Goal: Task Accomplishment & Management: Use online tool/utility

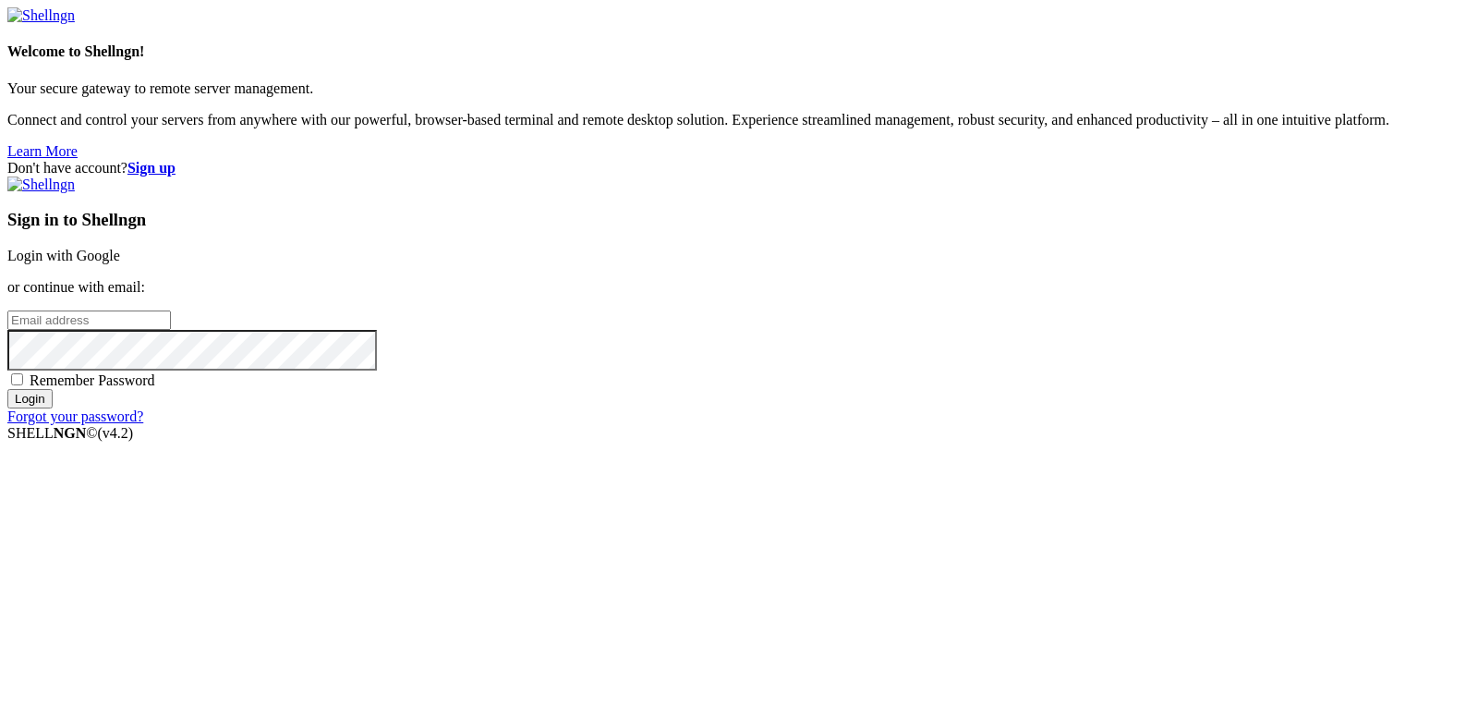
click at [120, 257] on link "Login with Google" at bounding box center [63, 256] width 113 height 16
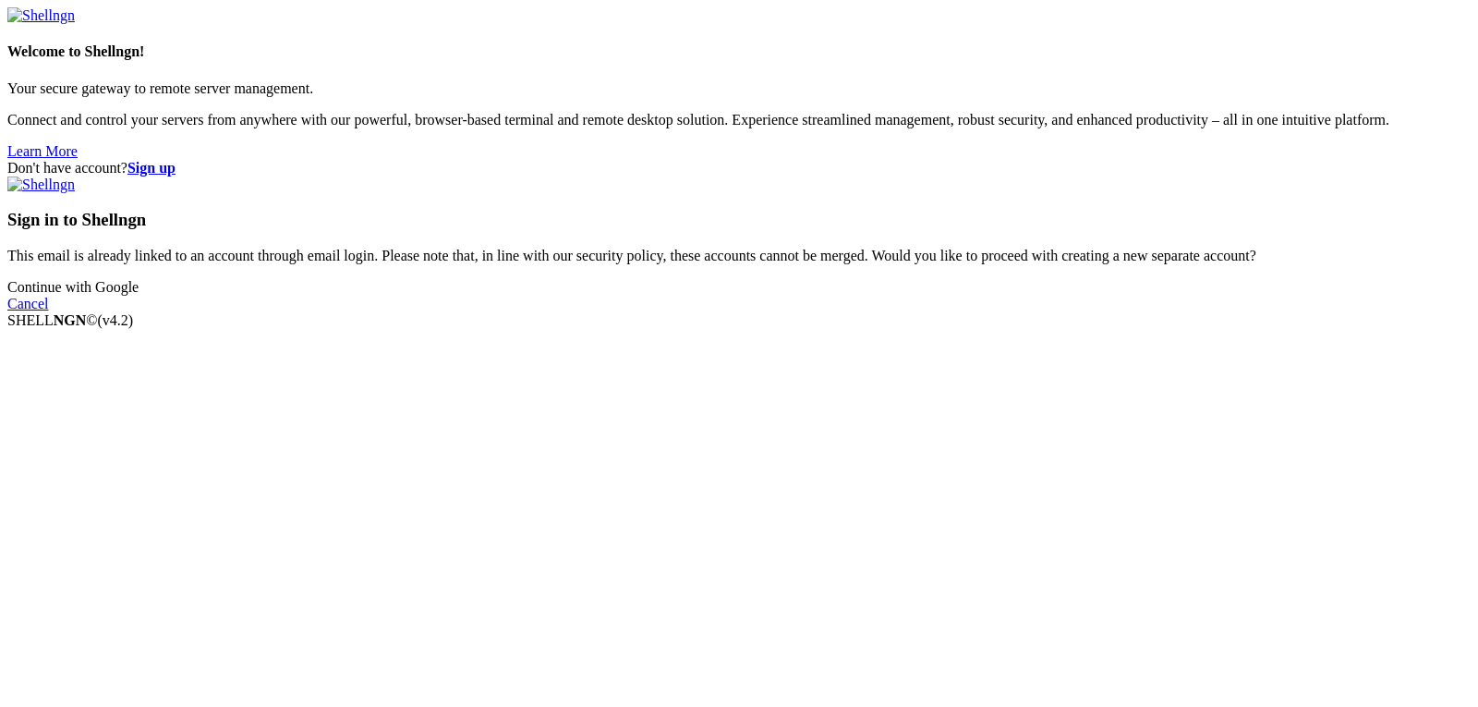
click at [139, 295] on link "Continue with Google" at bounding box center [72, 287] width 131 height 16
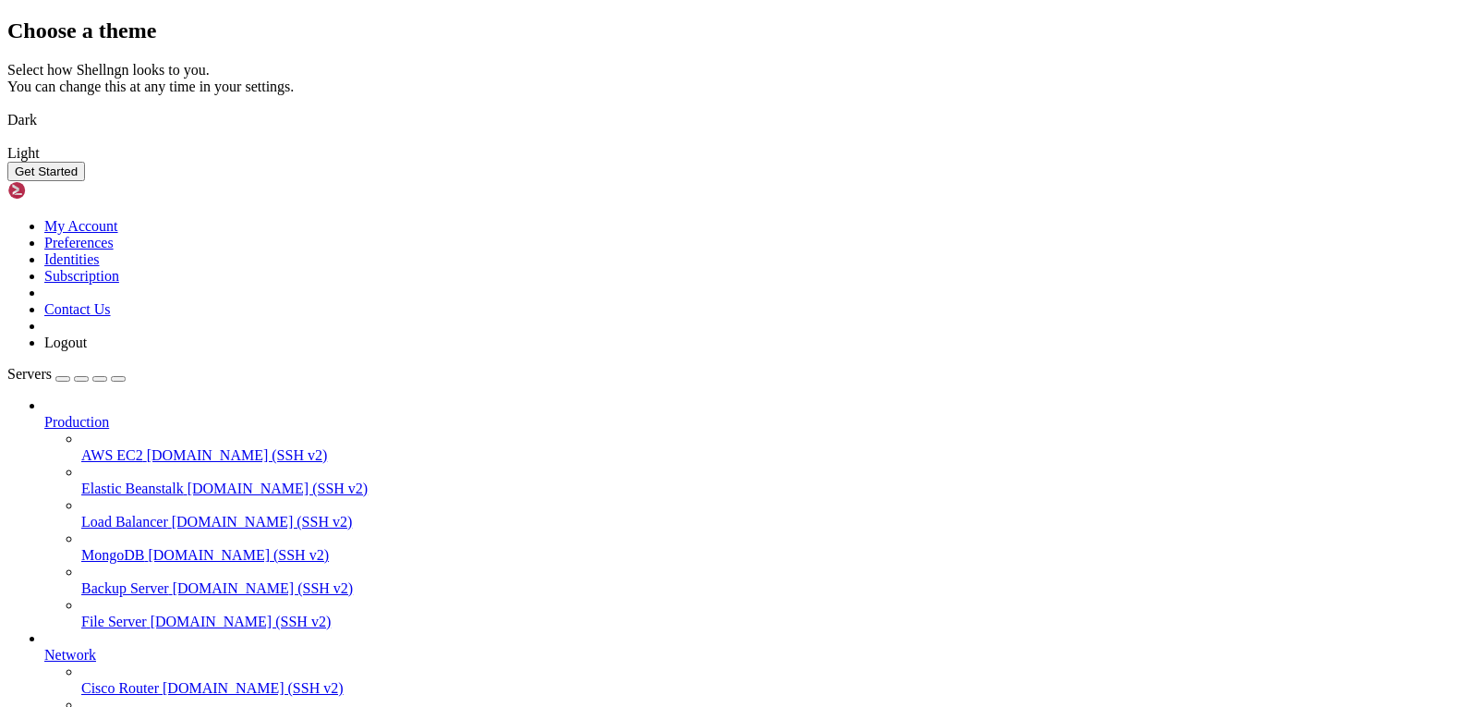
click at [7, 108] on img at bounding box center [7, 108] width 0 height 0
click at [85, 181] on button "Get Started" at bounding box center [46, 171] width 78 height 19
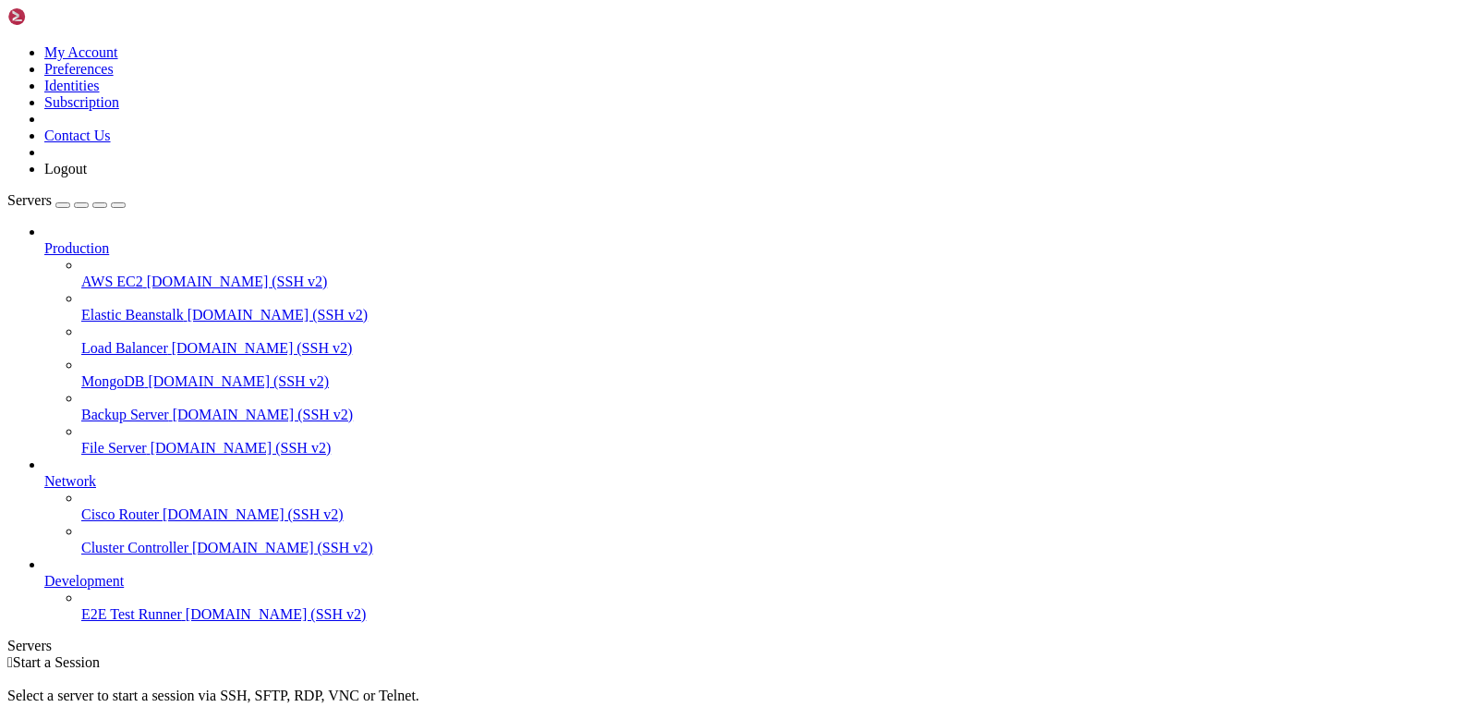
click at [44, 240] on icon at bounding box center [44, 240] width 0 height 0
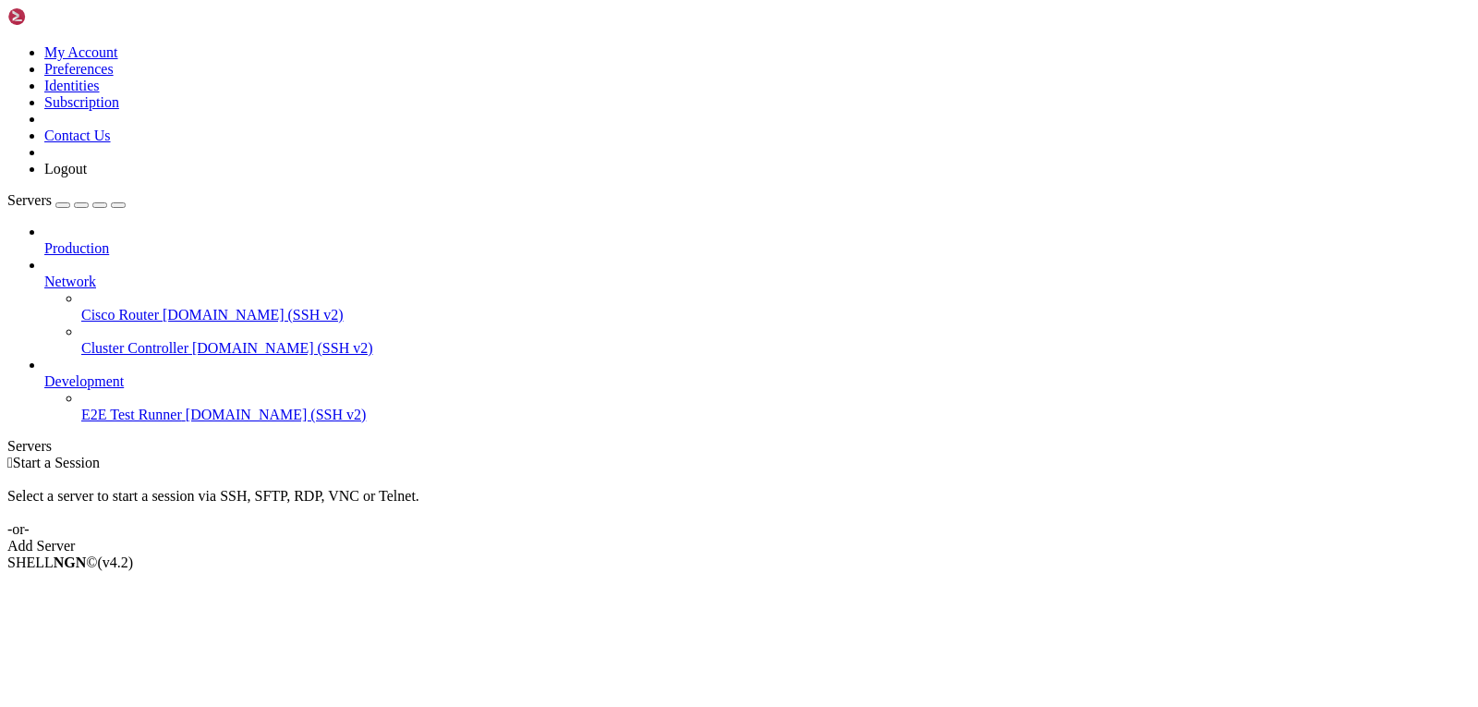
click at [44, 273] on icon at bounding box center [44, 273] width 0 height 0
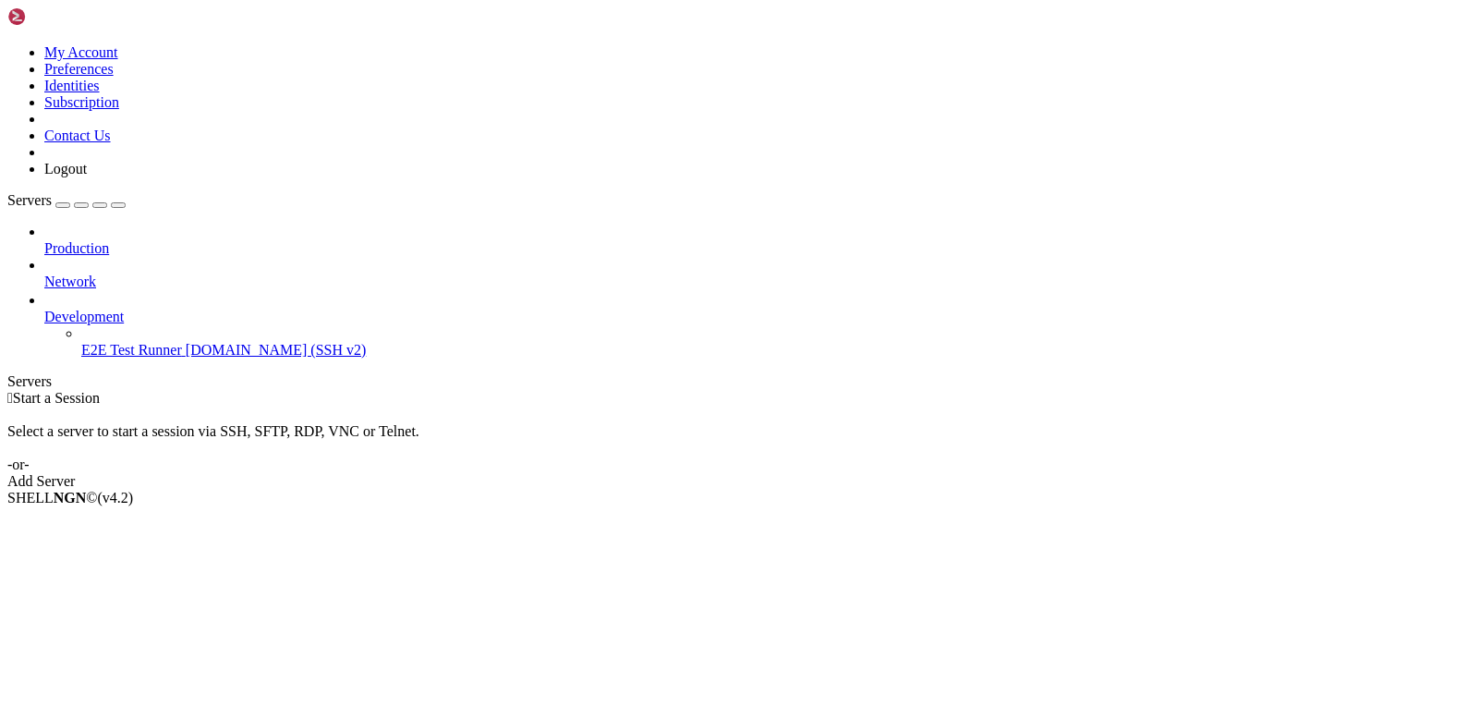
click at [44, 273] on icon at bounding box center [44, 273] width 0 height 0
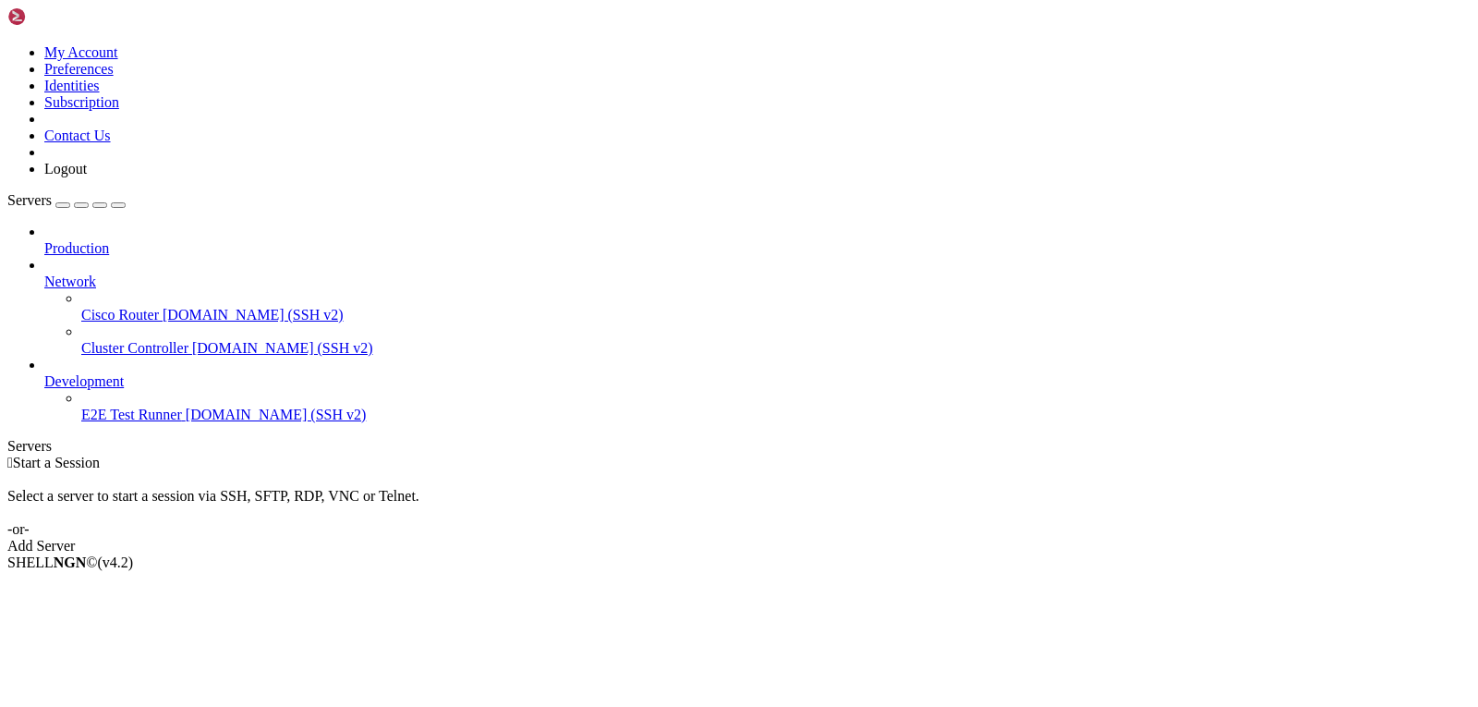
click at [169, 307] on span "[DOMAIN_NAME] (SSH v2)" at bounding box center [253, 315] width 181 height 16
click at [163, 307] on span "[DOMAIN_NAME] (SSH v2)" at bounding box center [253, 315] width 181 height 16
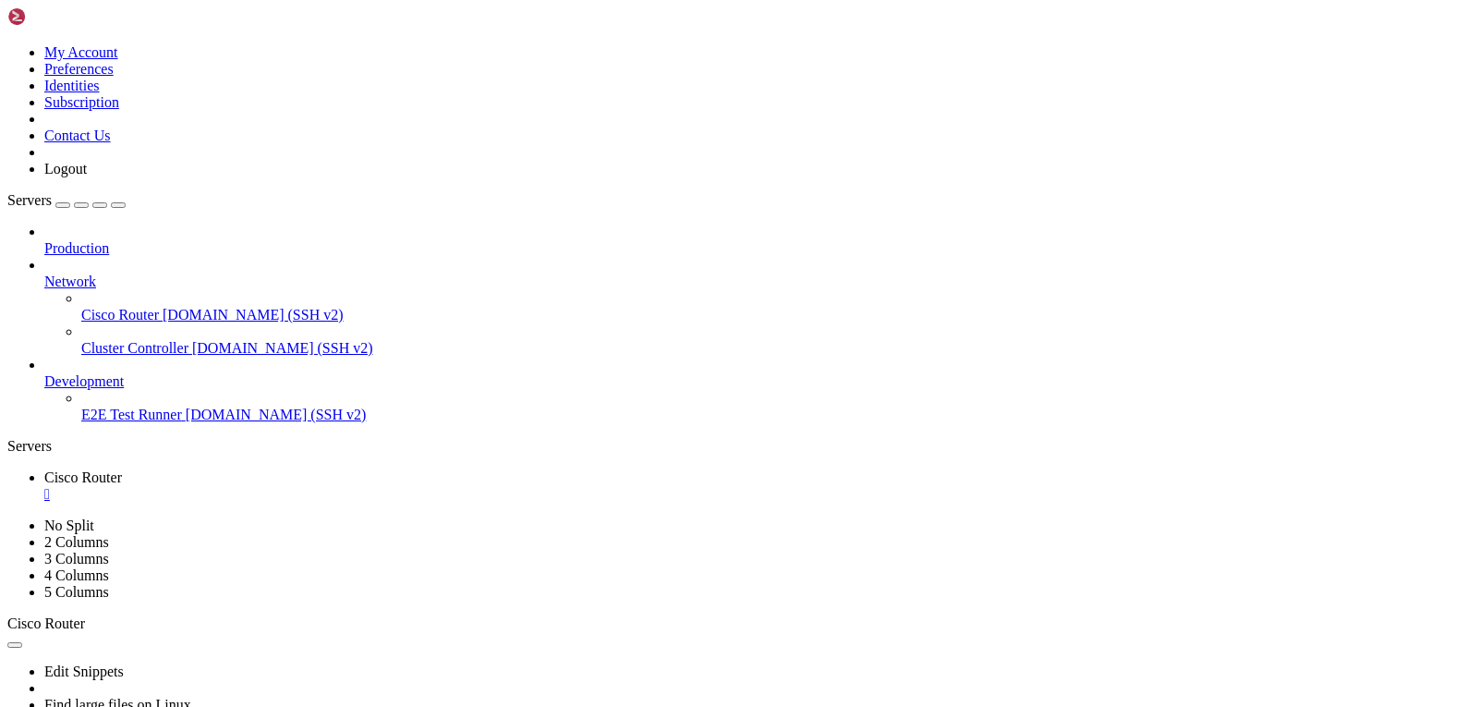
click at [353, 486] on div "" at bounding box center [757, 494] width 1426 height 17
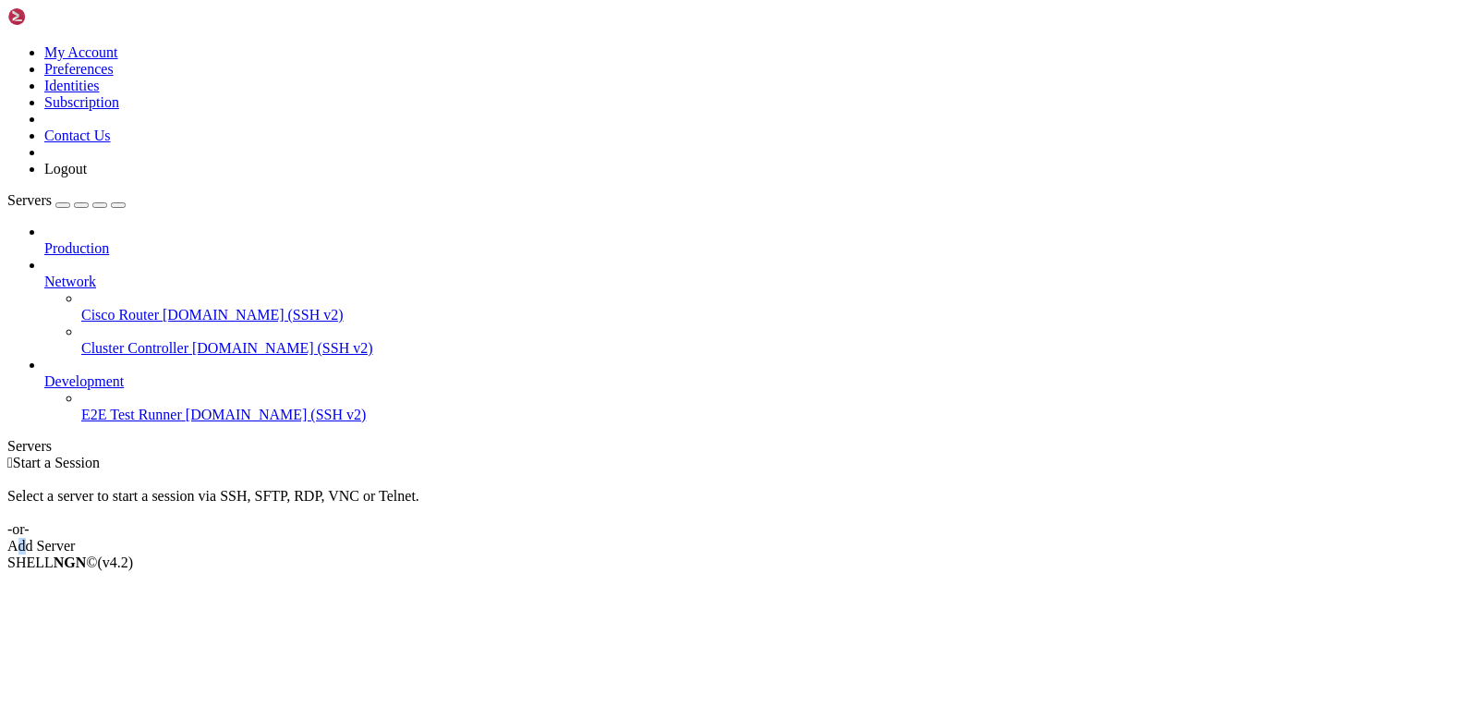
click at [835, 538] on link "Add Server" at bounding box center [738, 546] width 1463 height 17
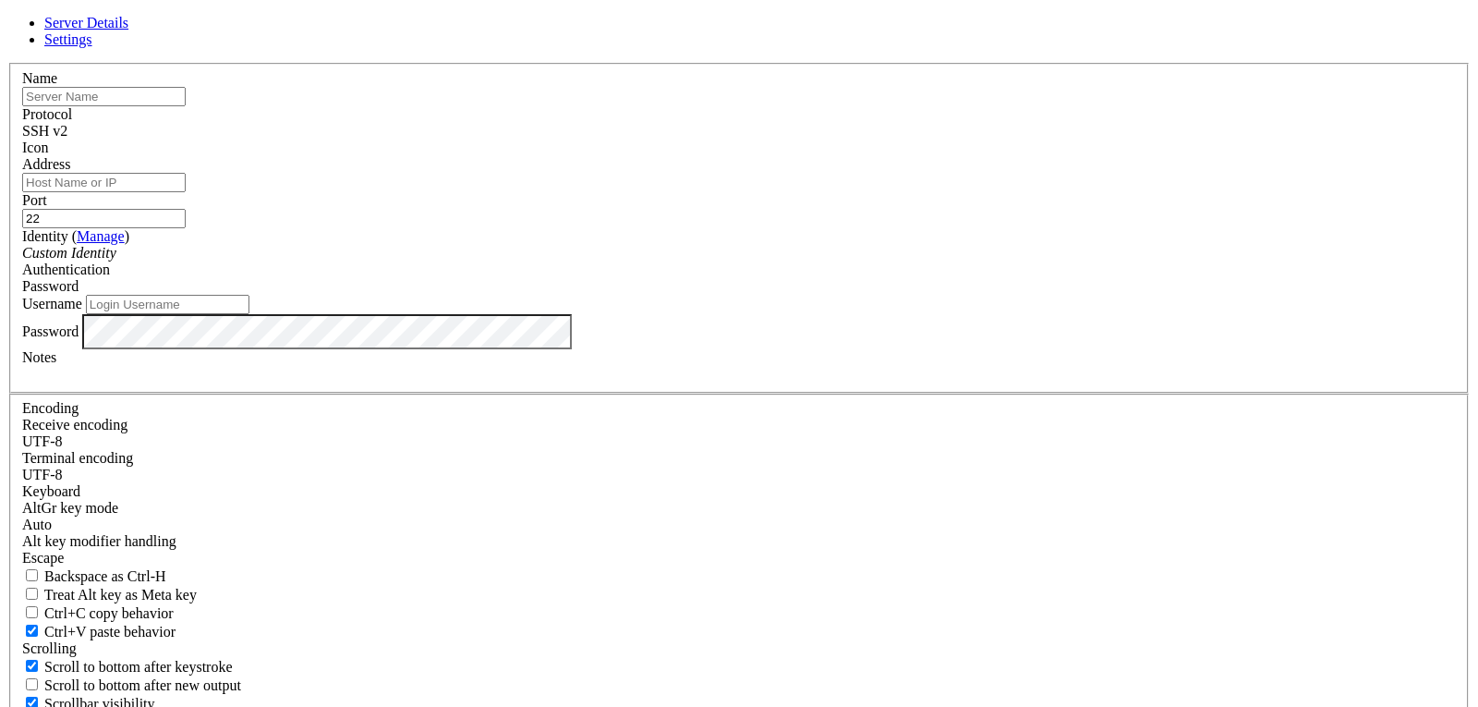
click at [186, 106] on input "text" at bounding box center [103, 96] width 163 height 19
type input "W"
type input "virtual-test-server"
click at [186, 192] on input "Address" at bounding box center [103, 182] width 163 height 19
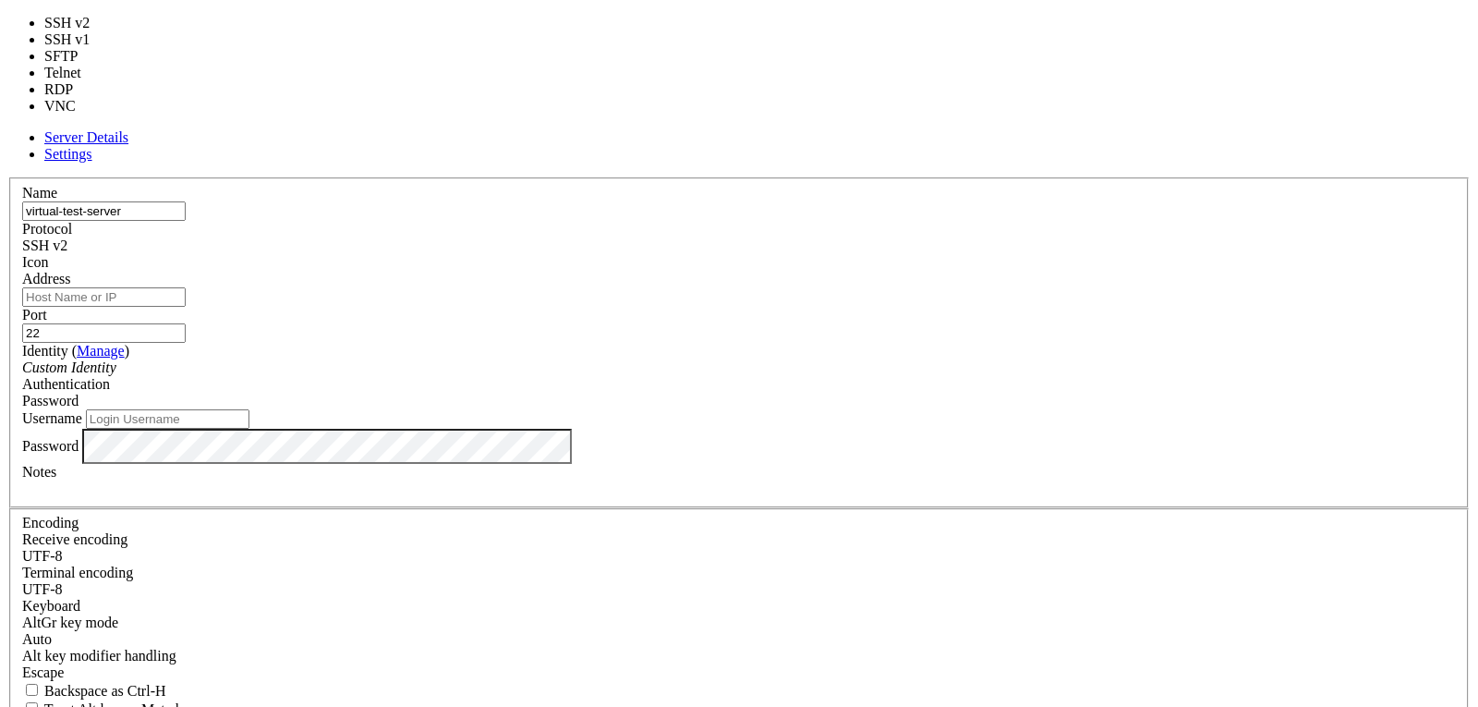
click at [848, 237] on div "SSH v2" at bounding box center [738, 245] width 1433 height 17
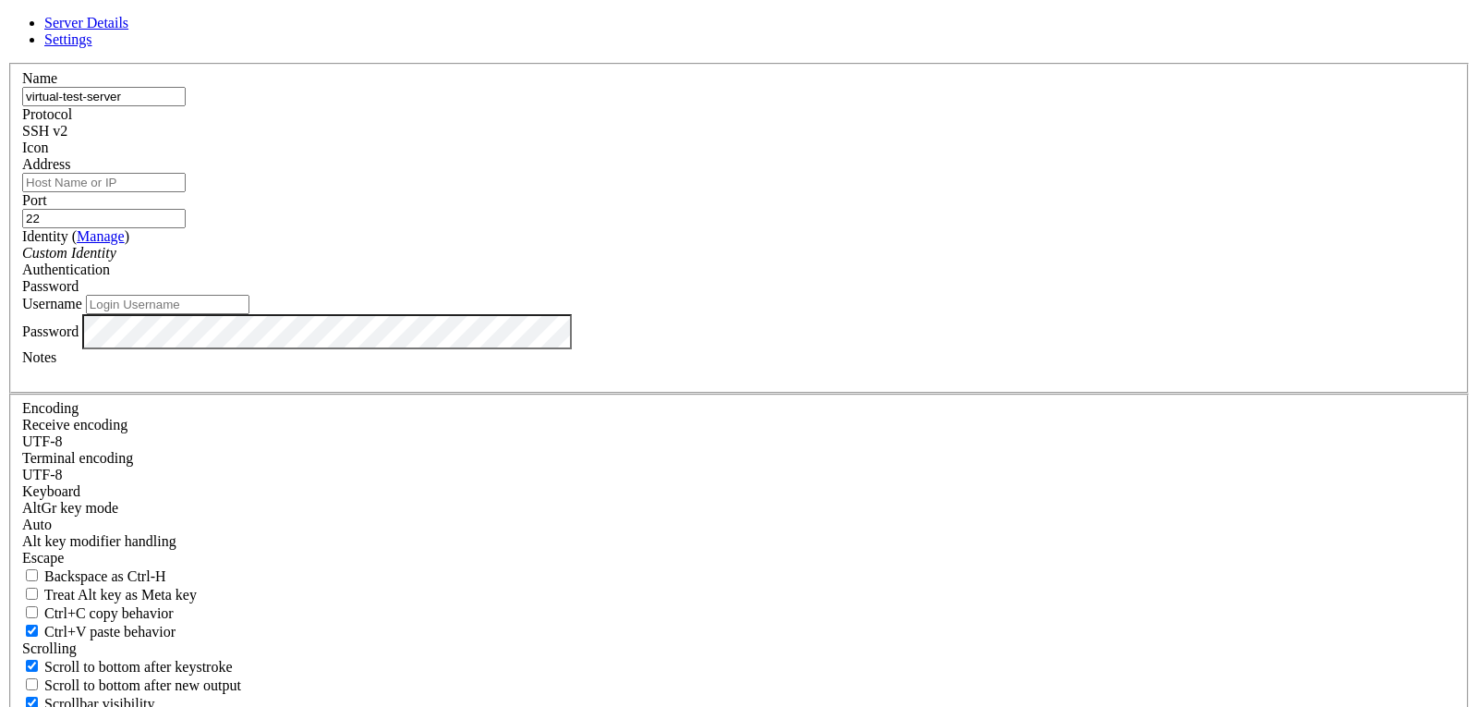
click at [848, 139] on div "SSH v2" at bounding box center [738, 131] width 1433 height 17
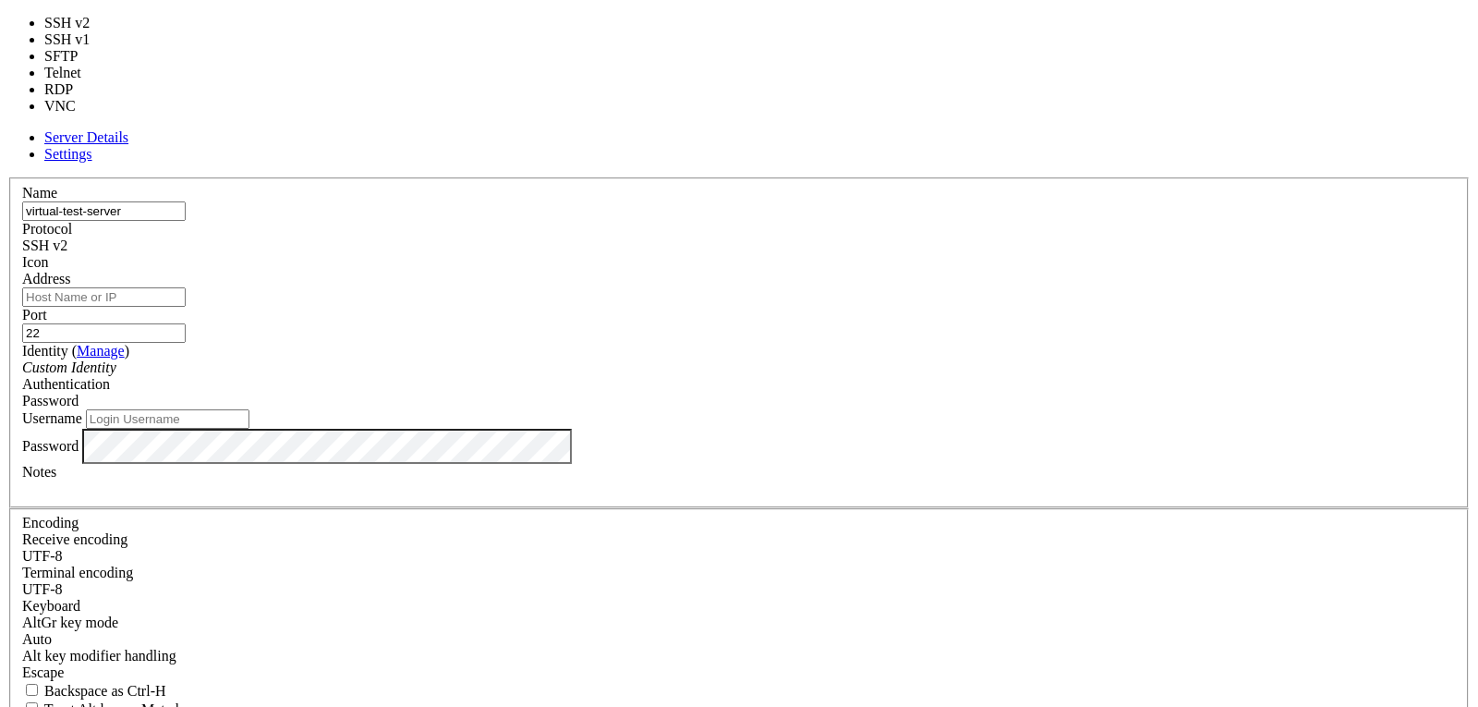
click at [848, 237] on div "SSH v2" at bounding box center [738, 245] width 1433 height 17
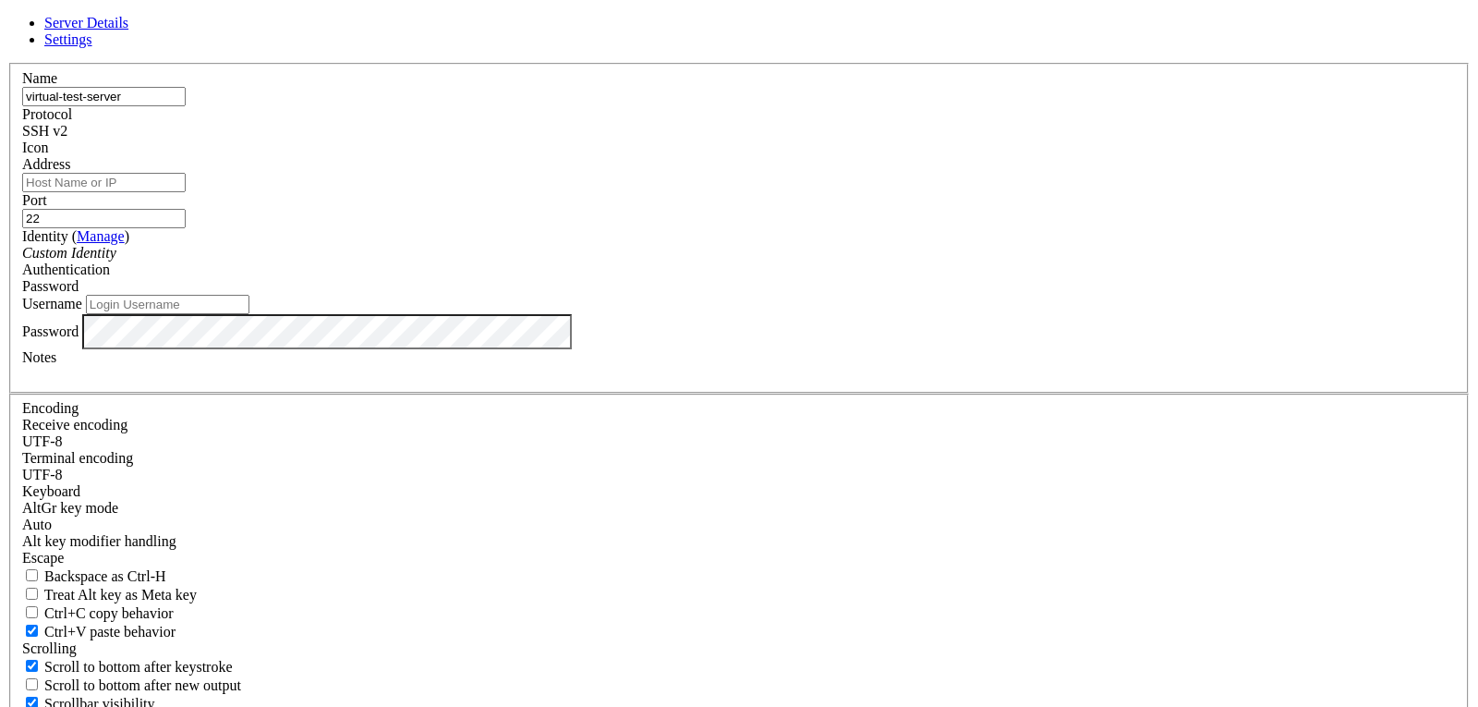
click at [848, 139] on div "SSH v2" at bounding box center [738, 131] width 1433 height 17
click at [186, 192] on input "Address" at bounding box center [103, 182] width 163 height 19
paste input "129.213.203.143"
type input "129.213.203.143"
click at [704, 261] on div "Custom Identity" at bounding box center [738, 253] width 1433 height 17
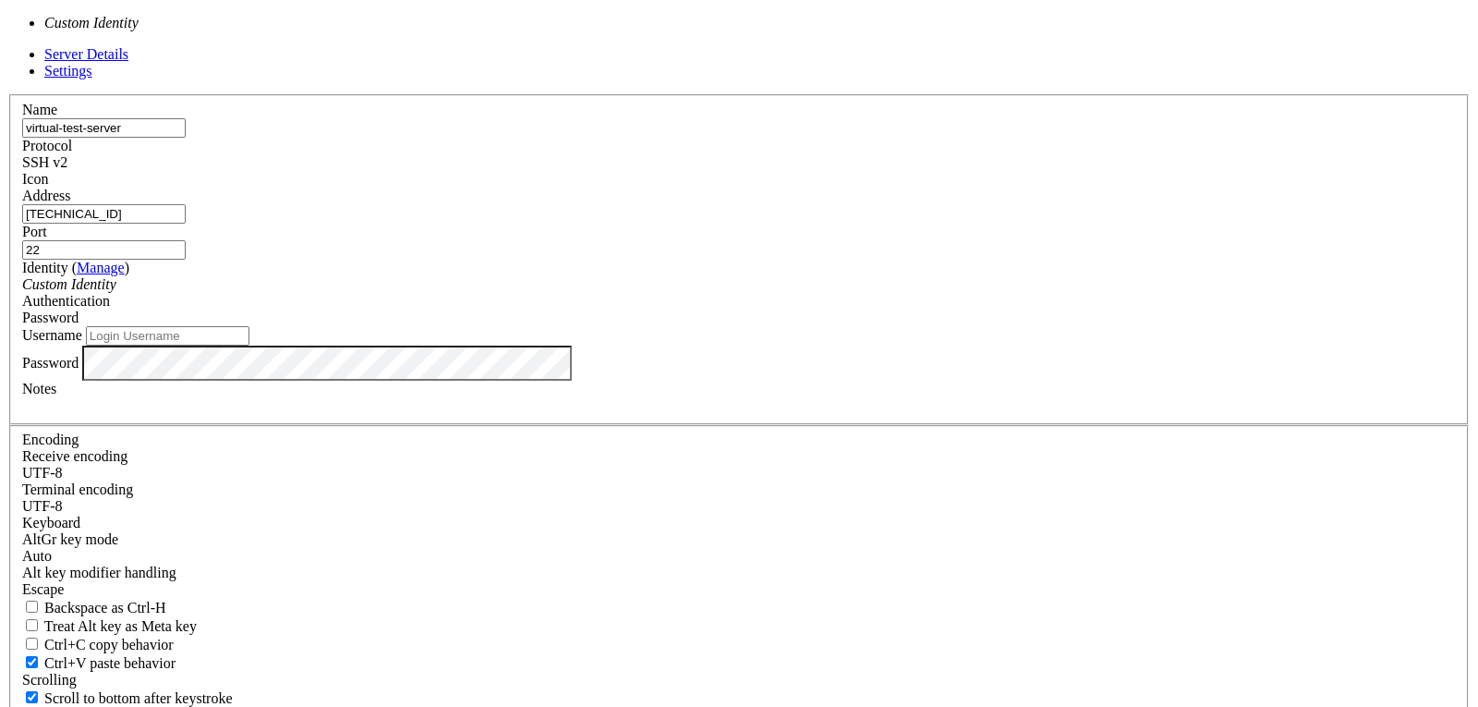
click at [651, 293] on div "Custom Identity" at bounding box center [738, 284] width 1433 height 17
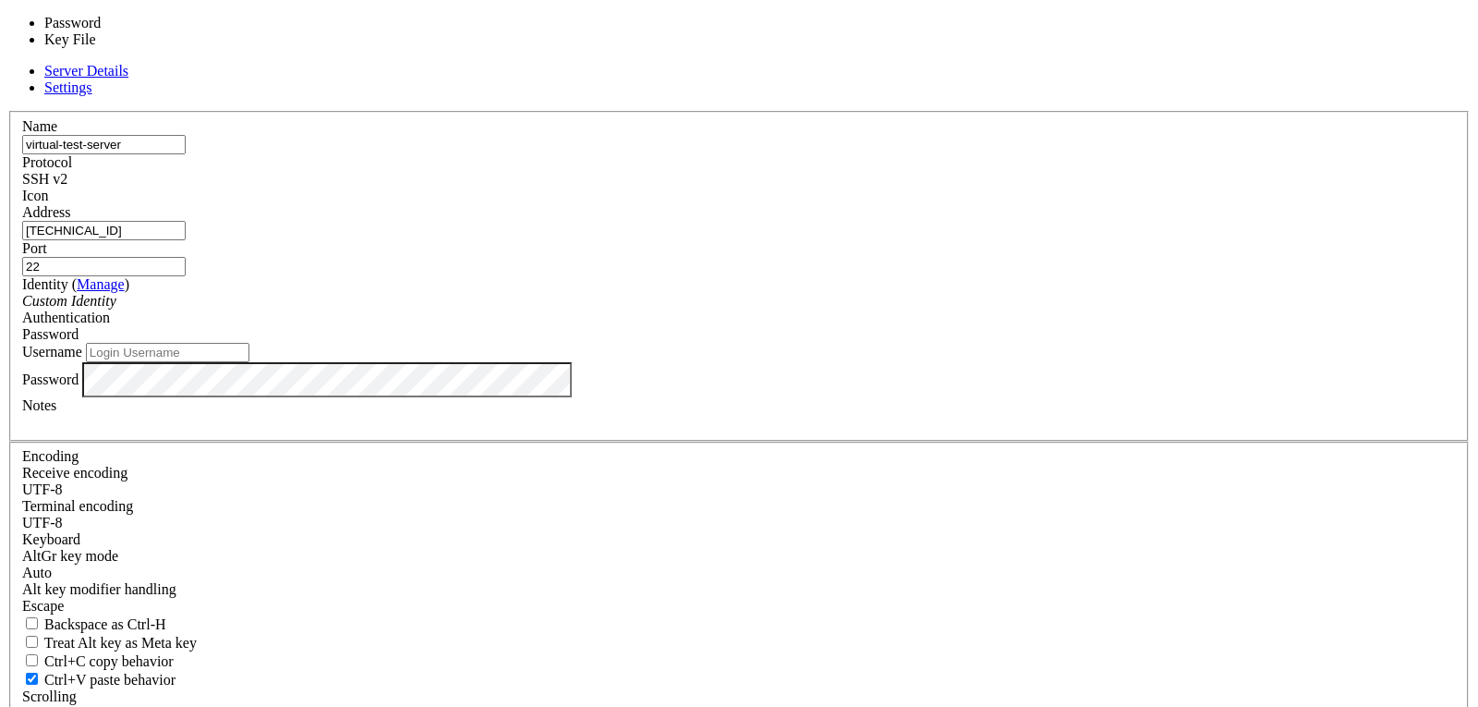
click at [937, 326] on div "Password" at bounding box center [738, 334] width 1433 height 17
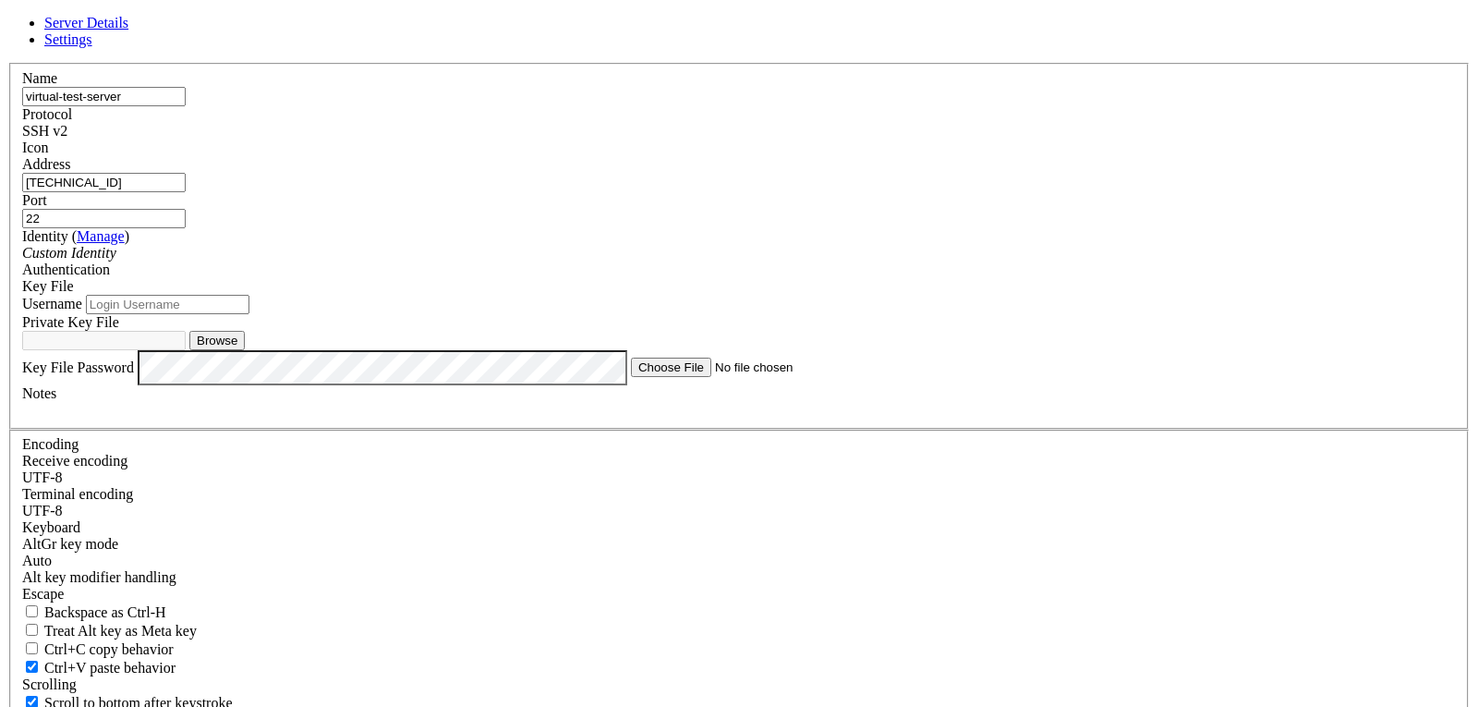
click at [249, 314] on input "Username" at bounding box center [167, 304] width 163 height 19
type input "ubuntu"
click at [245, 350] on button "Browse" at bounding box center [216, 340] width 55 height 19
type input "ssh-key-2025-09-17.key"
click at [813, 295] on div "Authentication Key File" at bounding box center [738, 277] width 1433 height 33
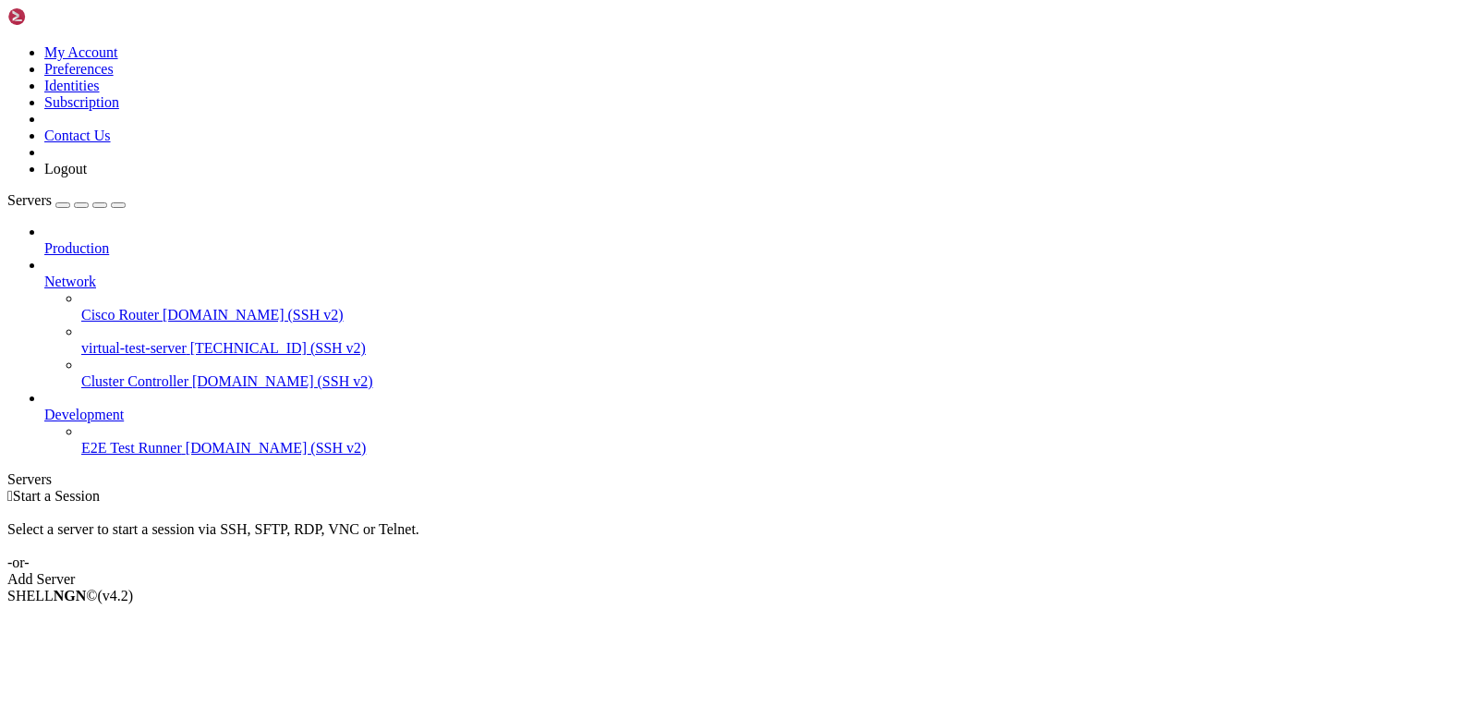
click at [190, 340] on span "129.213.203.143 (SSH v2)" at bounding box center [277, 348] width 175 height 16
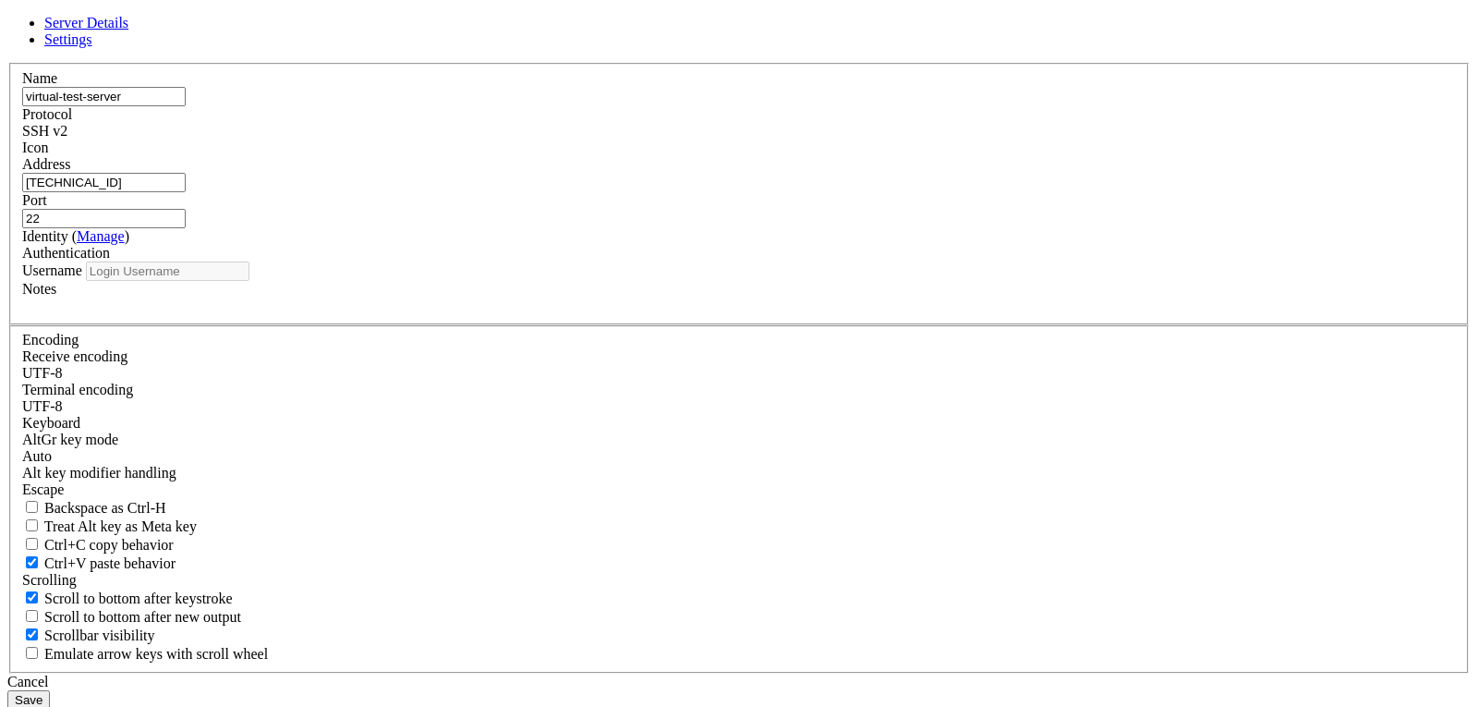
type input "ubuntu"
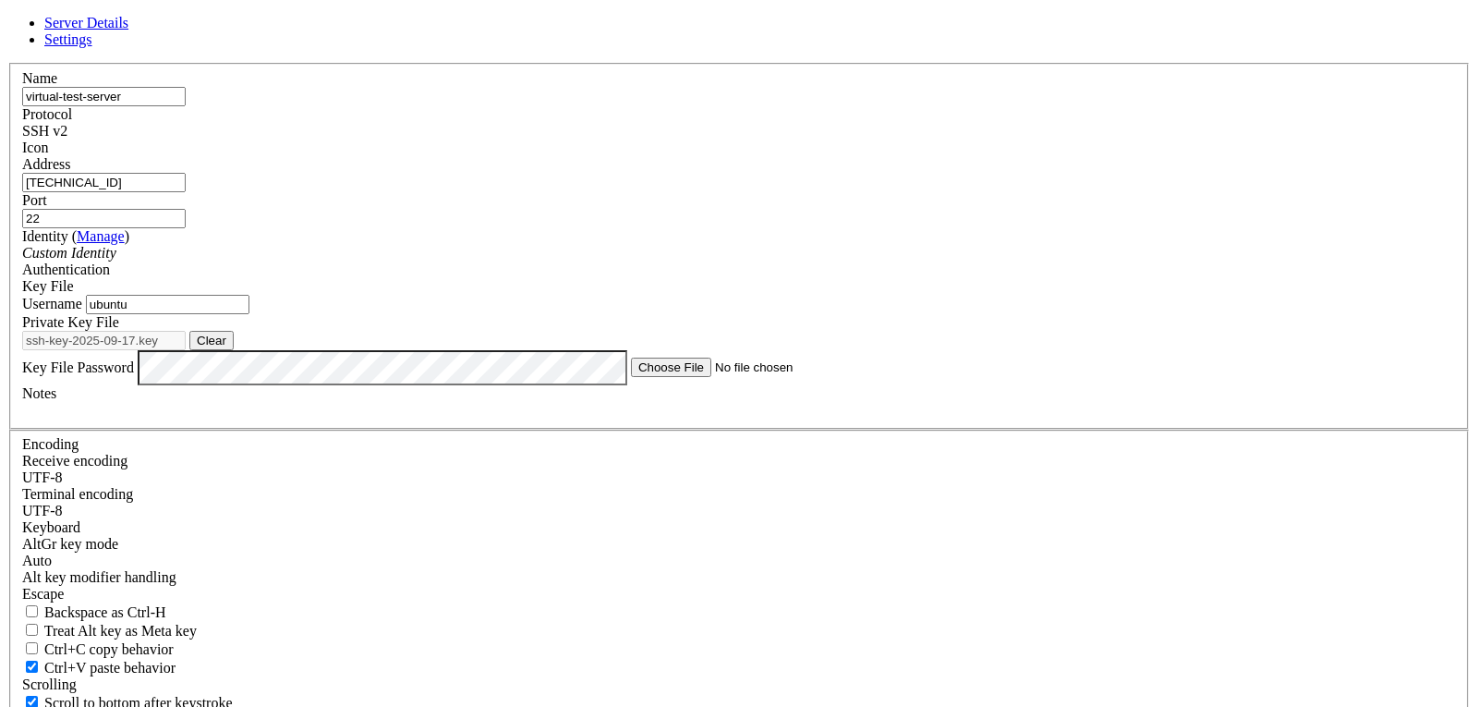
drag, startPoint x: 685, startPoint y: 204, endPoint x: 334, endPoint y: 210, distance: 351.0
click at [334, 210] on div "Server Details Settings Name virtual-test-server Protocol SSH v2 Icon" at bounding box center [738, 414] width 1463 height 799
paste input "80.137.116"
type input "[TECHNICAL_ID]"
click at [119, 330] on label "Private Key File" at bounding box center [70, 322] width 97 height 16
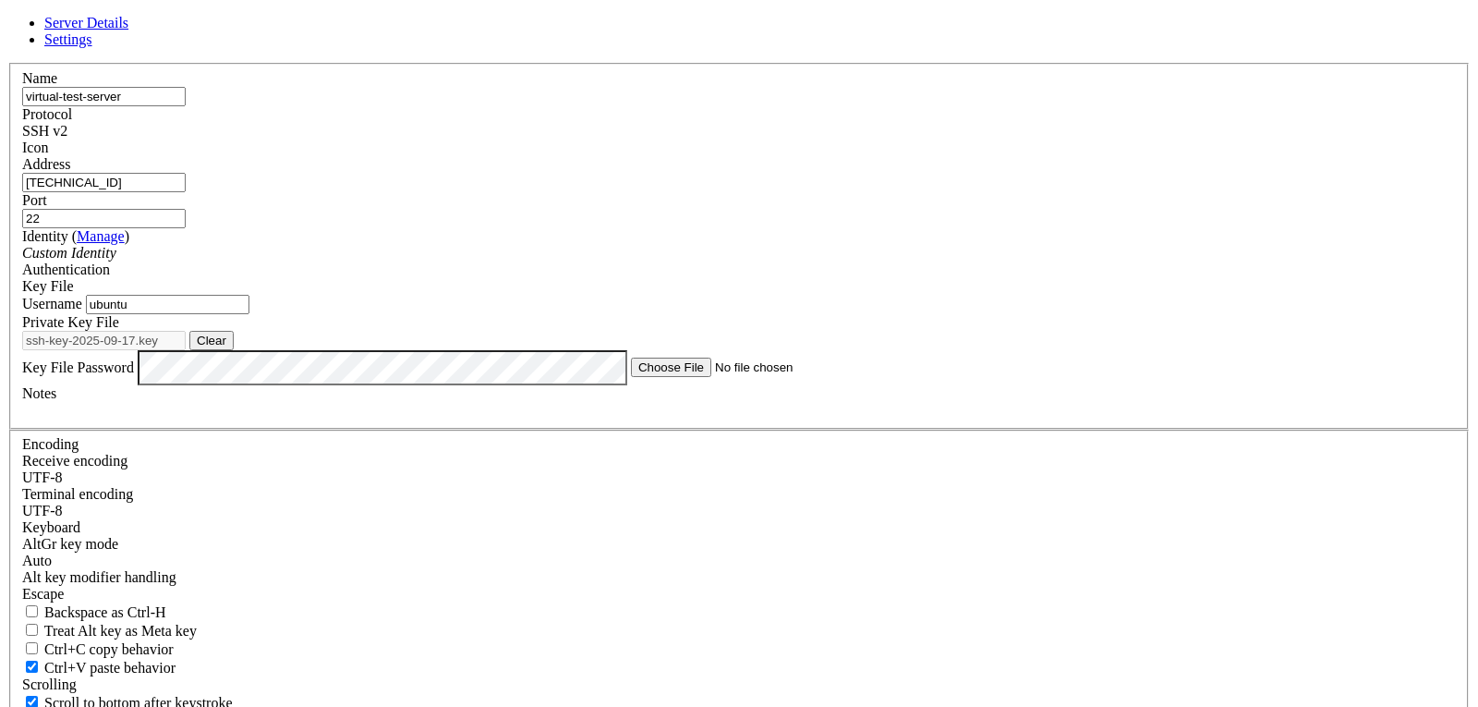
click at [234, 350] on button "Clear" at bounding box center [211, 340] width 44 height 19
click at [245, 350] on button "Browse" at bounding box center [216, 340] width 55 height 19
type input "ssh-virtual-test-server.ppk"
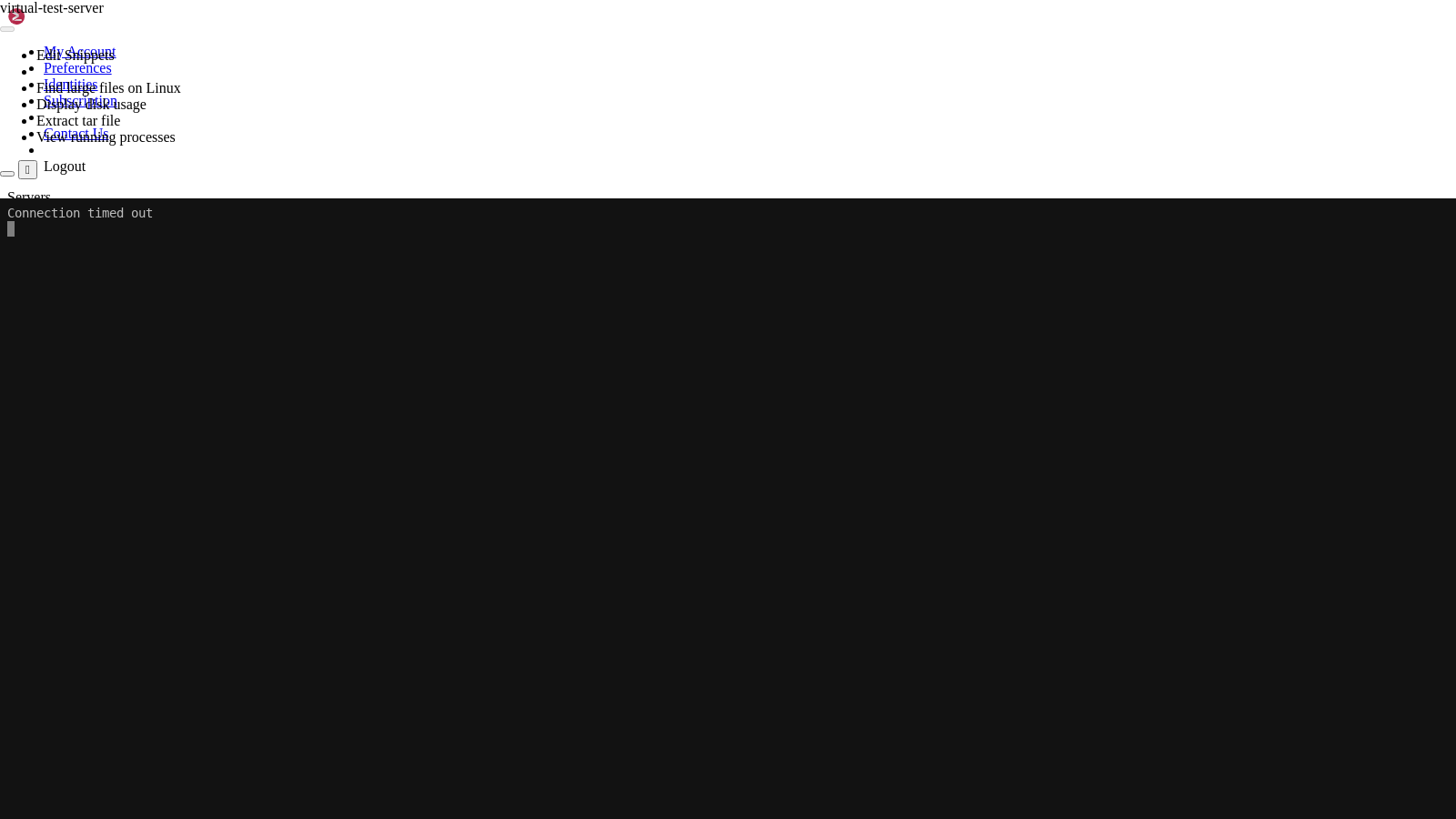
click at [693, 215] on div "Reconnect" at bounding box center [728, 224] width 1456 height 19
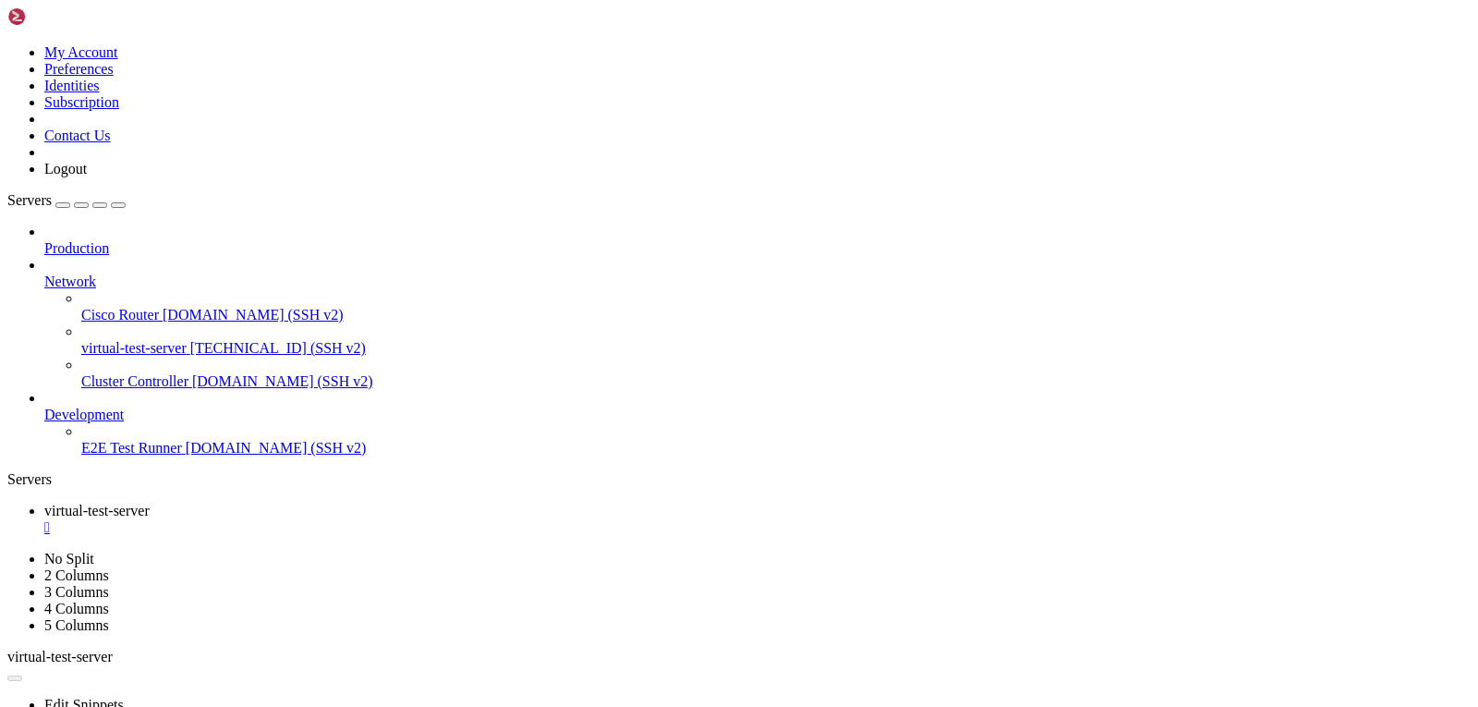
click at [424, 536] on link "virtual-test-server " at bounding box center [757, 552] width 1426 height 33
click at [363, 502] on link "virtual-test-server " at bounding box center [757, 518] width 1426 height 33
click at [554, 552] on div "" at bounding box center [757, 560] width 1426 height 17
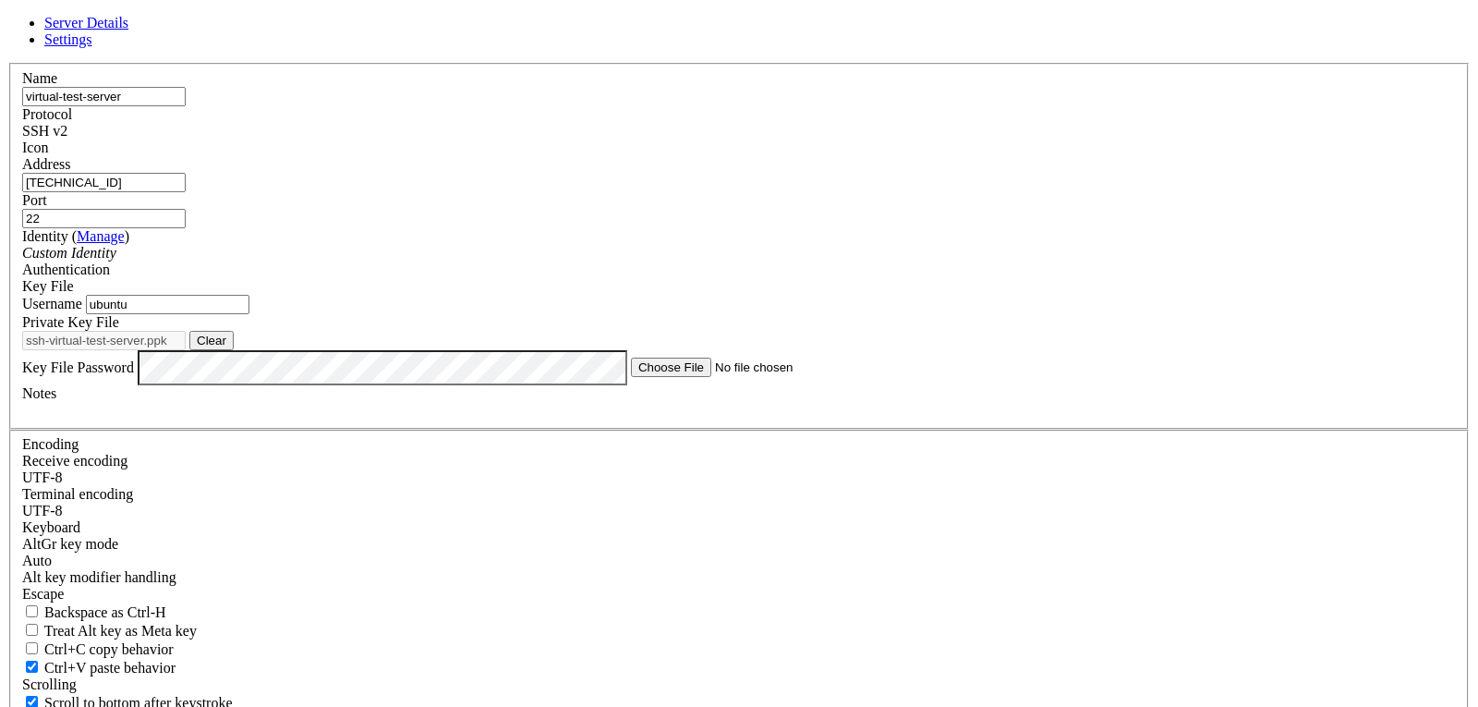
click at [881, 125] on div "Protocol SSH v2" at bounding box center [738, 122] width 1433 height 33
click at [879, 135] on div "SSH v2" at bounding box center [738, 131] width 1433 height 17
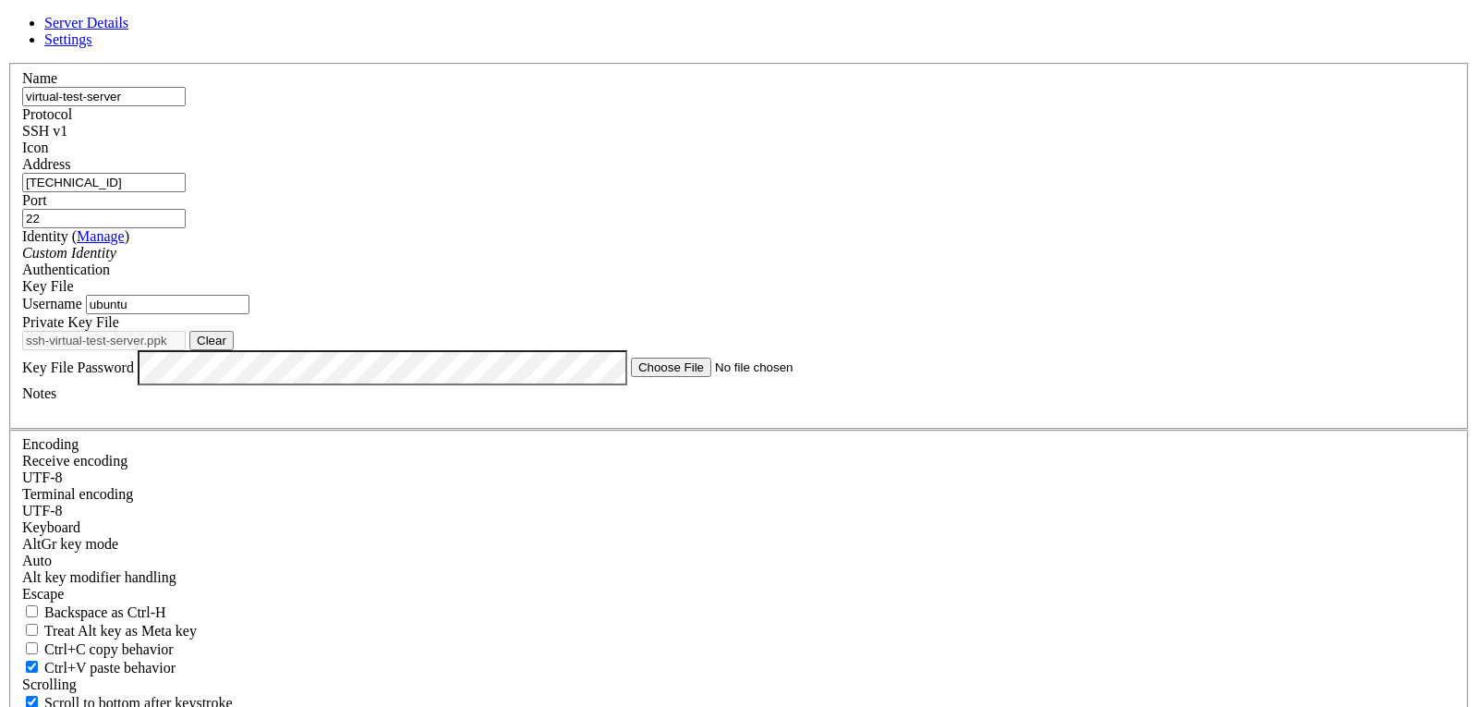
drag, startPoint x: 642, startPoint y: 215, endPoint x: 512, endPoint y: 217, distance: 130.2
click at [186, 192] on input "[TECHNICAL_ID]" at bounding box center [103, 182] width 163 height 19
type input "1"
click at [186, 192] on input "Address" at bounding box center [103, 182] width 163 height 19
paste input "[TECHNICAL_ID]"
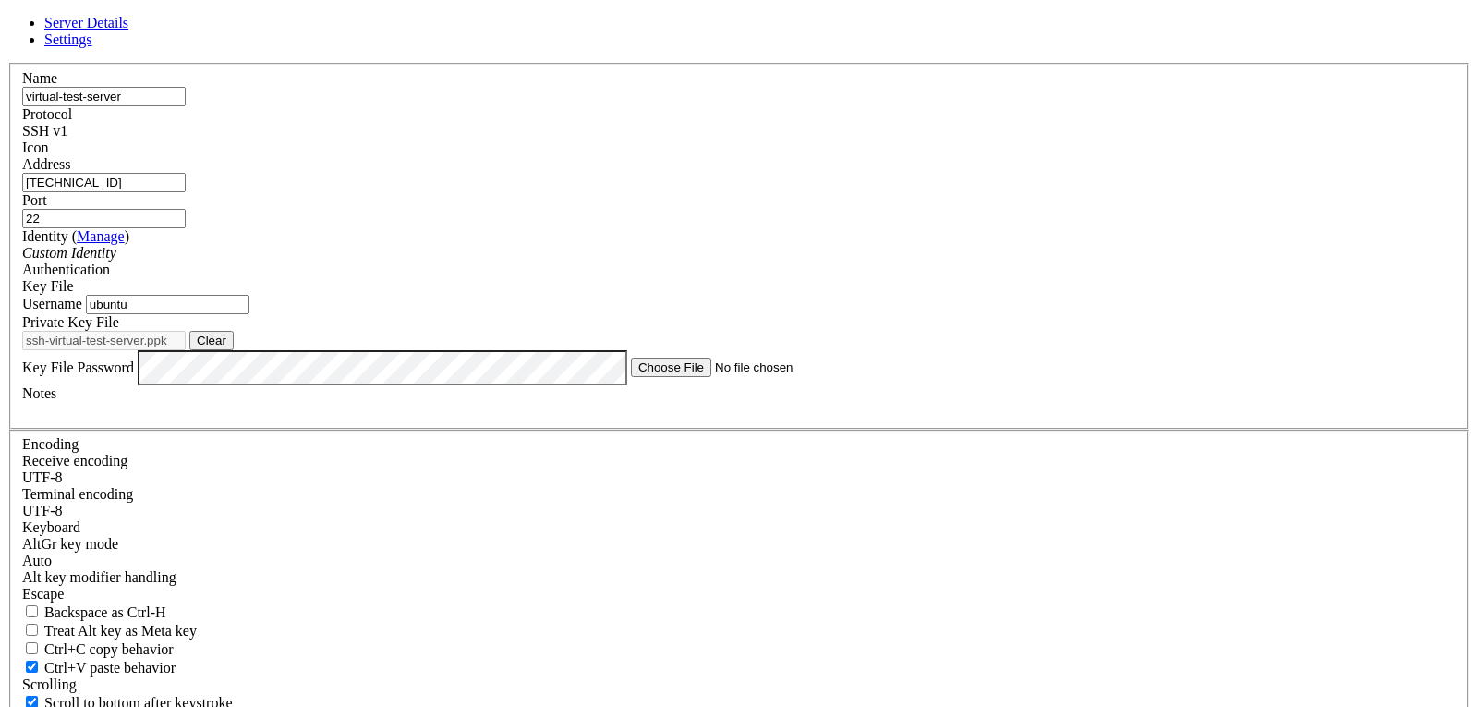
type input "[TECHNICAL_ID]"
click at [116, 260] on icon "Custom Identity" at bounding box center [69, 253] width 94 height 16
click at [249, 314] on input "ubuntu" at bounding box center [167, 304] width 163 height 19
drag, startPoint x: 759, startPoint y: 343, endPoint x: 524, endPoint y: 347, distance: 235.6
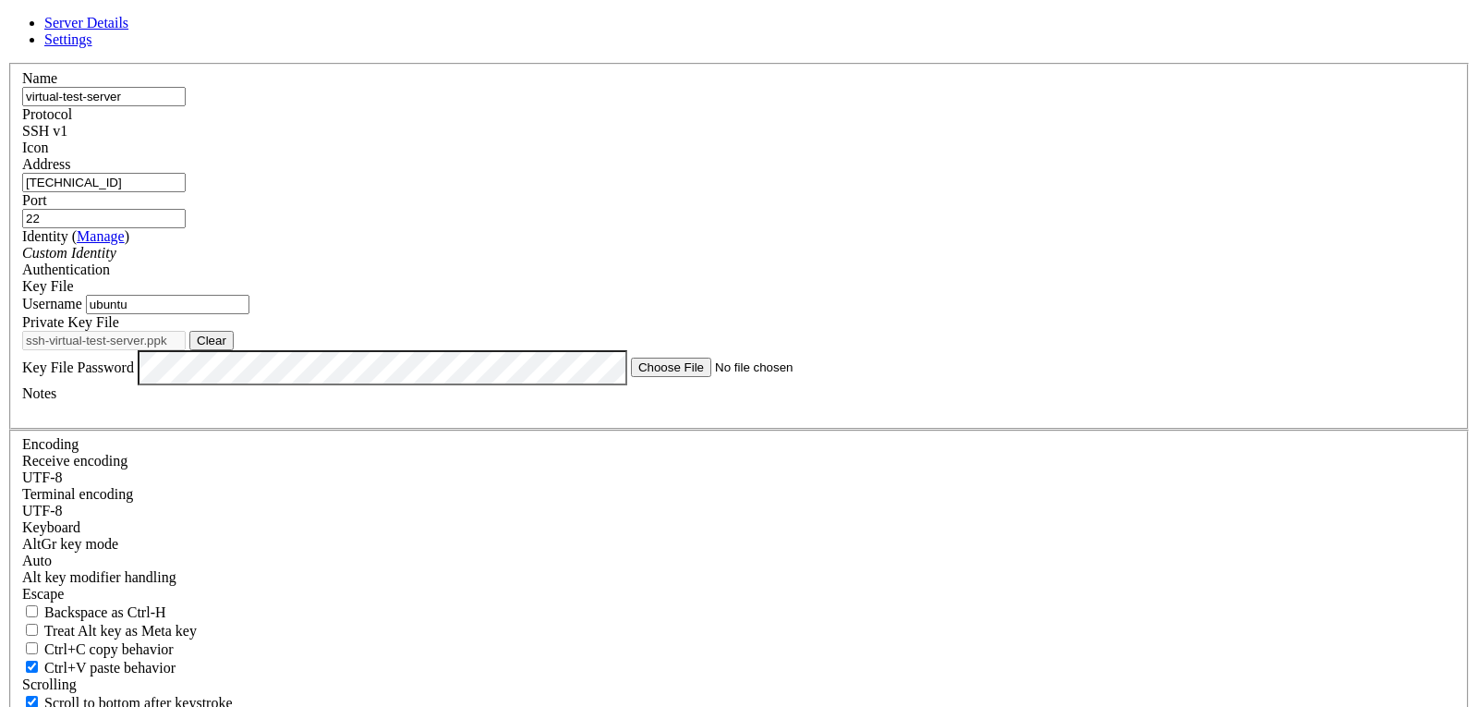
click at [249, 314] on input "ubuntu" at bounding box center [167, 304] width 163 height 19
click at [474, 352] on div "Name virtual-test-server Protocol SSH v1 Icon Address [TECHNICAL_ID] ( )" at bounding box center [738, 420] width 1463 height 715
drag, startPoint x: 599, startPoint y: 355, endPoint x: 449, endPoint y: 355, distance: 149.6
click at [449, 355] on div "Server Details Settings Name virtual-test-server Protocol SSH v1 Icon" at bounding box center [738, 414] width 1463 height 799
type input "thesign"
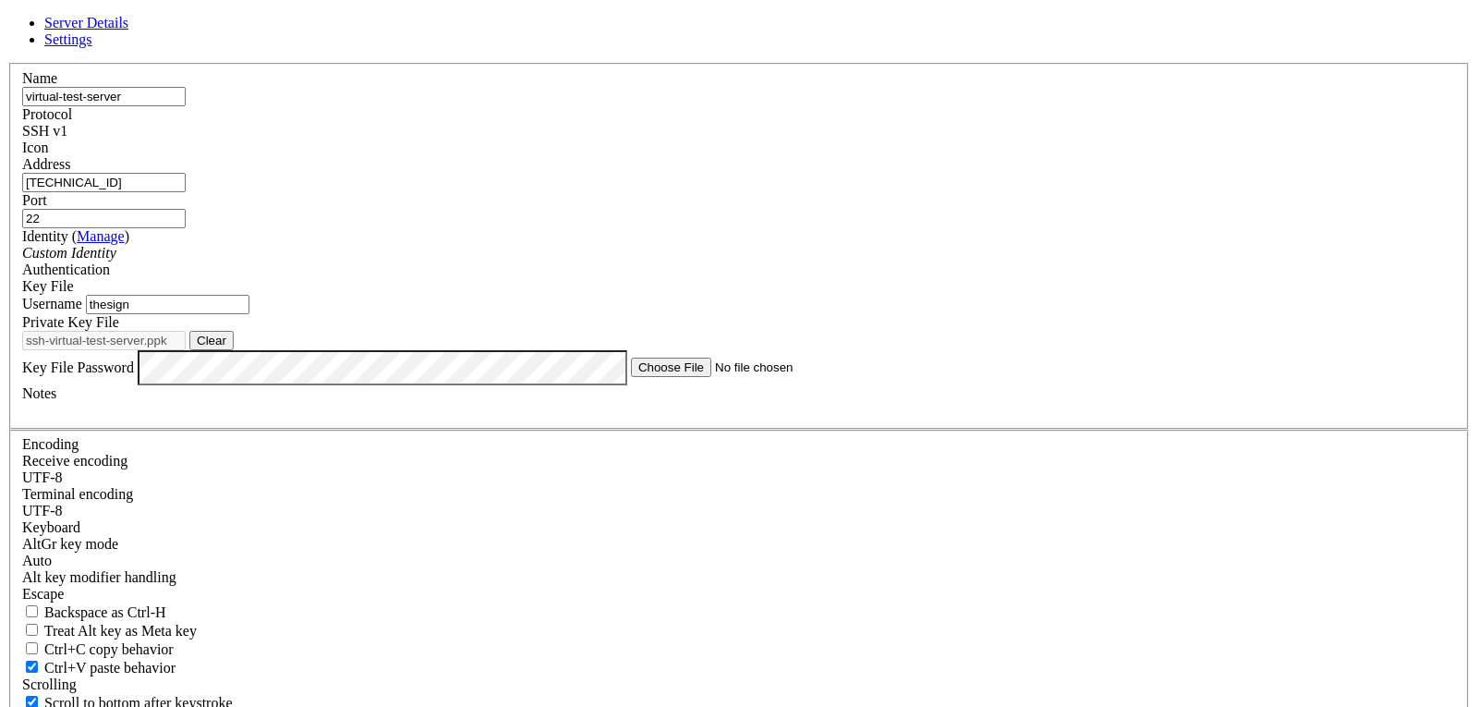
click at [234, 350] on button "Clear" at bounding box center [211, 340] width 44 height 19
click at [245, 350] on button "Browse" at bounding box center [216, 340] width 55 height 19
type input "virtual-test-server-LEMP_key.pem"
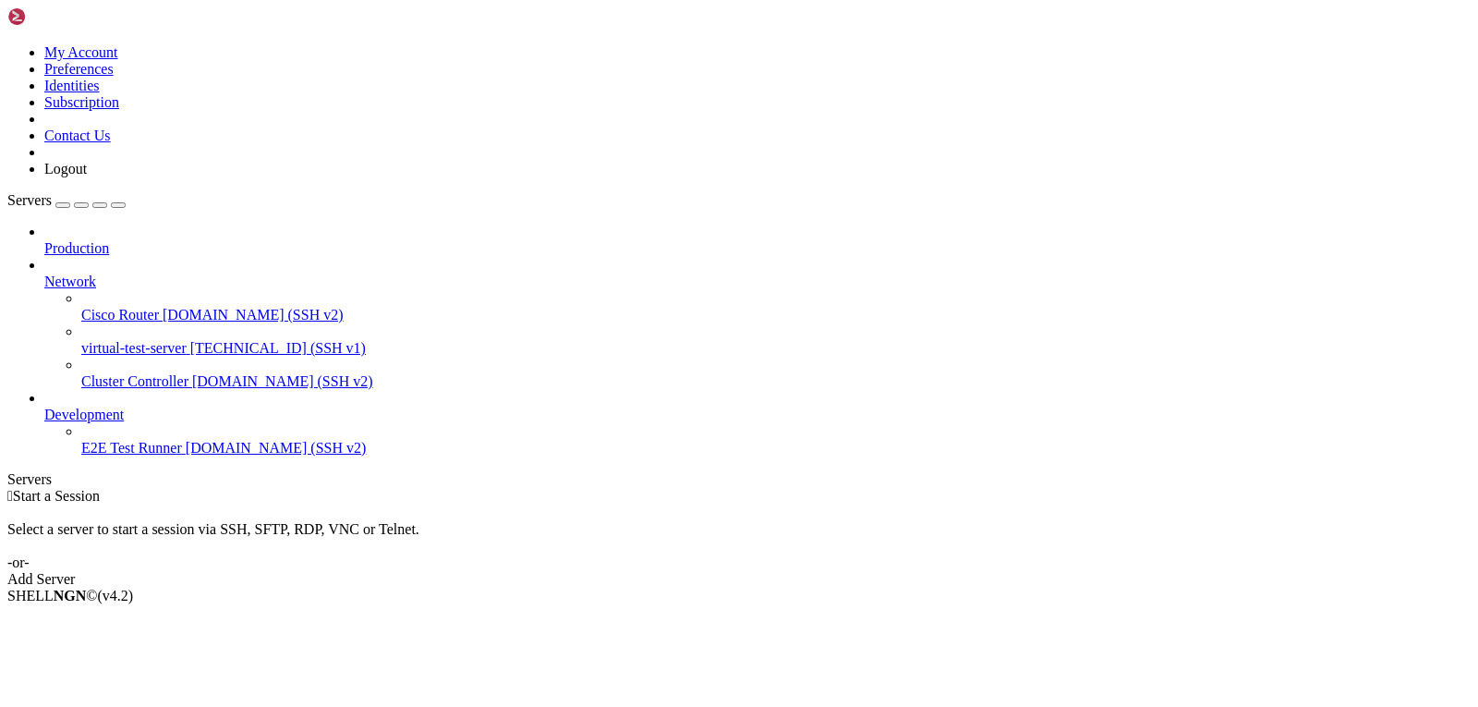
click at [91, 340] on span "virtual-test-server" at bounding box center [133, 348] width 105 height 16
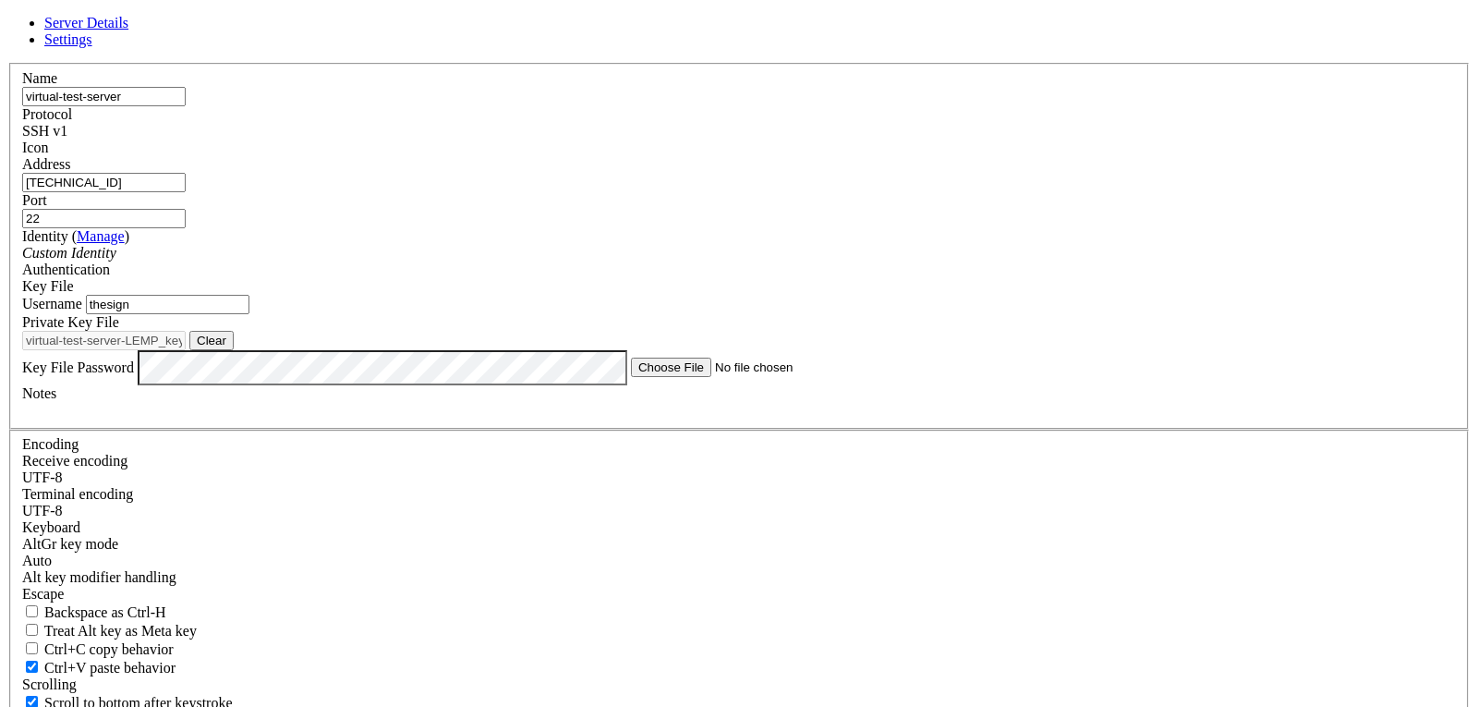
click at [858, 139] on div "SSH v1" at bounding box center [738, 131] width 1433 height 17
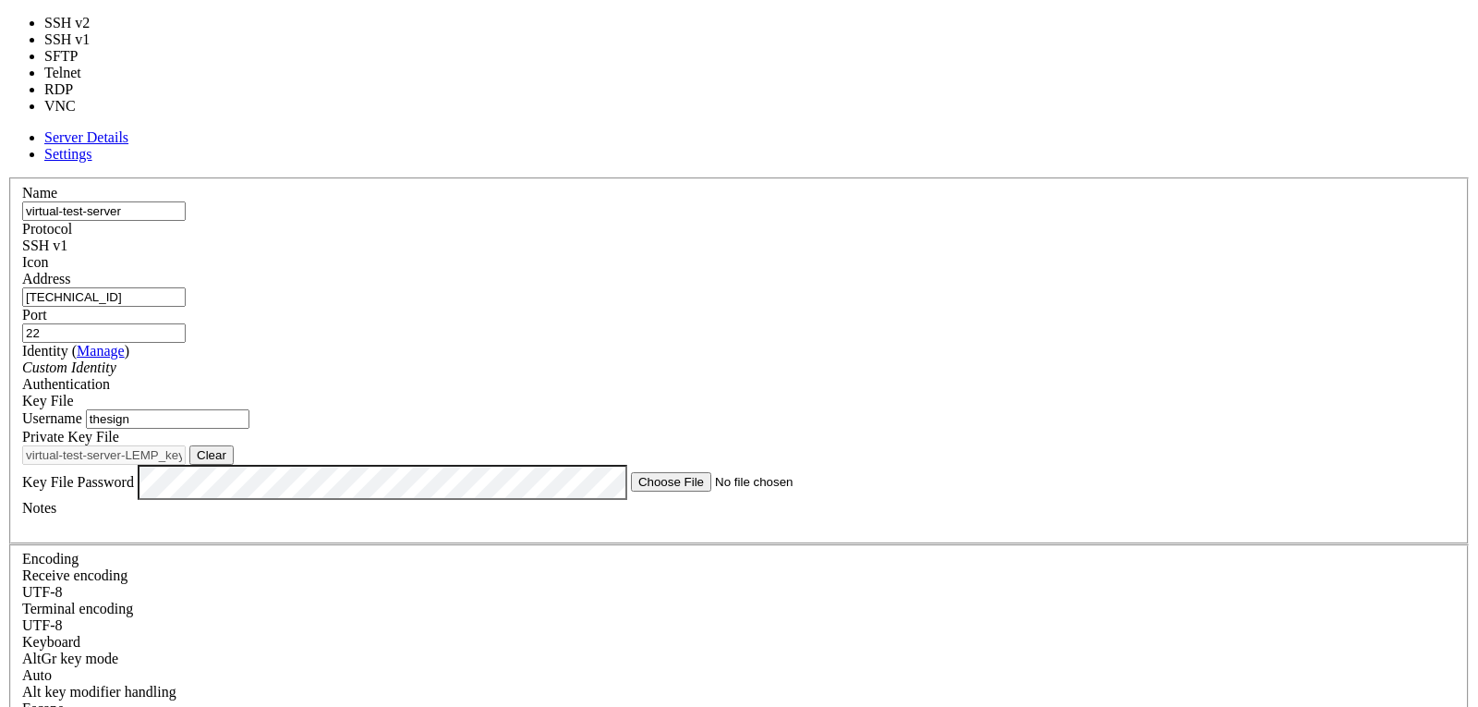
click at [854, 237] on div "SSH v1" at bounding box center [738, 245] width 1433 height 17
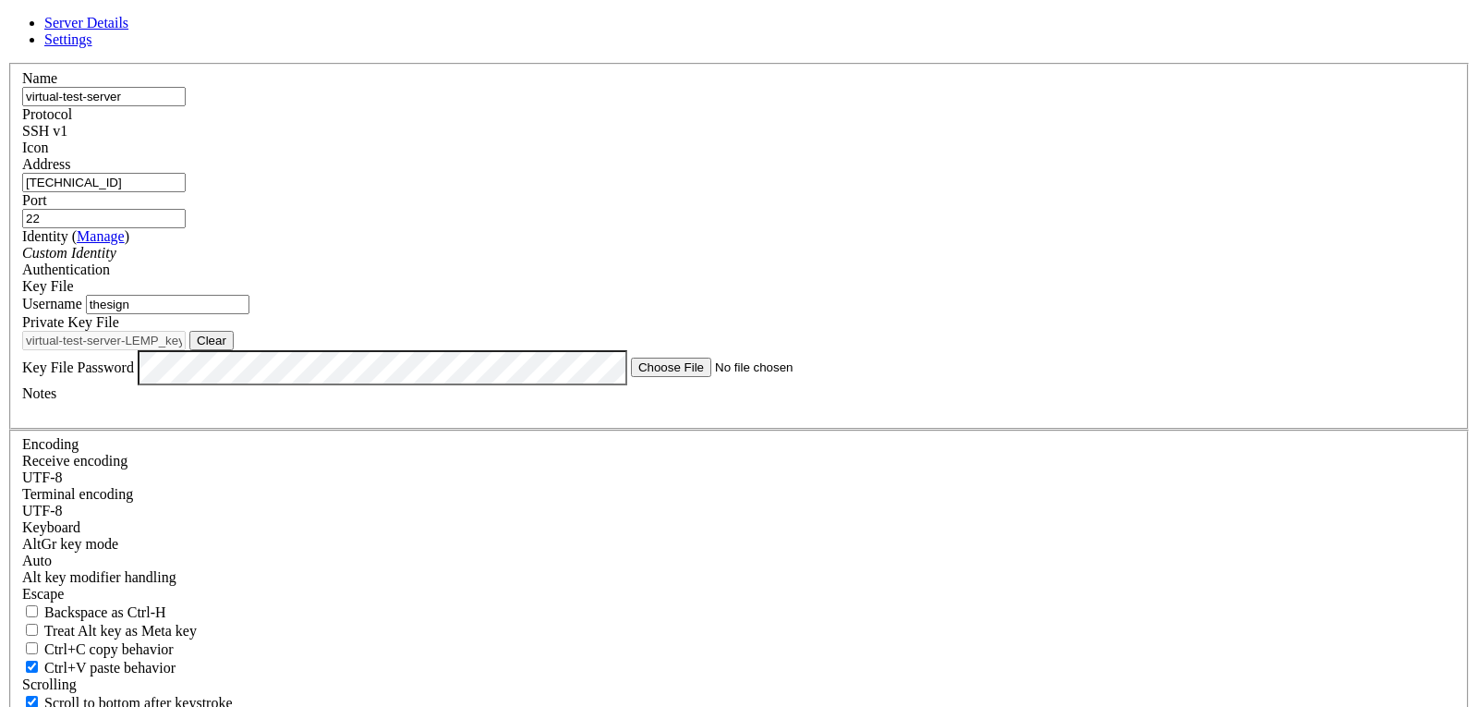
drag, startPoint x: 847, startPoint y: 99, endPoint x: 851, endPoint y: 137, distance: 38.0
click at [850, 101] on div "Name virtual-test-server Protocol SSH v1 Icon Address [TECHNICAL_ID] ( )" at bounding box center [738, 420] width 1463 height 715
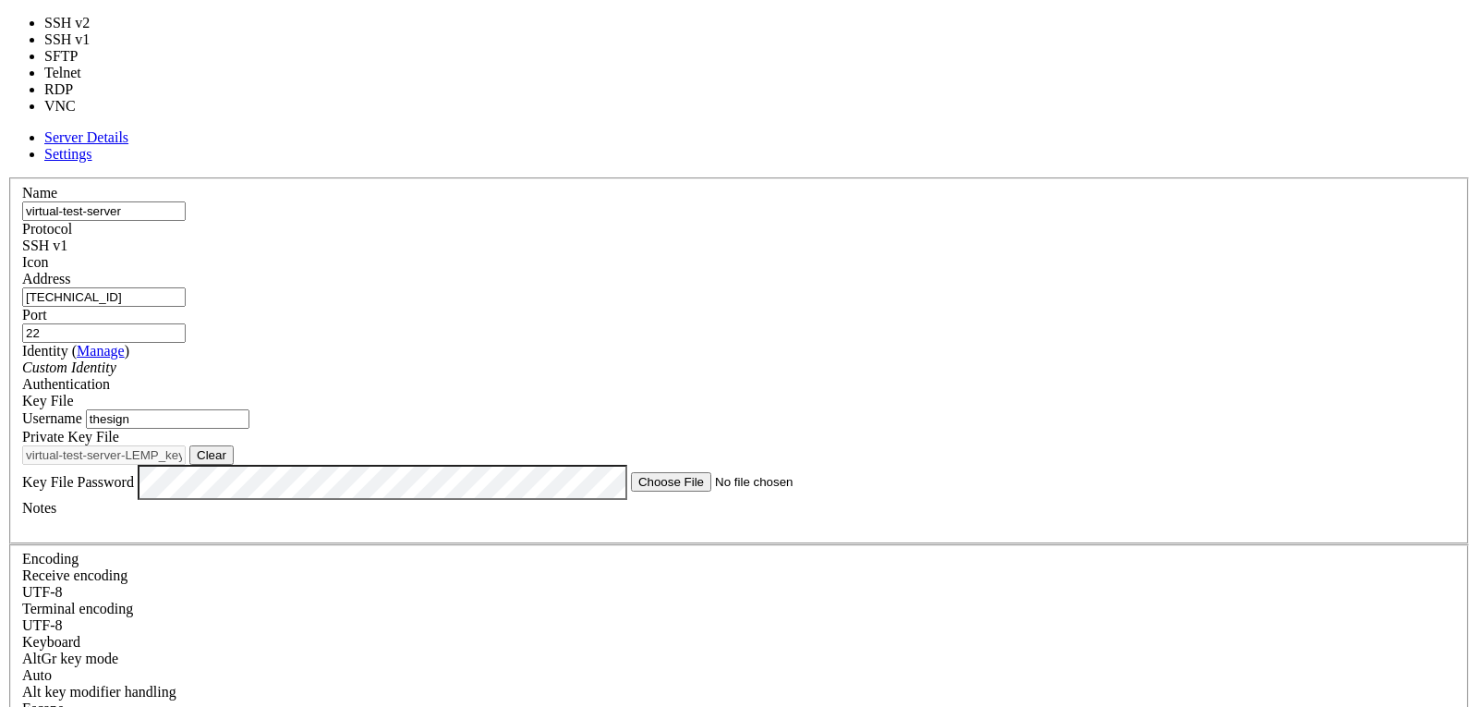
click at [851, 237] on div "SSH v1" at bounding box center [738, 245] width 1433 height 17
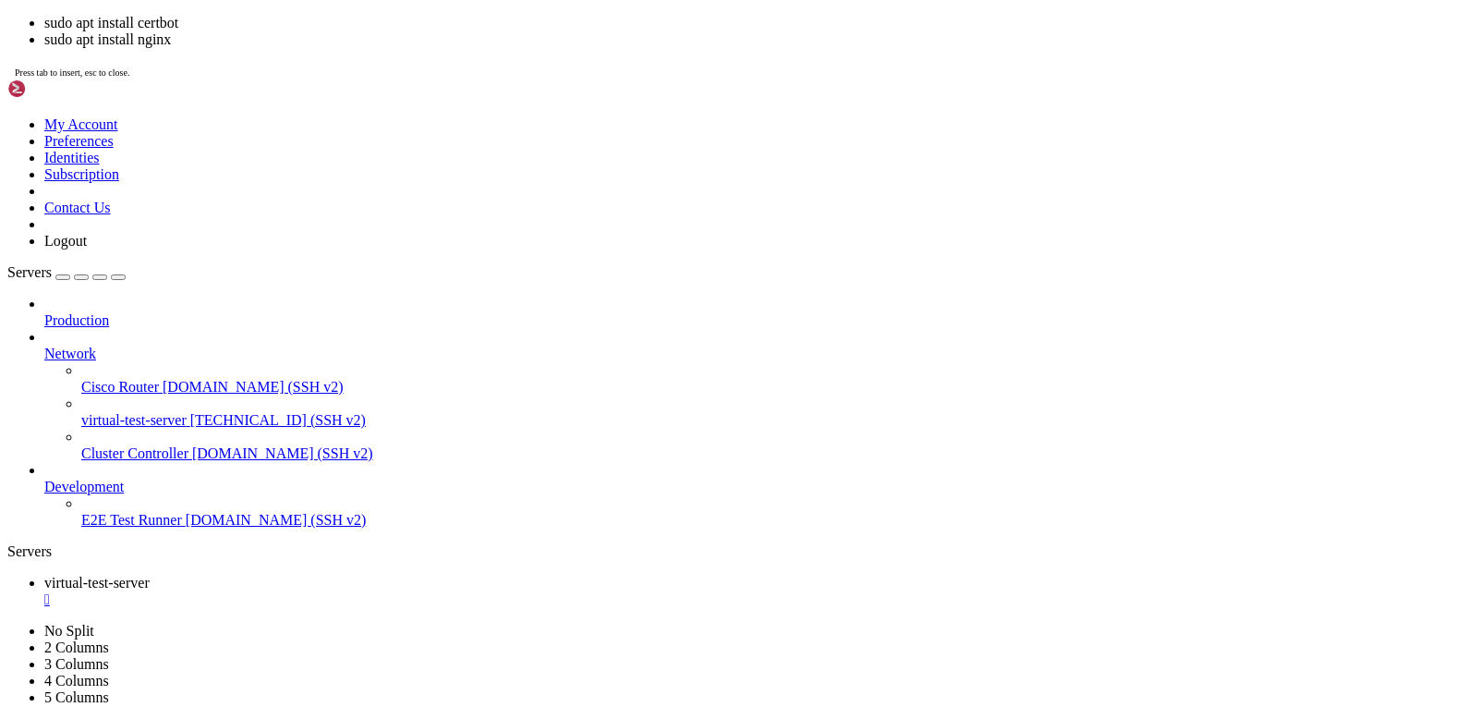
scroll to position [46163, 0]
drag, startPoint x: 911, startPoint y: 1389, endPoint x: 889, endPoint y: 1393, distance: 21.6
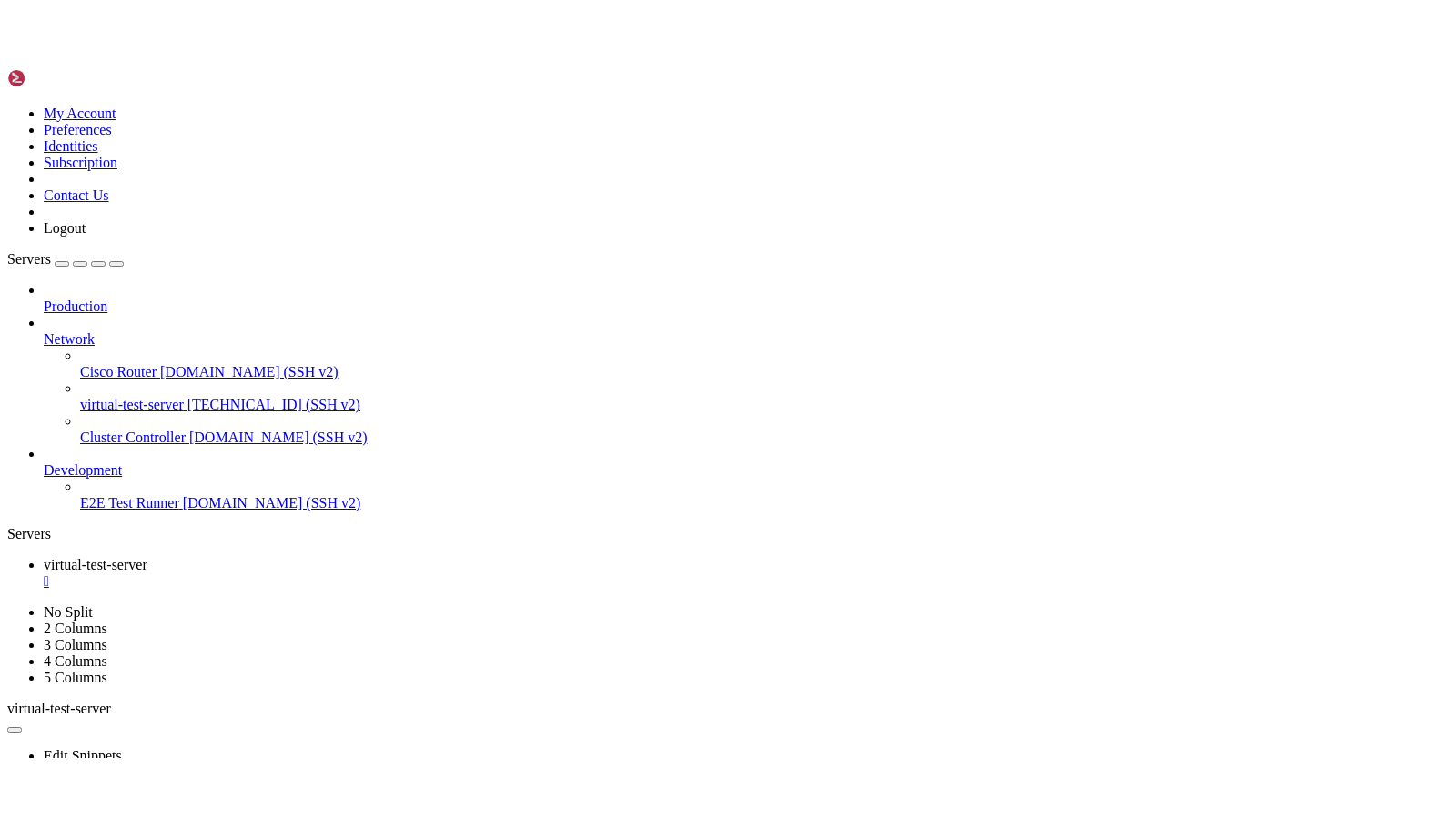
scroll to position [71502, 0]
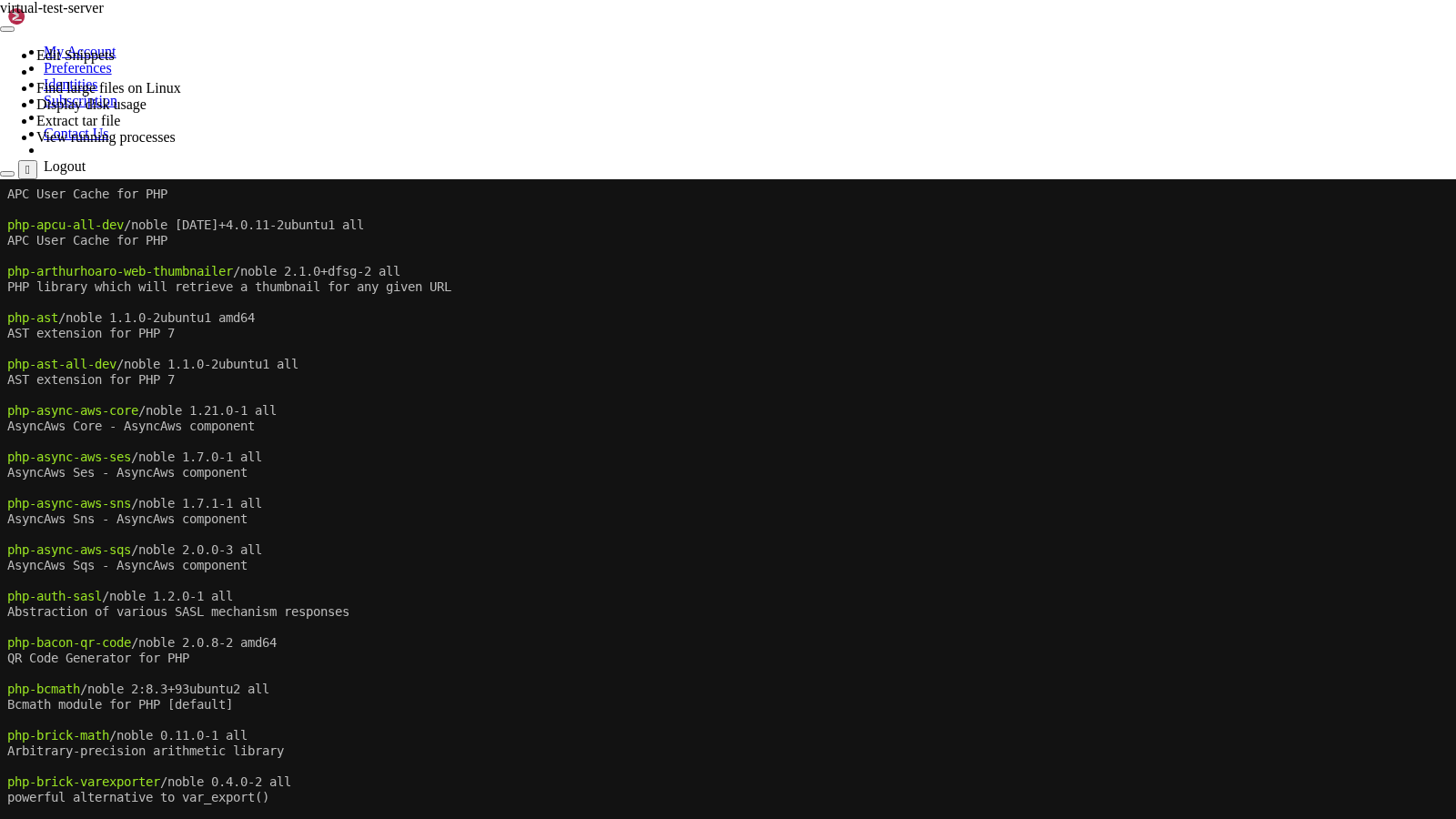
scroll to position [89492, 0]
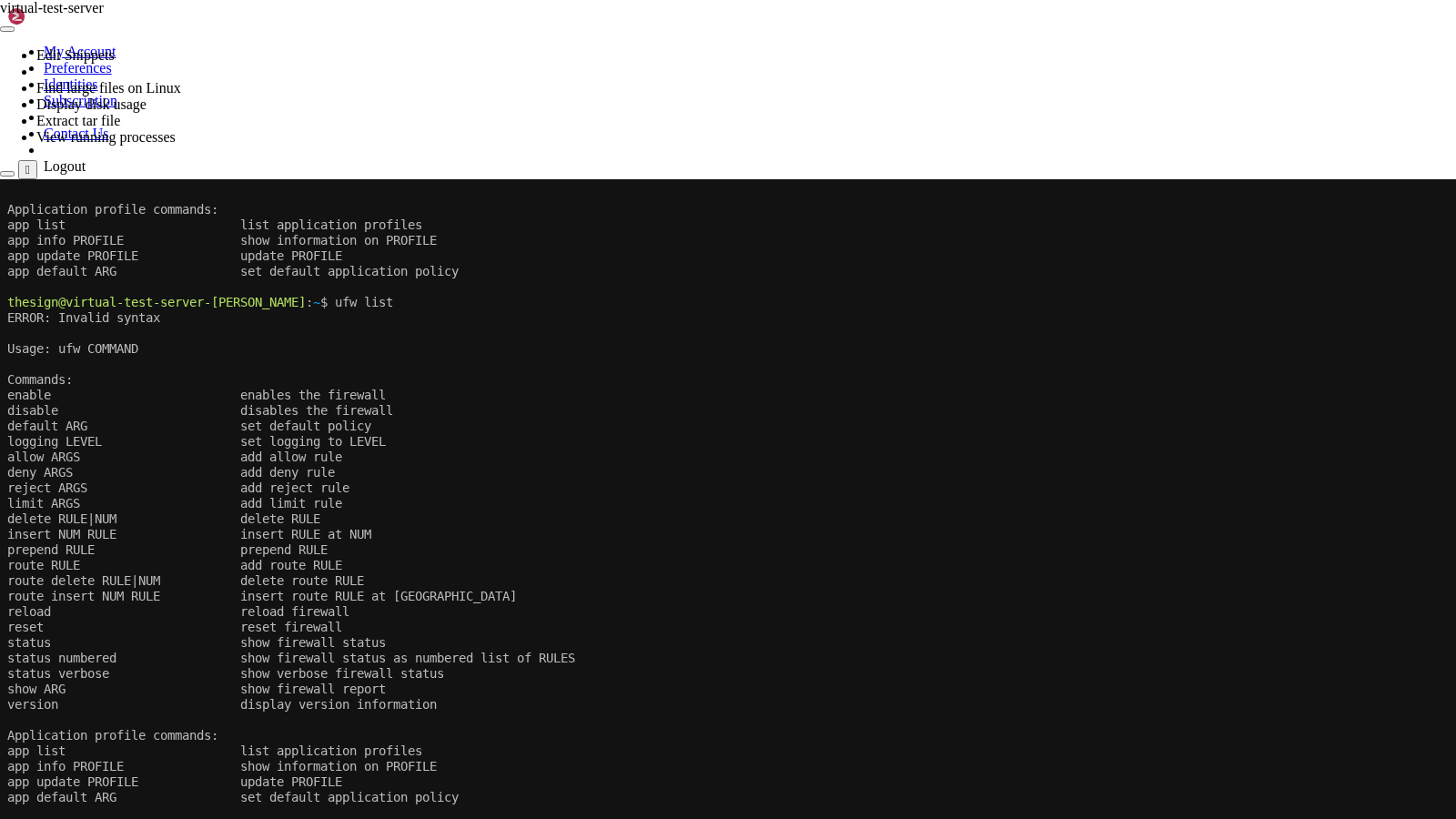
scroll to position [91256, 0]
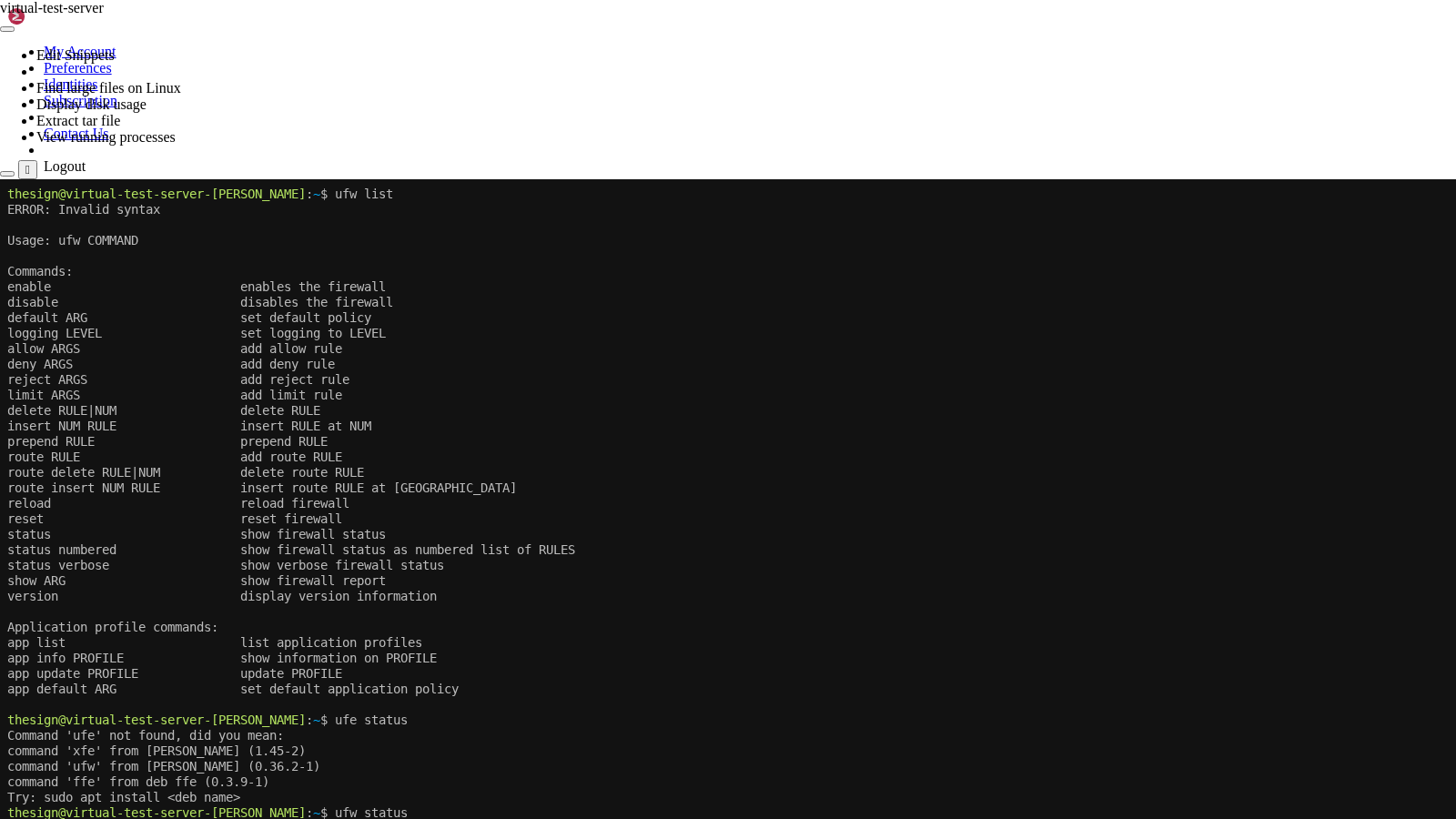
click at [696, 657] on x-row "app info PROFILE show information on PROFILE" at bounding box center [726, 658] width 1439 height 16
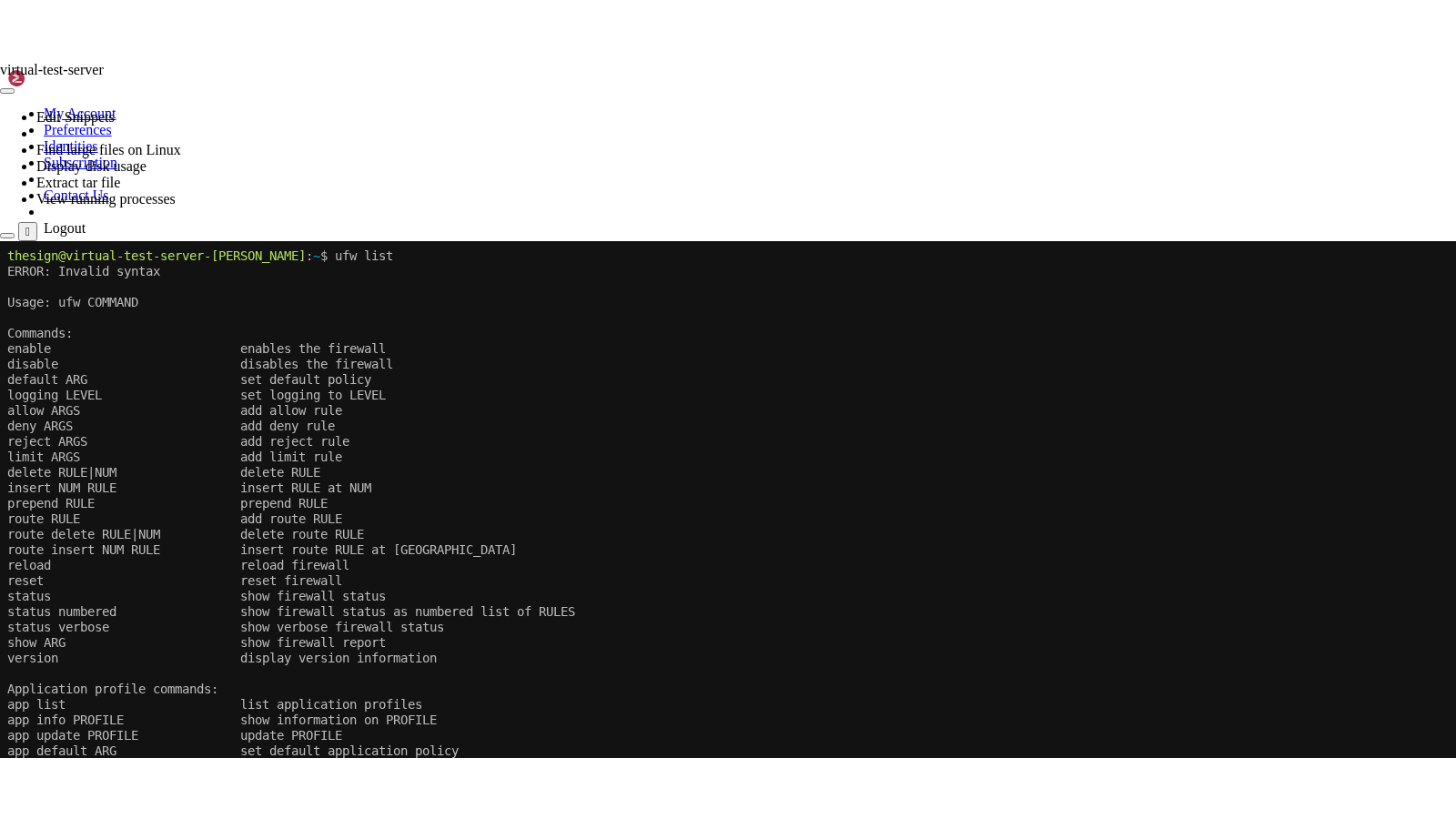
scroll to position [91473, 0]
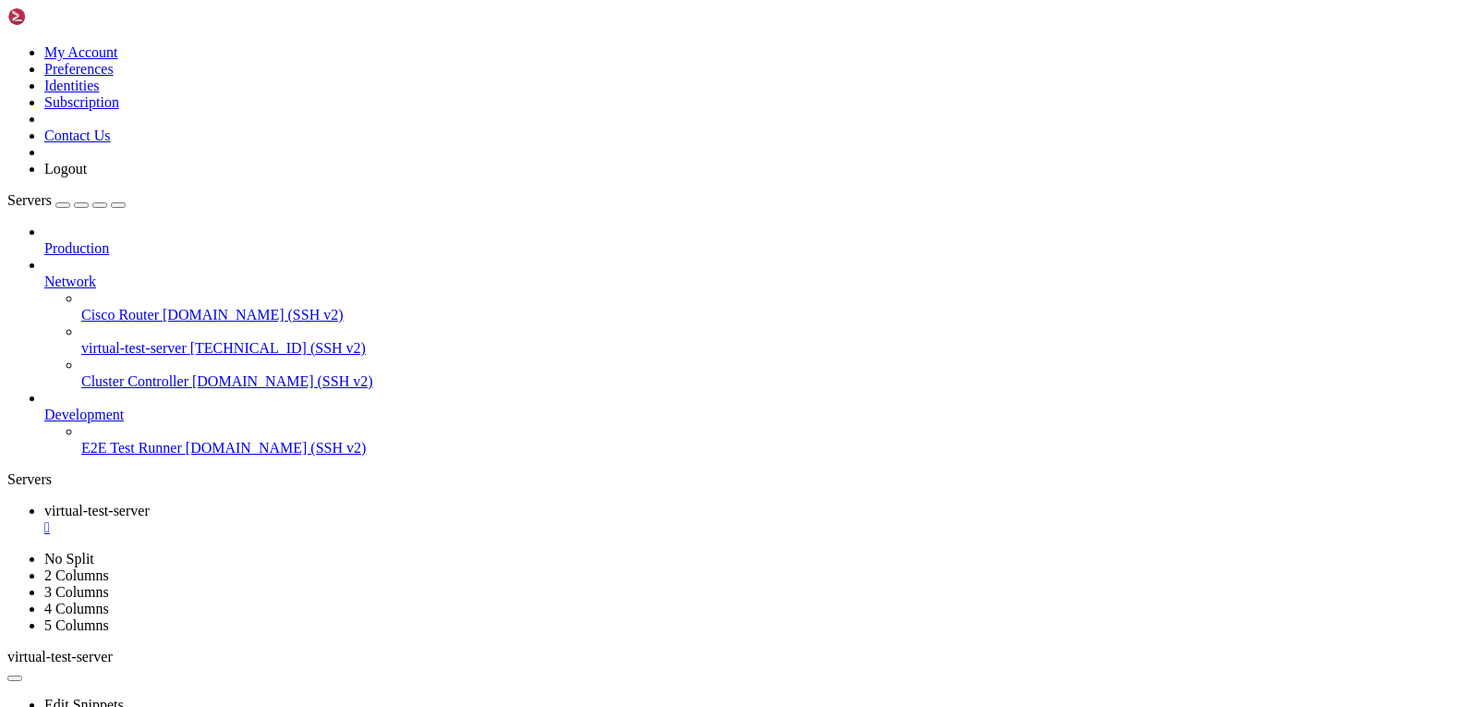
click at [190, 340] on span "[TECHNICAL_ID] (SSH v2)" at bounding box center [277, 348] width 175 height 16
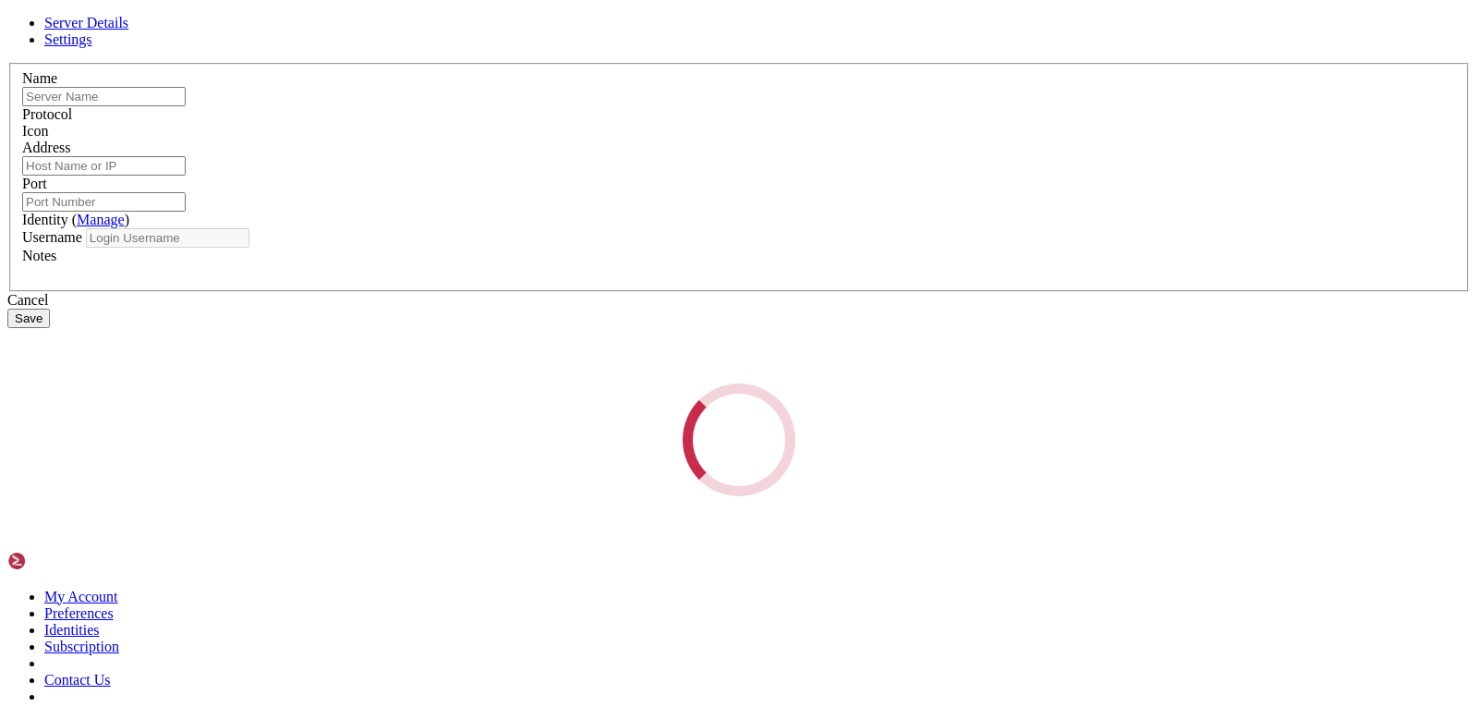
type input "virtual-test-server"
type input "[TECHNICAL_ID]"
type input "22"
type input "thesign"
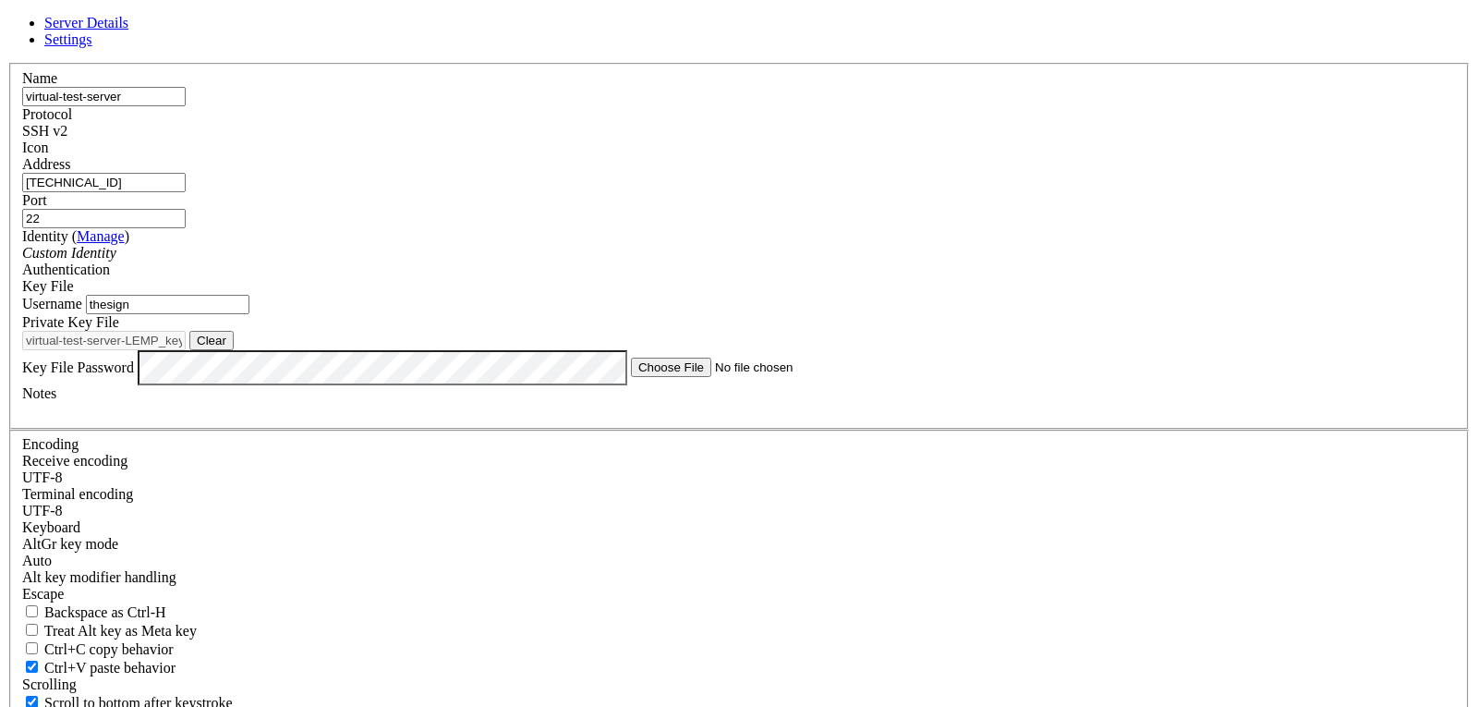
drag, startPoint x: 611, startPoint y: 208, endPoint x: 492, endPoint y: 208, distance: 118.2
click at [492, 192] on div "Address [TECHNICAL_ID]" at bounding box center [738, 174] width 1433 height 36
click at [972, 48] on header "Server Details Settings" at bounding box center [738, 31] width 1463 height 33
click at [7, 63] on icon at bounding box center [7, 63] width 0 height 0
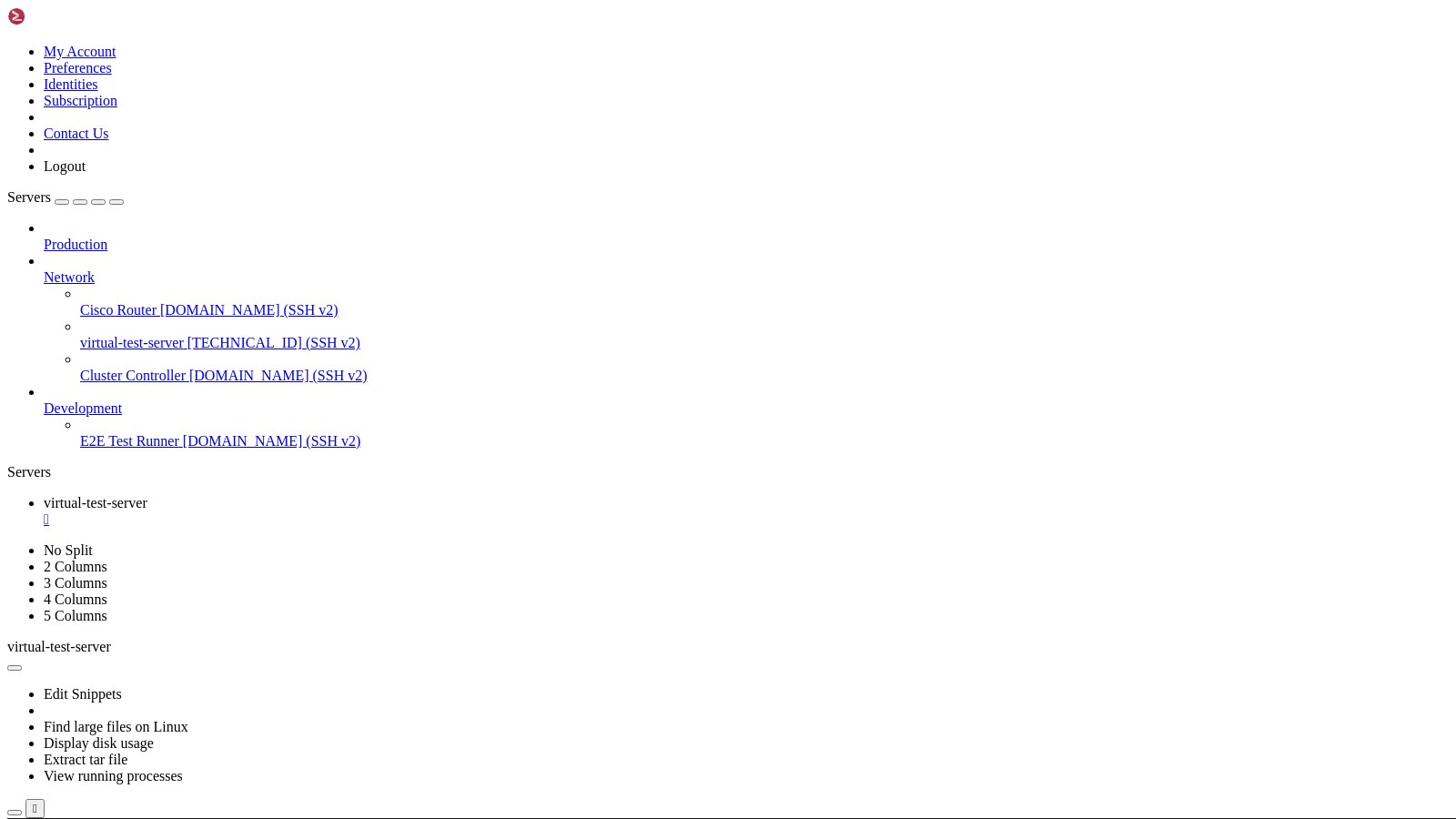
scroll to position [91256, 0]
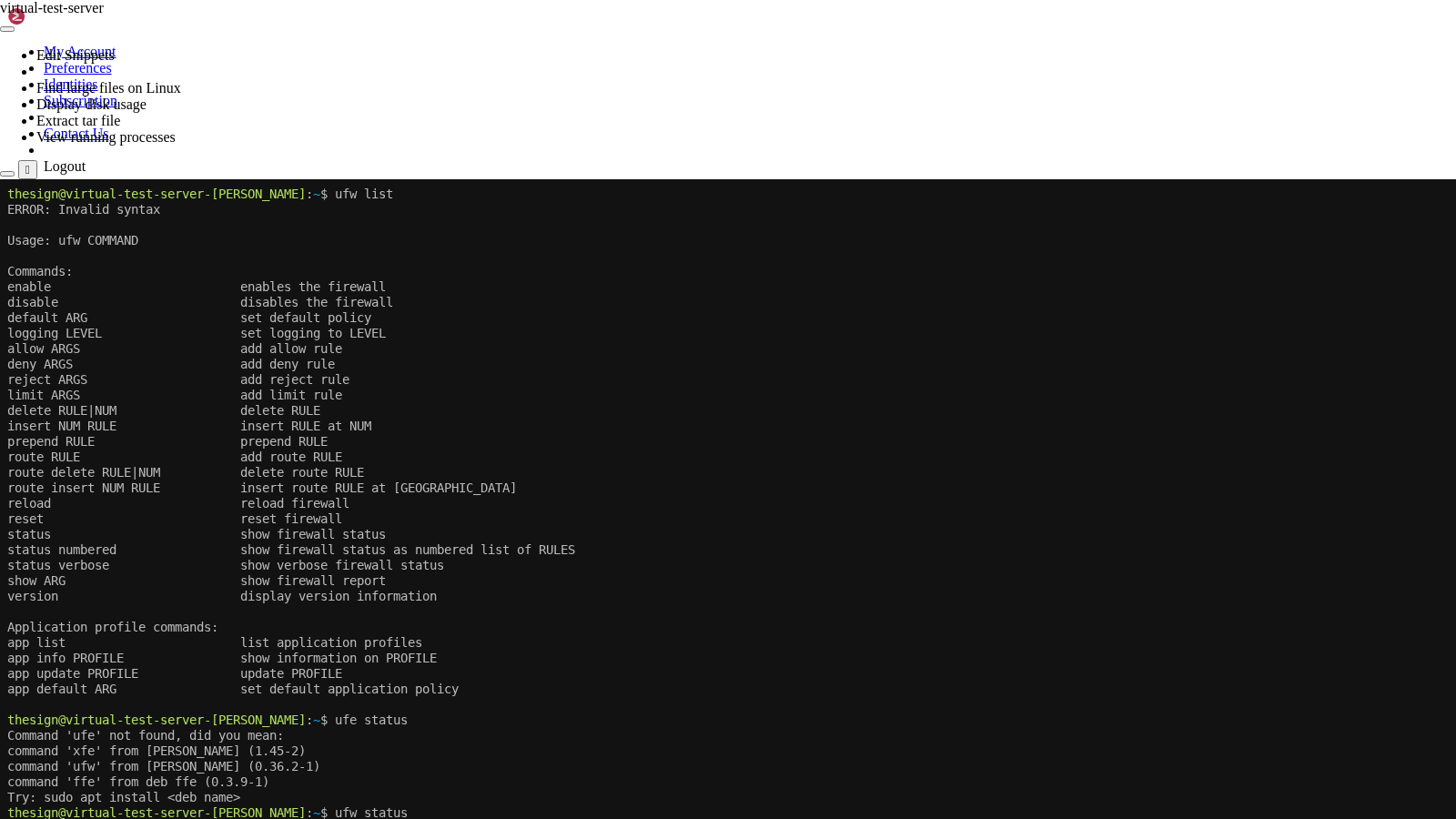
click at [745, 693] on x-row "app default ARG set default application policy" at bounding box center [726, 690] width 1439 height 16
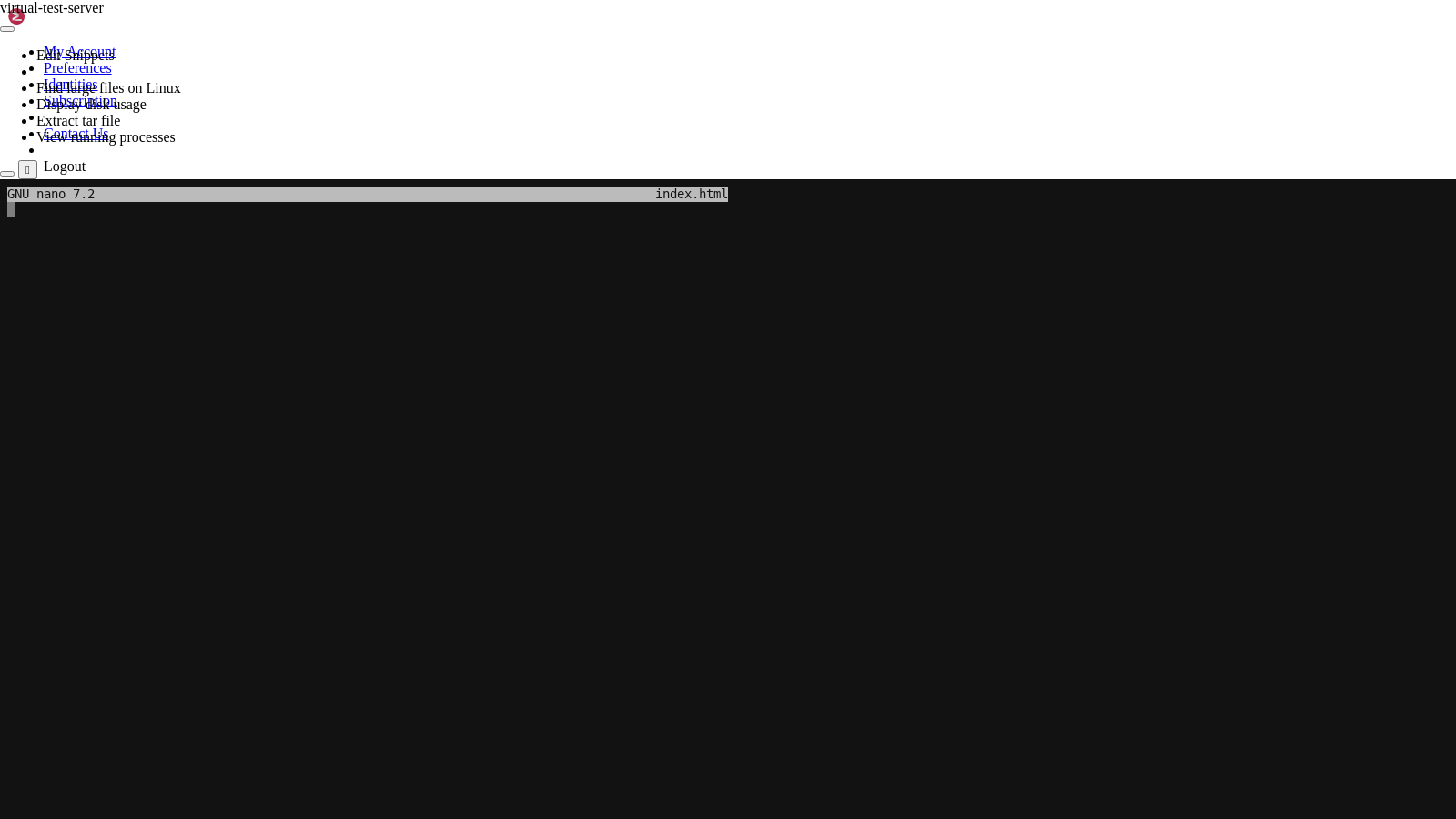
scroll to position [90621, 0]
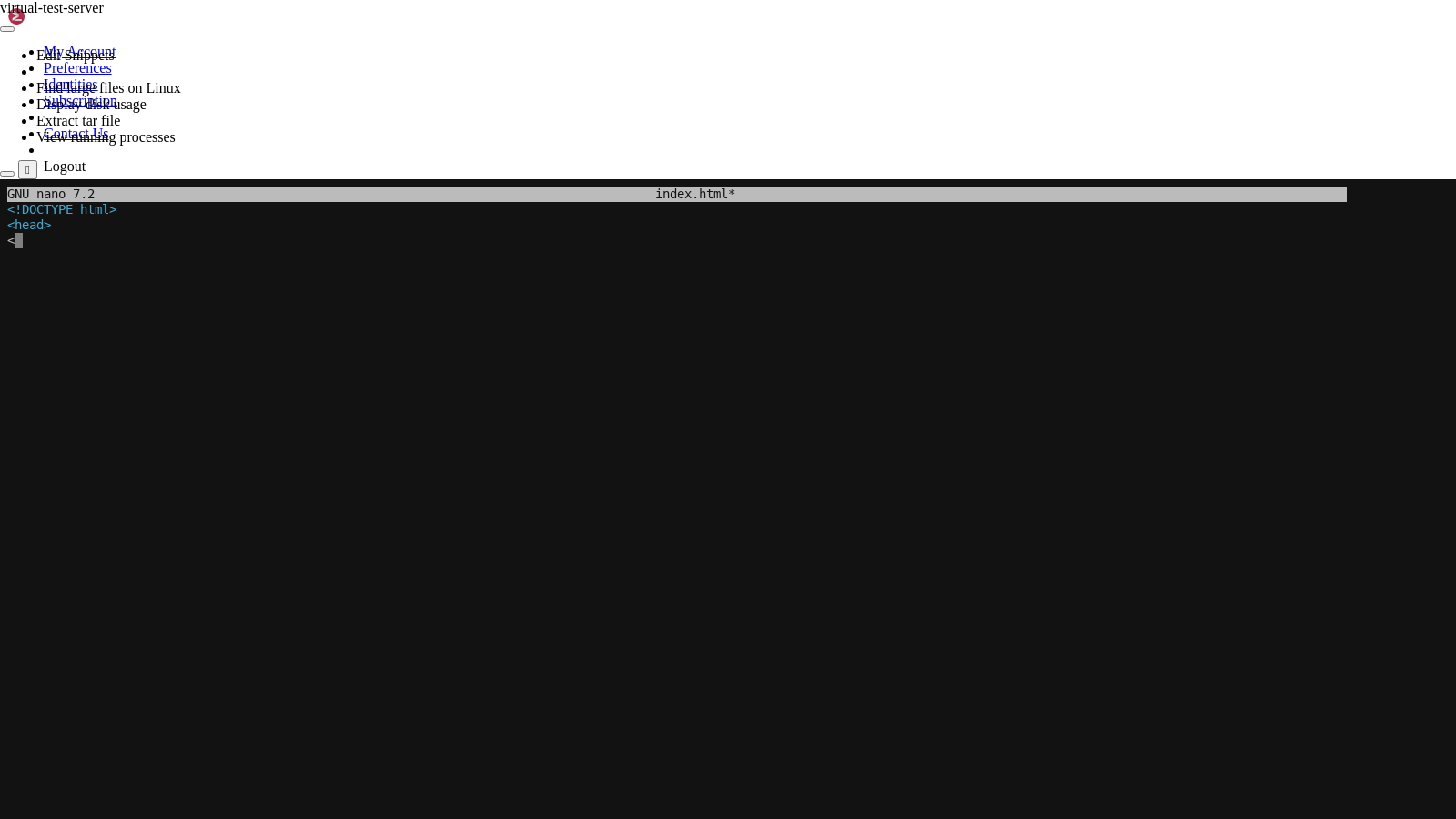
click at [374, 352] on x-row at bounding box center [726, 349] width 1439 height 16
click at [463, 217] on x-row "<!DOCTYPE html>" at bounding box center [726, 210] width 1439 height 16
click at [307, 209] on x-row "<!DOCTYPE html>" at bounding box center [726, 210] width 1439 height 16
click at [236, 226] on x-row "<head>" at bounding box center [726, 226] width 1439 height 16
click at [139, 216] on x-row "<!DOCTYPE html>" at bounding box center [726, 210] width 1439 height 16
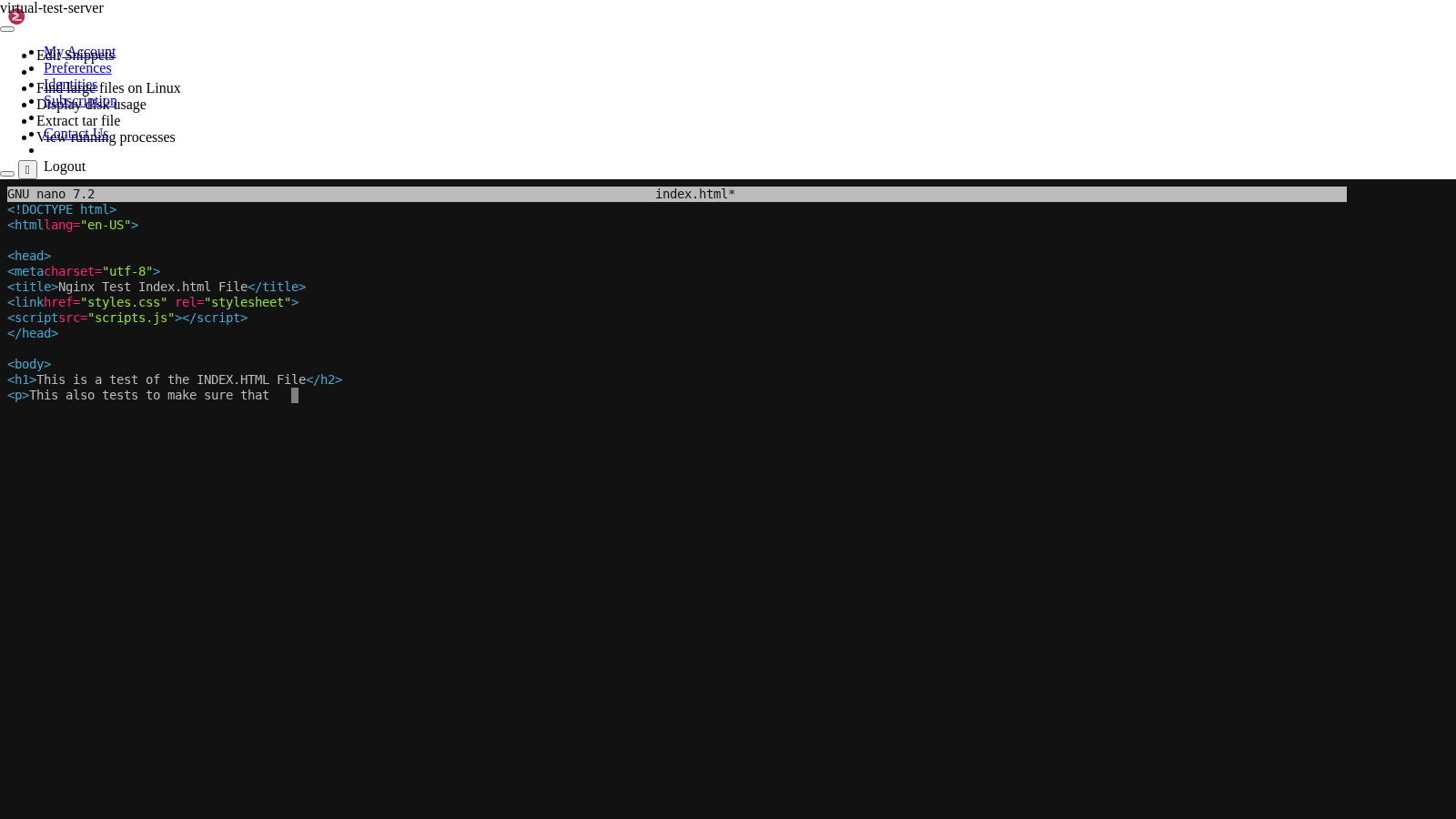
click at [376, 406] on x-row at bounding box center [726, 411] width 1439 height 16
click at [362, 444] on x-row "<li> Javascript and it's routing is functioning </li>" at bounding box center [726, 443] width 1439 height 16
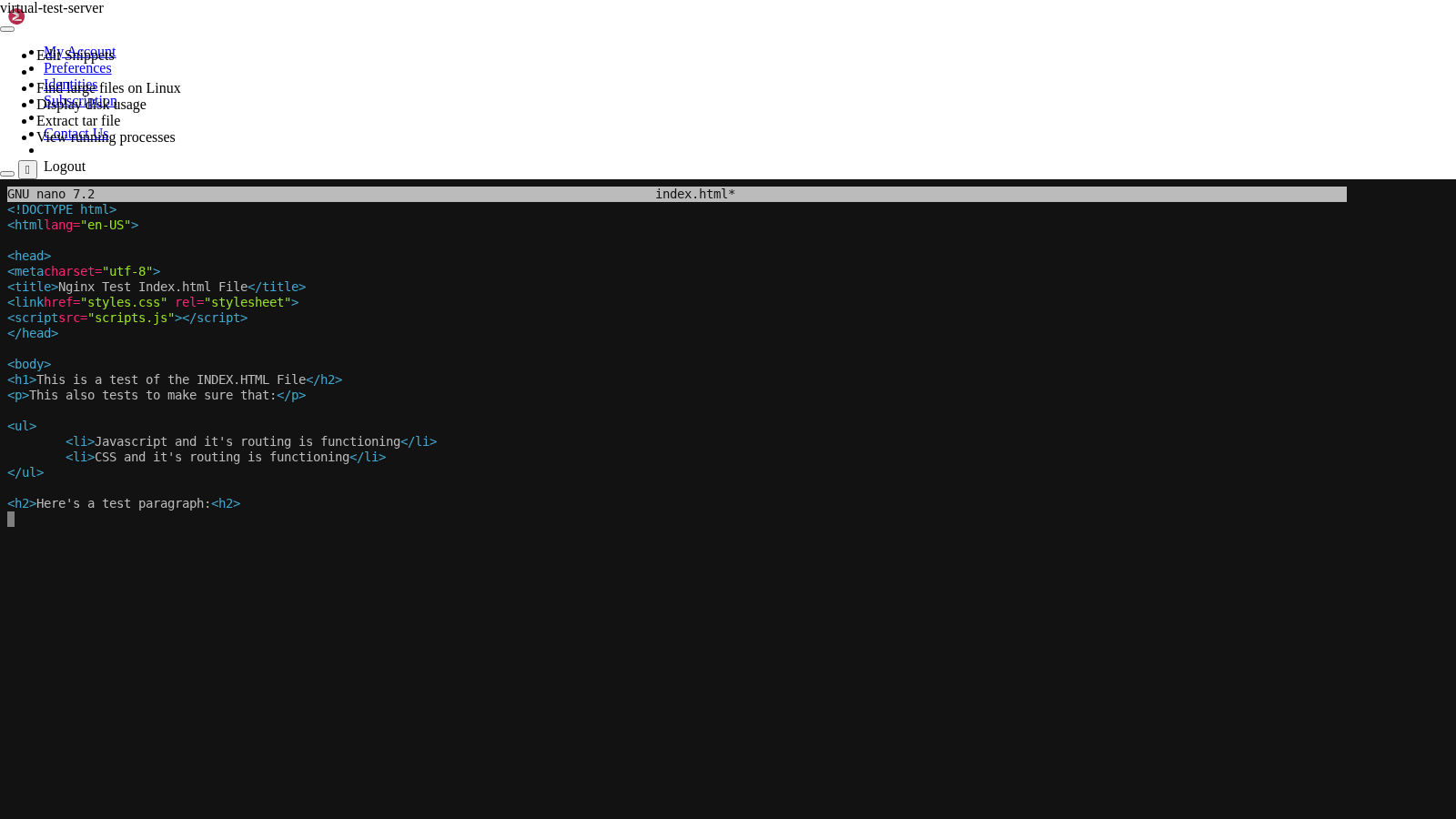
click at [391, 696] on x-row at bounding box center [726, 767] width 1439 height 16
click at [720, 581] on x-row at bounding box center [726, 581] width 1439 height 16
click at [30, 555] on x-row "and" at bounding box center [726, 550] width 1439 height 16
click at [4, 548] on x-screen "GNU nano 7.2 index.html * <!DOCTYPE html> <html lang= "en-US" > <head> <meta ch…" at bounding box center [728, 588] width 1456 height 819
click at [5, 547] on x-screen "GNU nano 7.2 index.html * <!DOCTYPE html> <html lang= "en-US" > <head> <meta ch…" at bounding box center [728, 588] width 1456 height 819
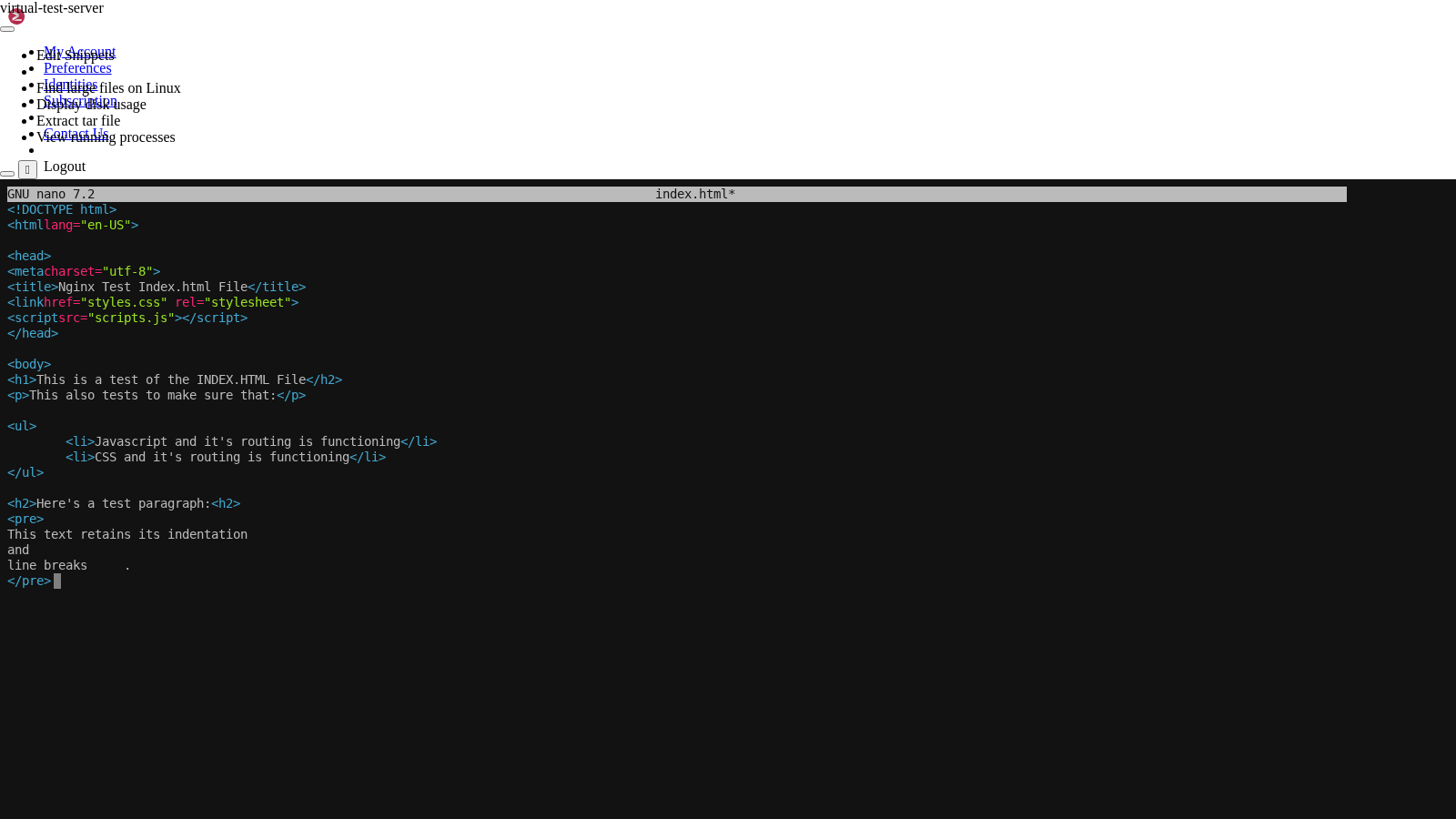
click at [311, 624] on x-row at bounding box center [726, 628] width 1439 height 16
click at [240, 696] on x-row at bounding box center [726, 705] width 1439 height 16
click at [725, 509] on x-row "<h2> Here's a test paragraph: <h2>" at bounding box center [726, 504] width 1439 height 16
click at [418, 658] on x-row at bounding box center [726, 658] width 1439 height 16
click at [164, 528] on x-row "This text retains its indentation" at bounding box center [726, 535] width 1439 height 16
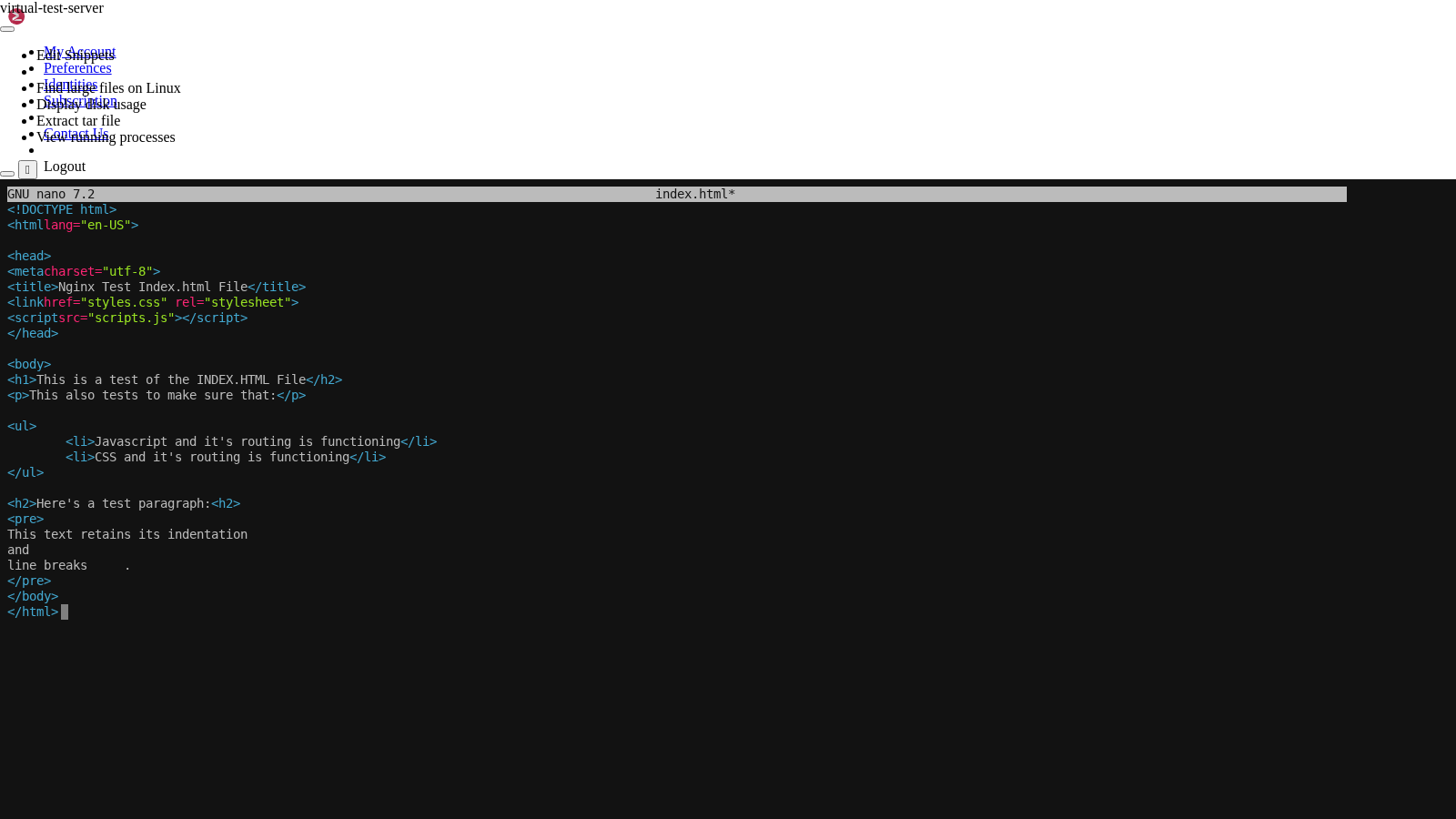
click at [96, 530] on x-row "This text retains its indentation" at bounding box center [726, 535] width 1439 height 16
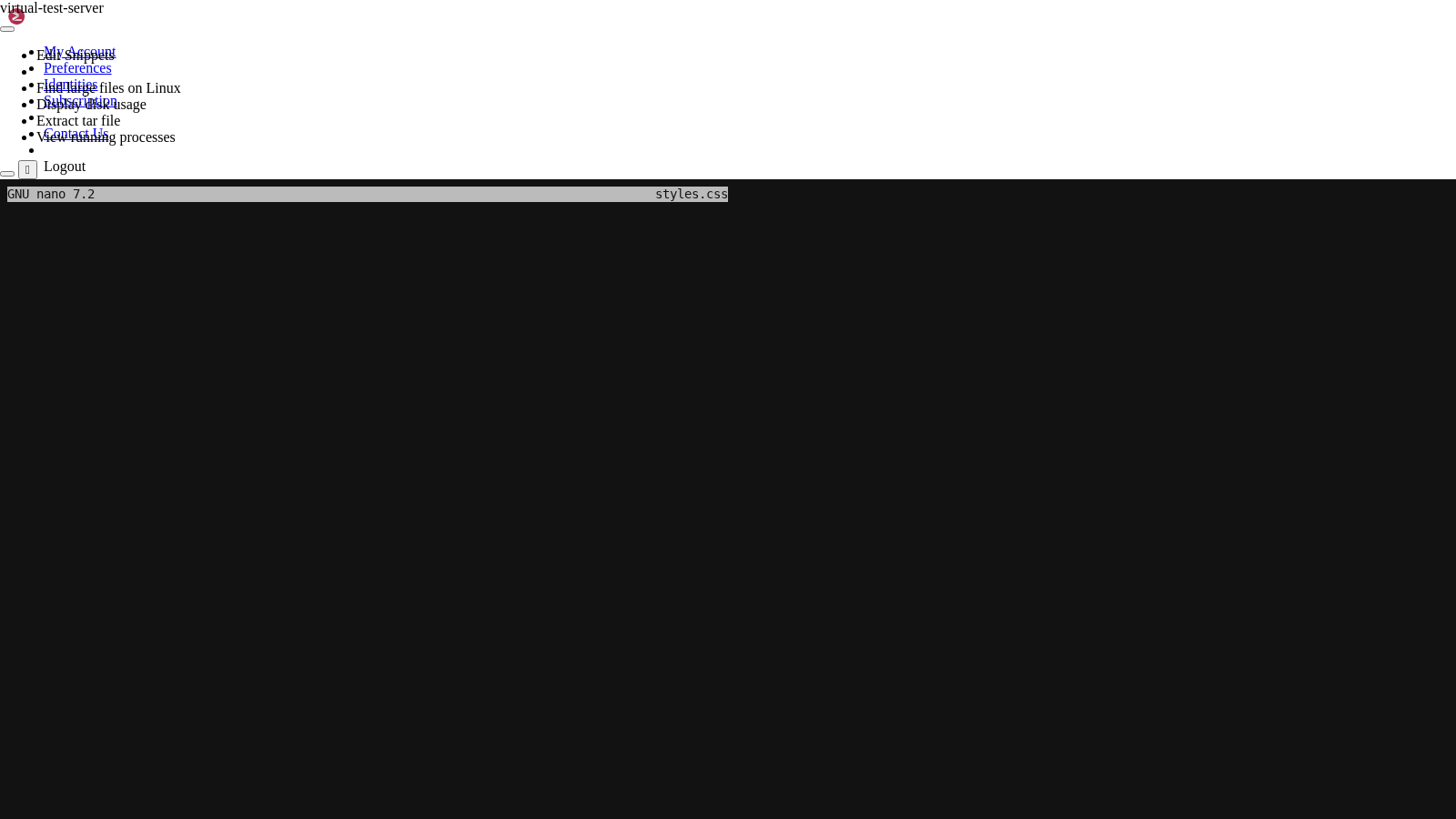
scroll to position [90637, 0]
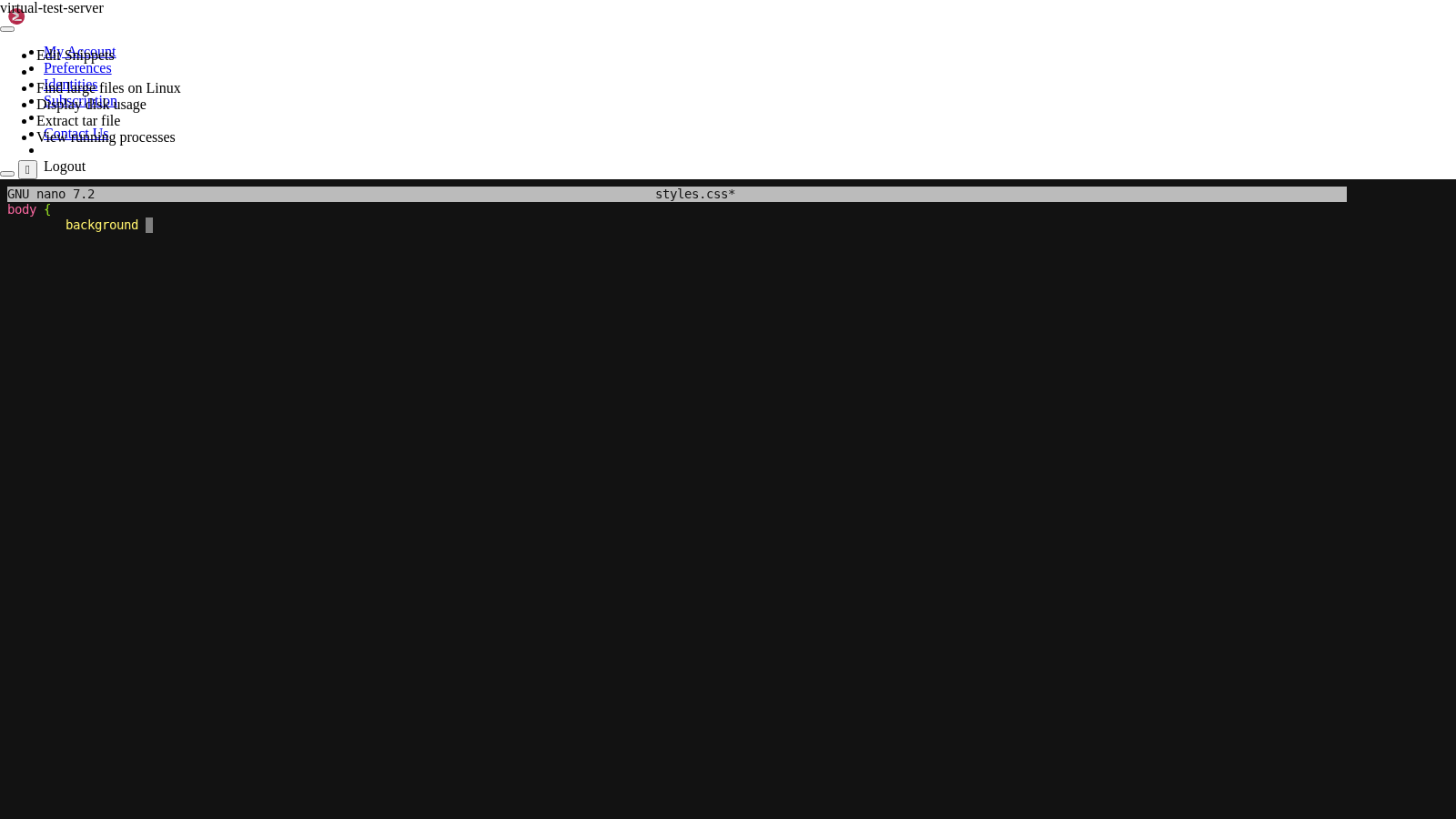
click at [258, 264] on x-row at bounding box center [726, 272] width 1439 height 16
click at [435, 503] on x-row at bounding box center [726, 504] width 1439 height 16
click at [417, 268] on x-row at bounding box center [726, 272] width 1439 height 16
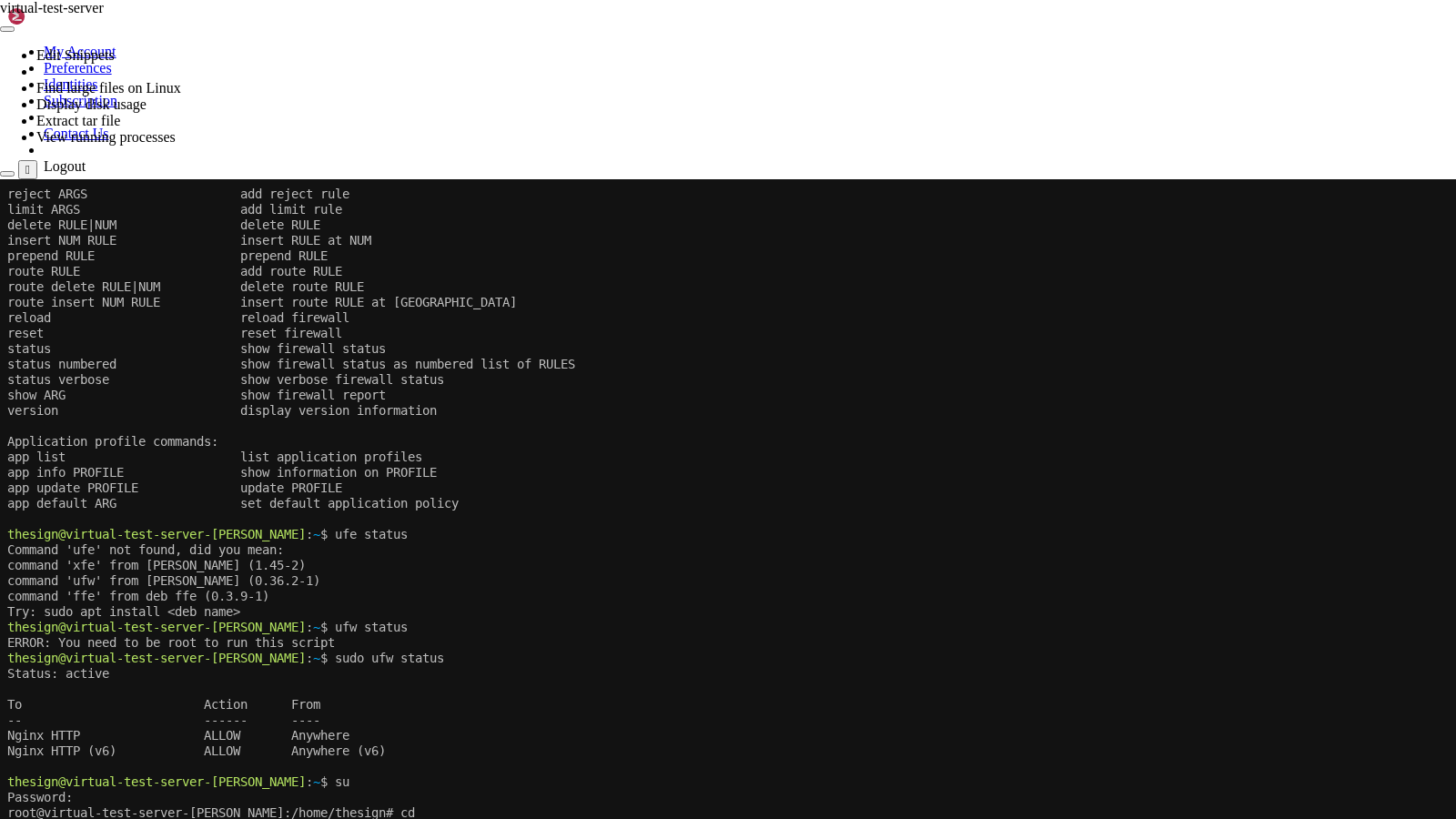
scroll to position [90652, 0]
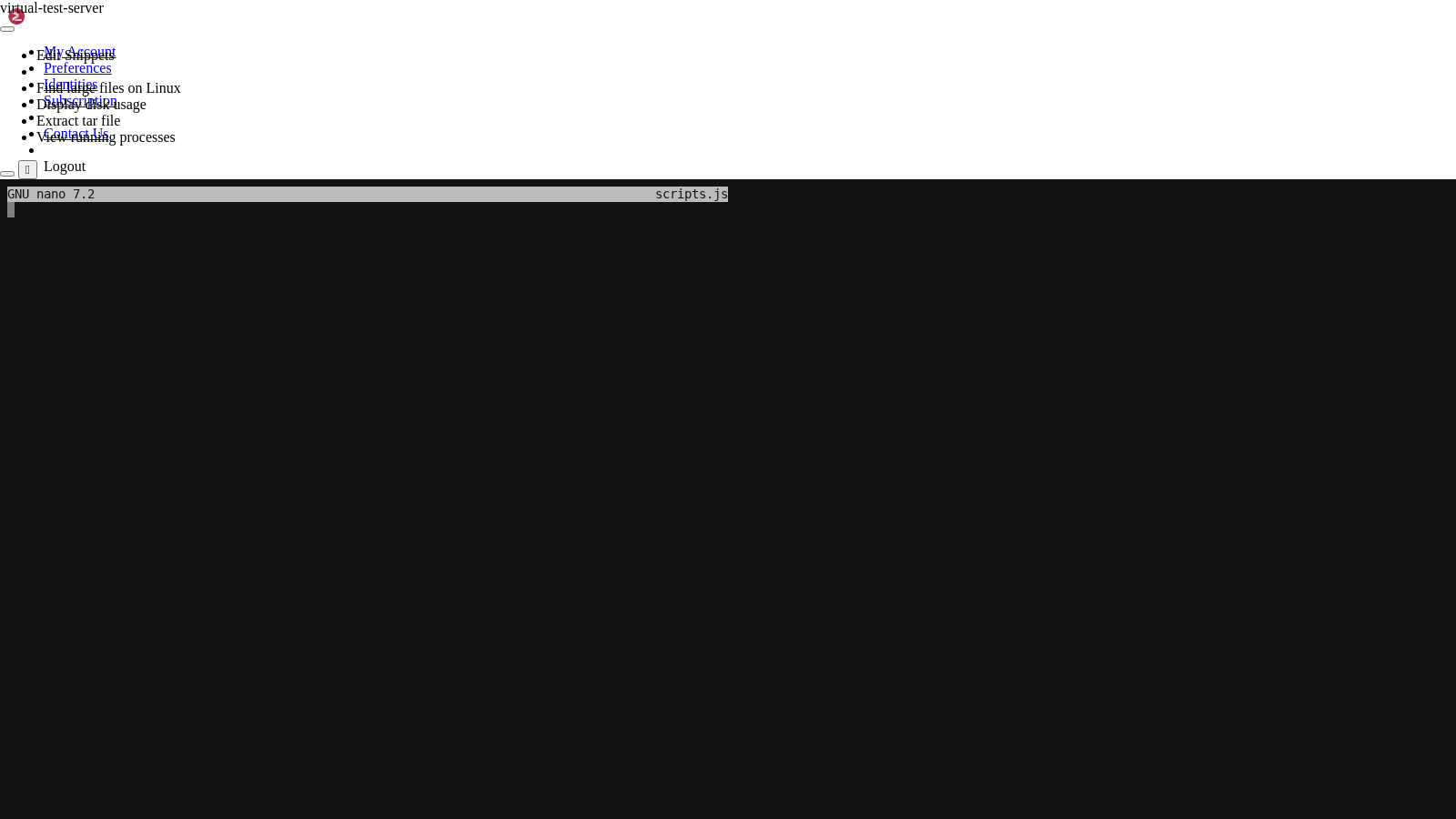
click at [668, 514] on x-row at bounding box center [726, 519] width 1439 height 16
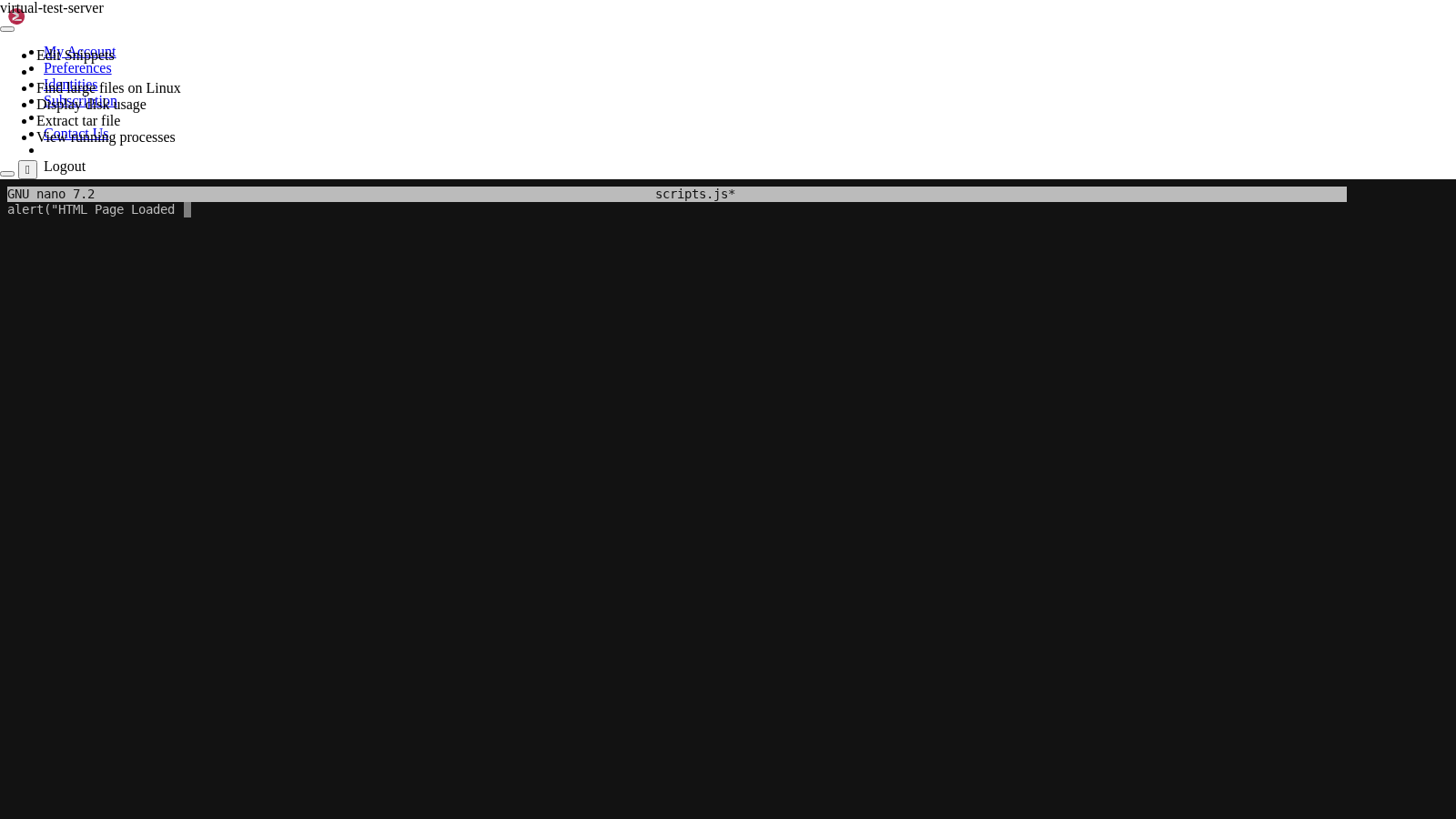
click at [466, 365] on x-row at bounding box center [726, 365] width 1439 height 16
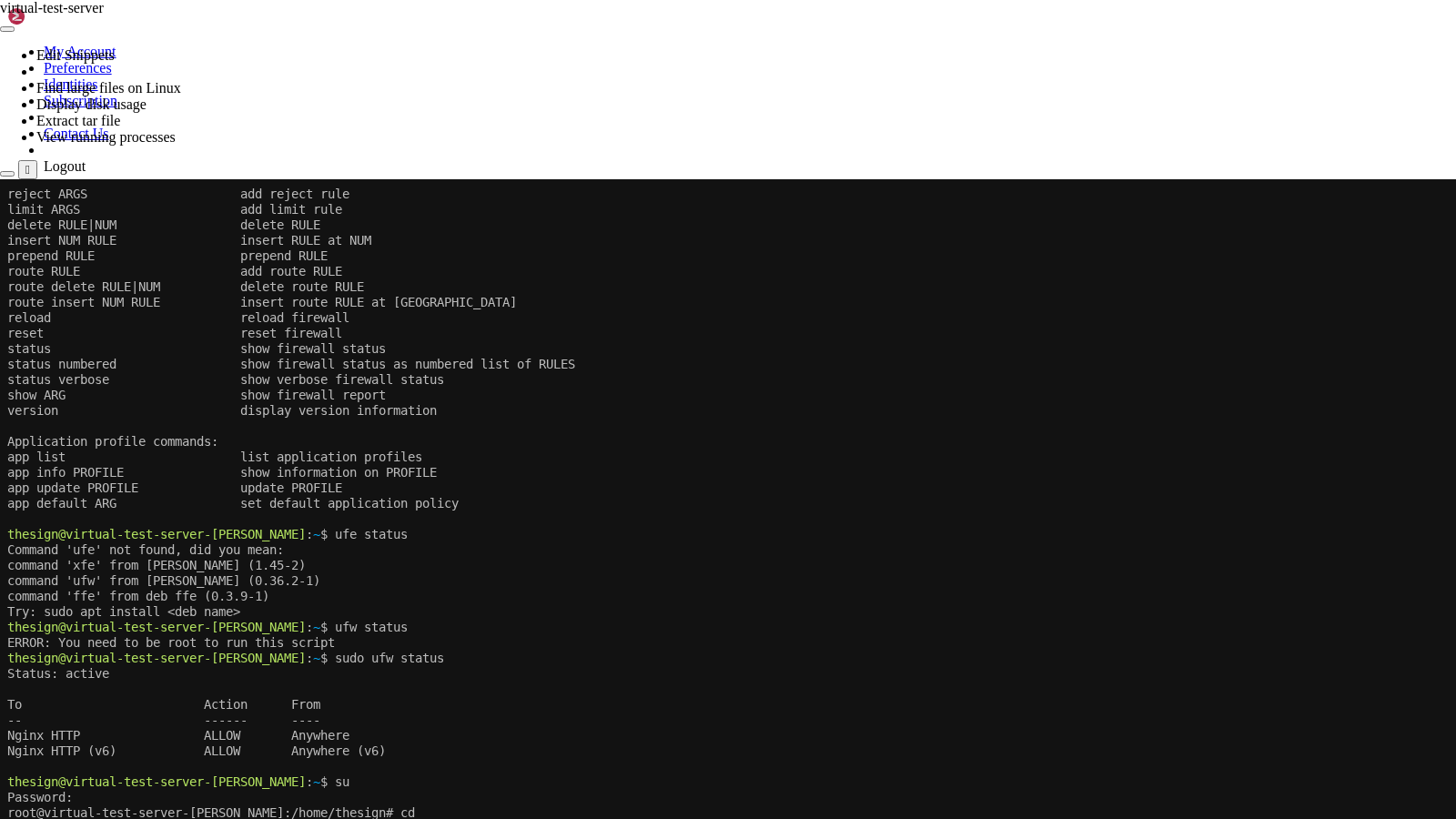
click at [386, 696] on x-screen "reject ARGS add reject rule limit ARGS add limit rule delete RULE|NUM delete RU…" at bounding box center [728, 588] width 1456 height 819
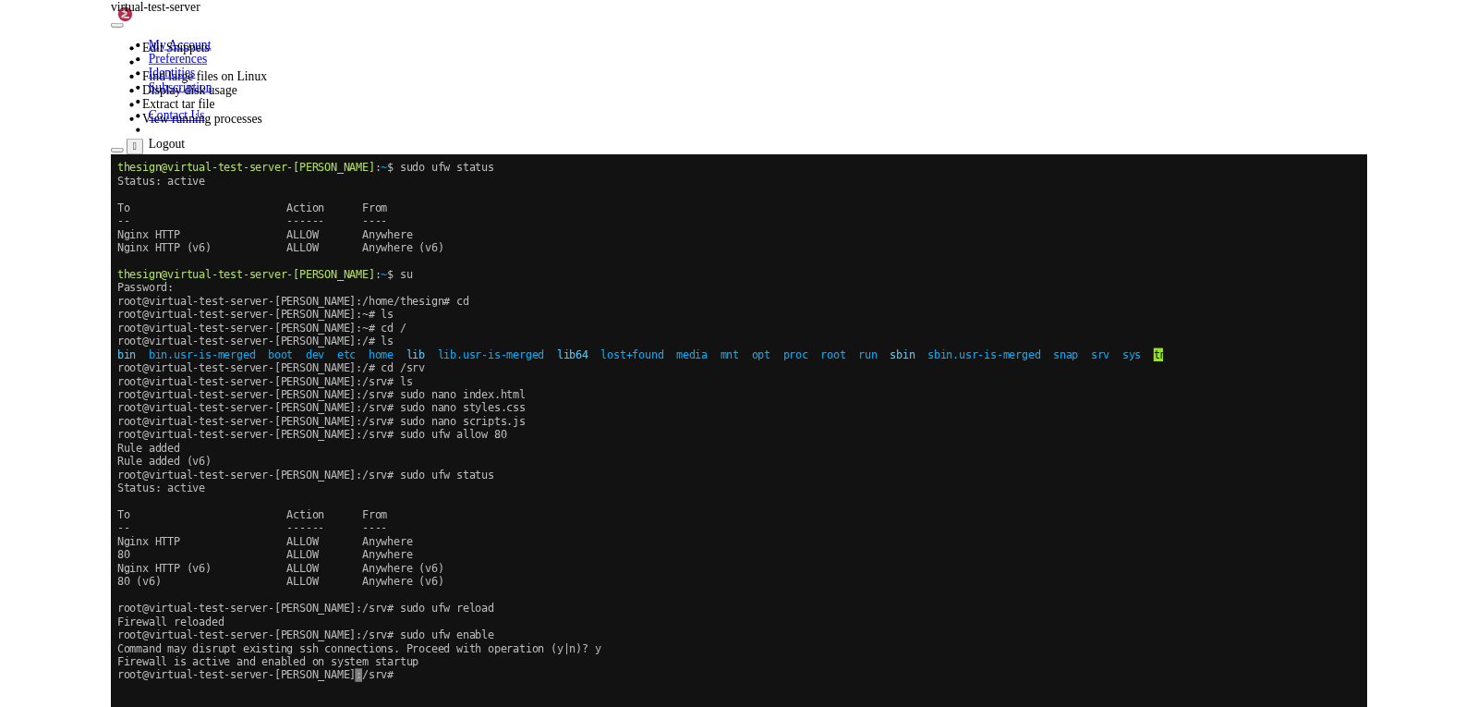
scroll to position [92483, 0]
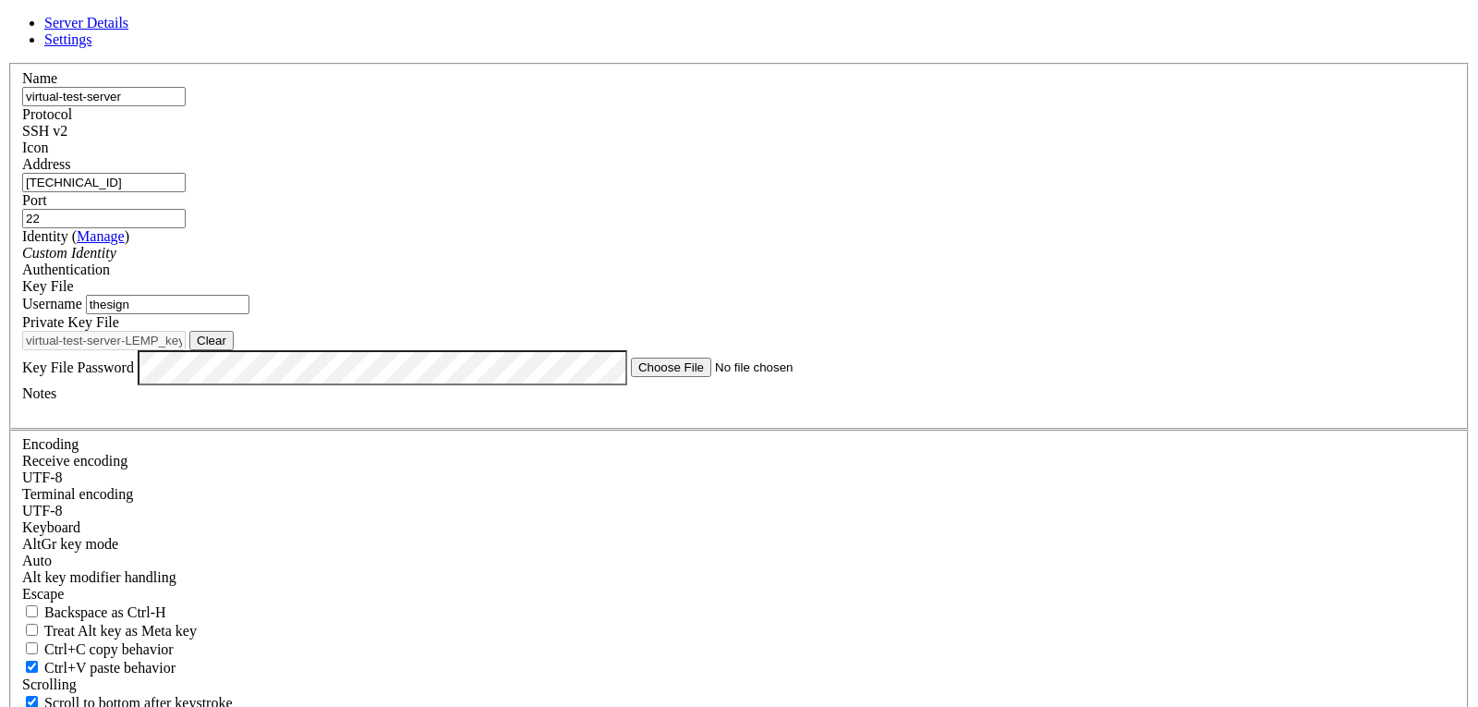
click at [70, 172] on label "Address" at bounding box center [46, 164] width 48 height 16
click at [186, 191] on input "[TECHNICAL_ID]" at bounding box center [103, 182] width 163 height 19
drag, startPoint x: 590, startPoint y: 204, endPoint x: 462, endPoint y: 213, distance: 128.7
click at [462, 213] on div "Name virtual-test-server Protocol SSH v2 Icon Address [TECHNICAL_ID] ( )" at bounding box center [738, 420] width 1463 height 715
click at [7, 63] on icon at bounding box center [7, 63] width 0 height 0
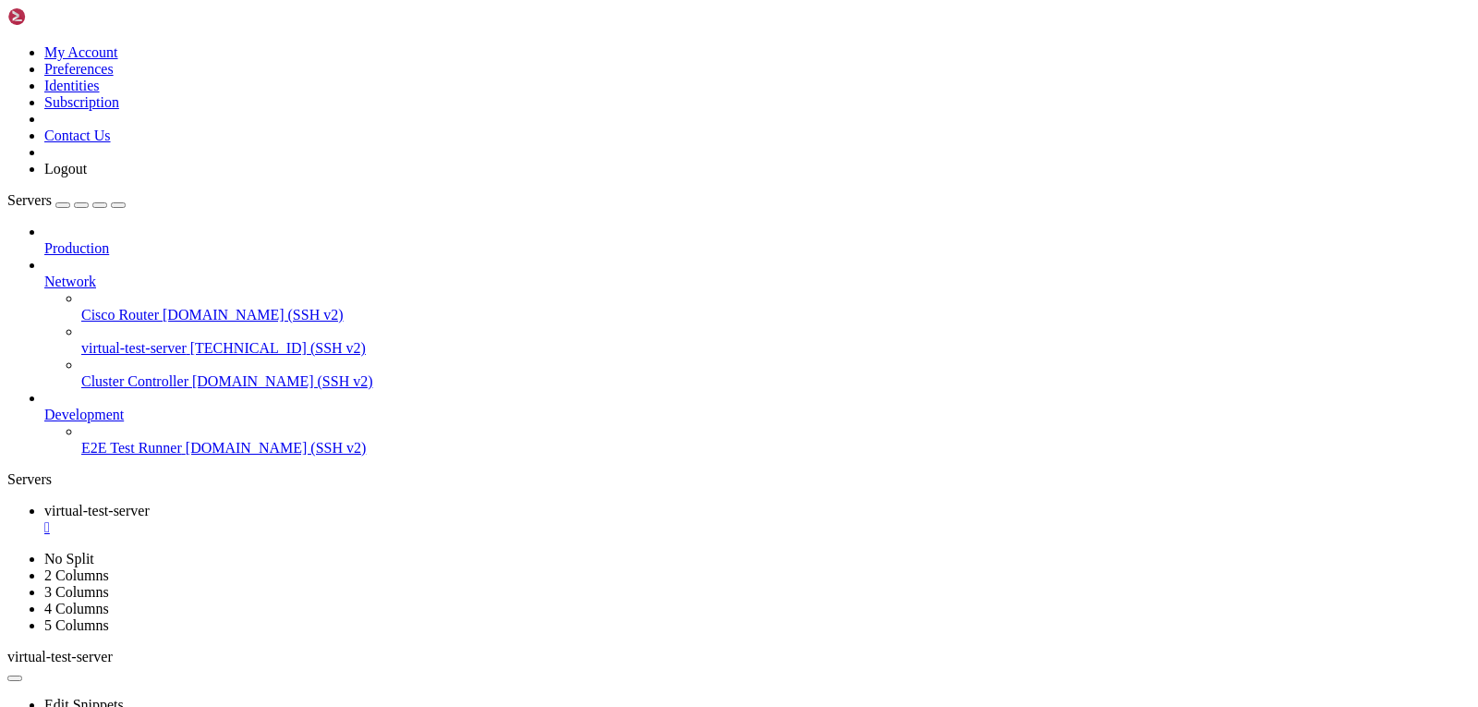
drag, startPoint x: 320, startPoint y: 51, endPoint x: 320, endPoint y: 88, distance: 36.9
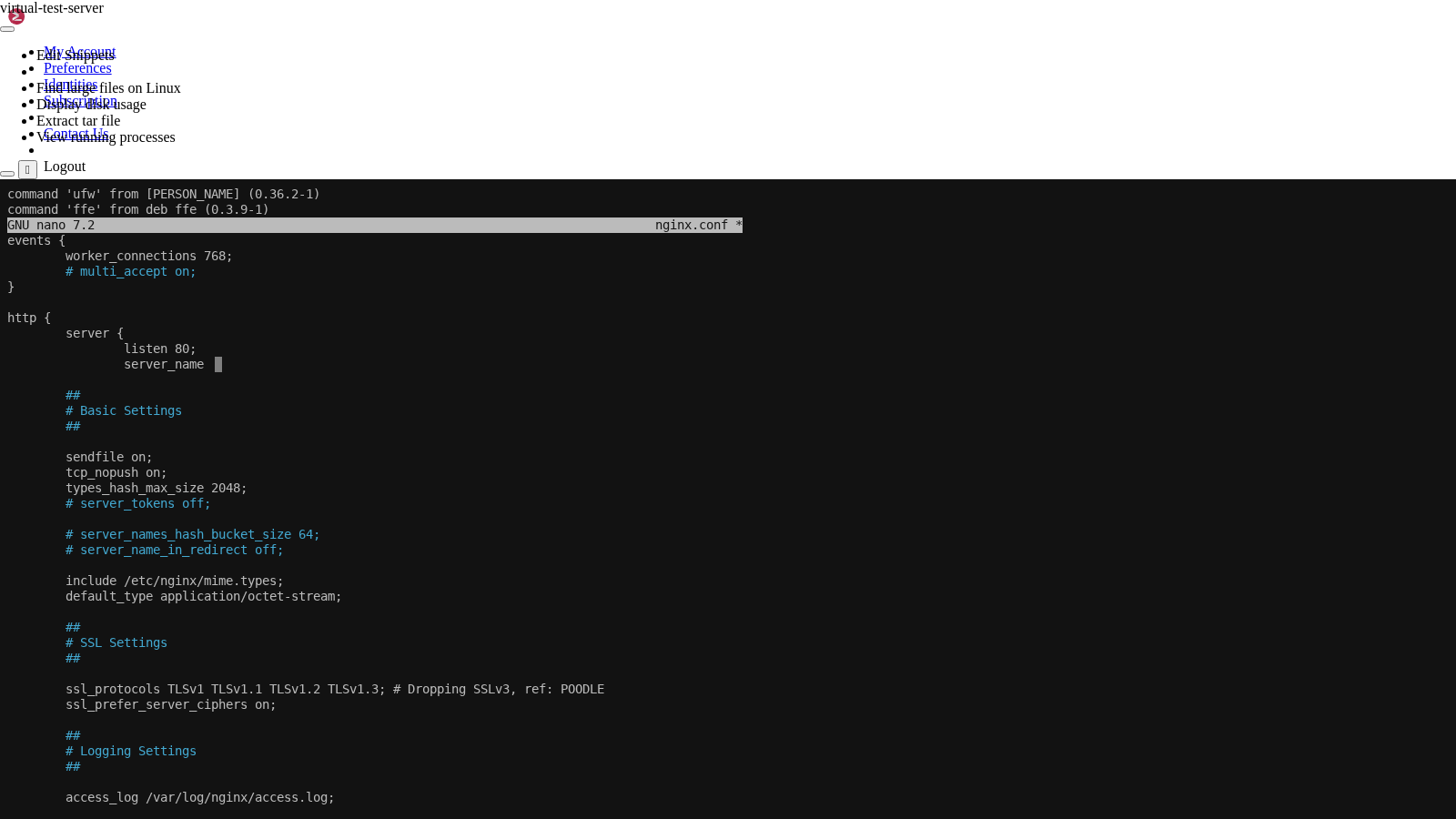
click at [634, 333] on x-row "server {" at bounding box center [726, 334] width 1439 height 16
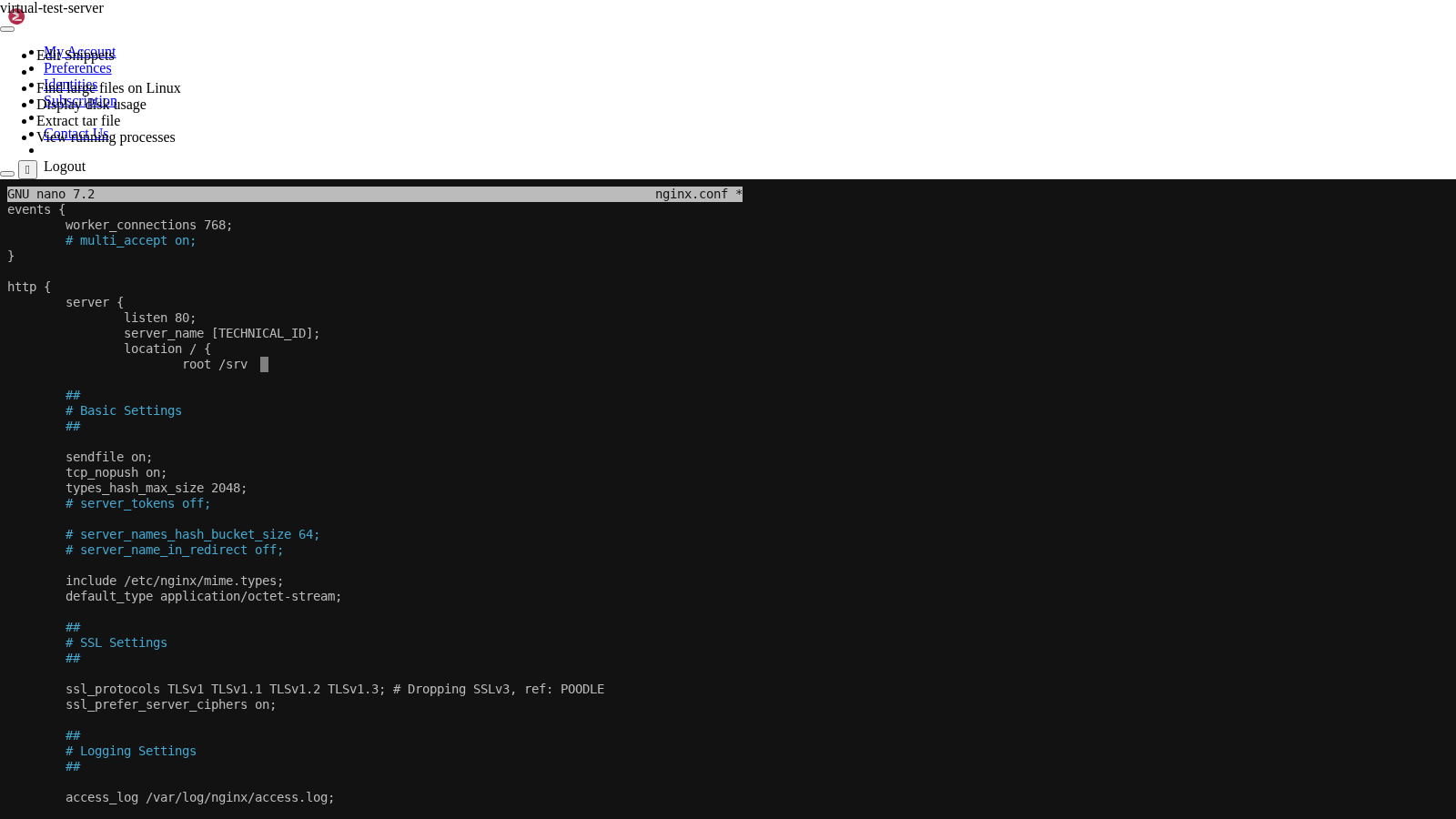
click at [372, 352] on x-row "location / {" at bounding box center [726, 349] width 1439 height 16
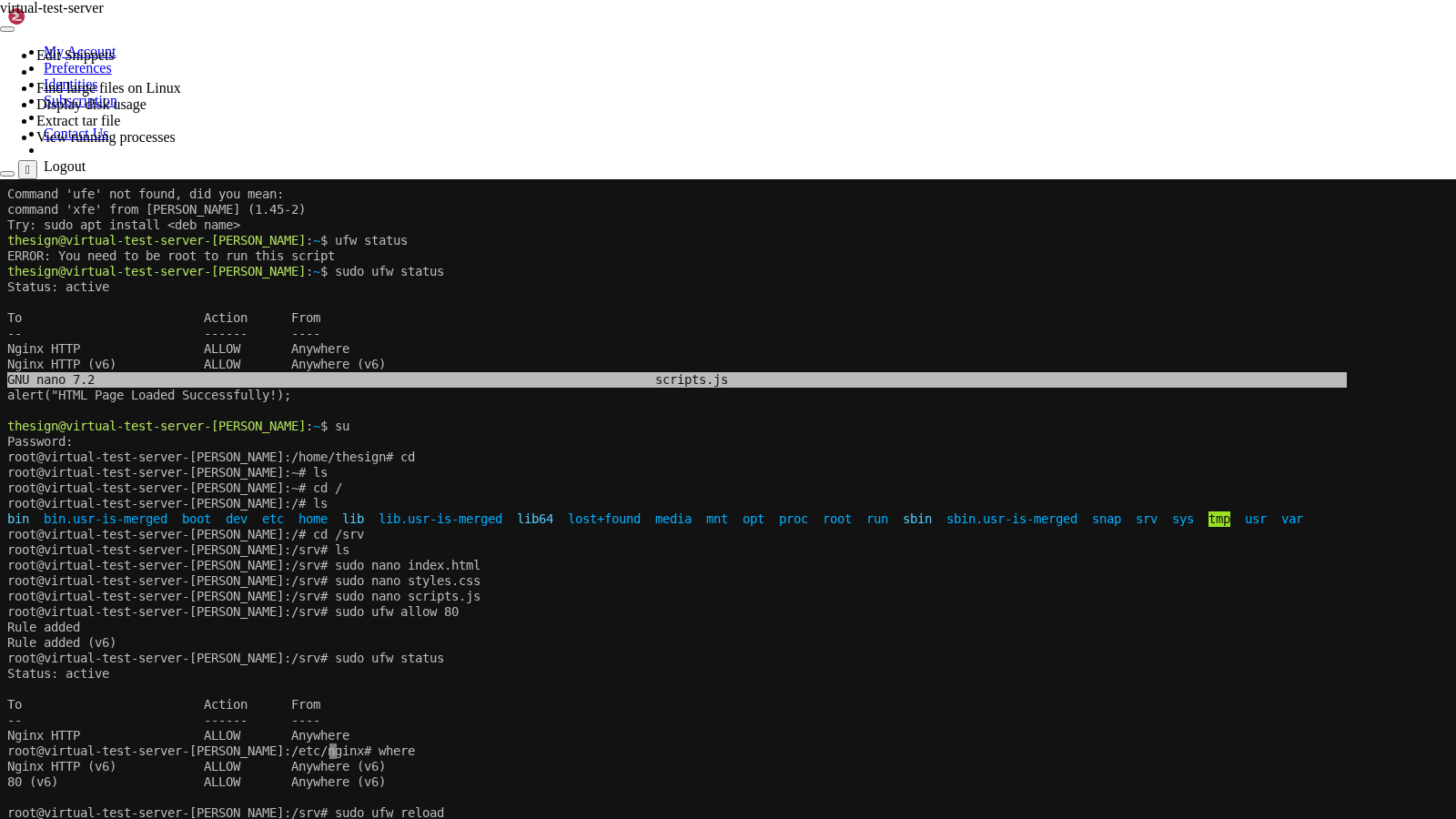
click at [940, 696] on x-row "Nginx HTTP ALLOW Anywhere" at bounding box center [726, 736] width 1439 height 16
click at [761, 696] on x-row "root@virtual-test-server-[PERSON_NAME]:/etc/nginx# where" at bounding box center [726, 752] width 1439 height 16
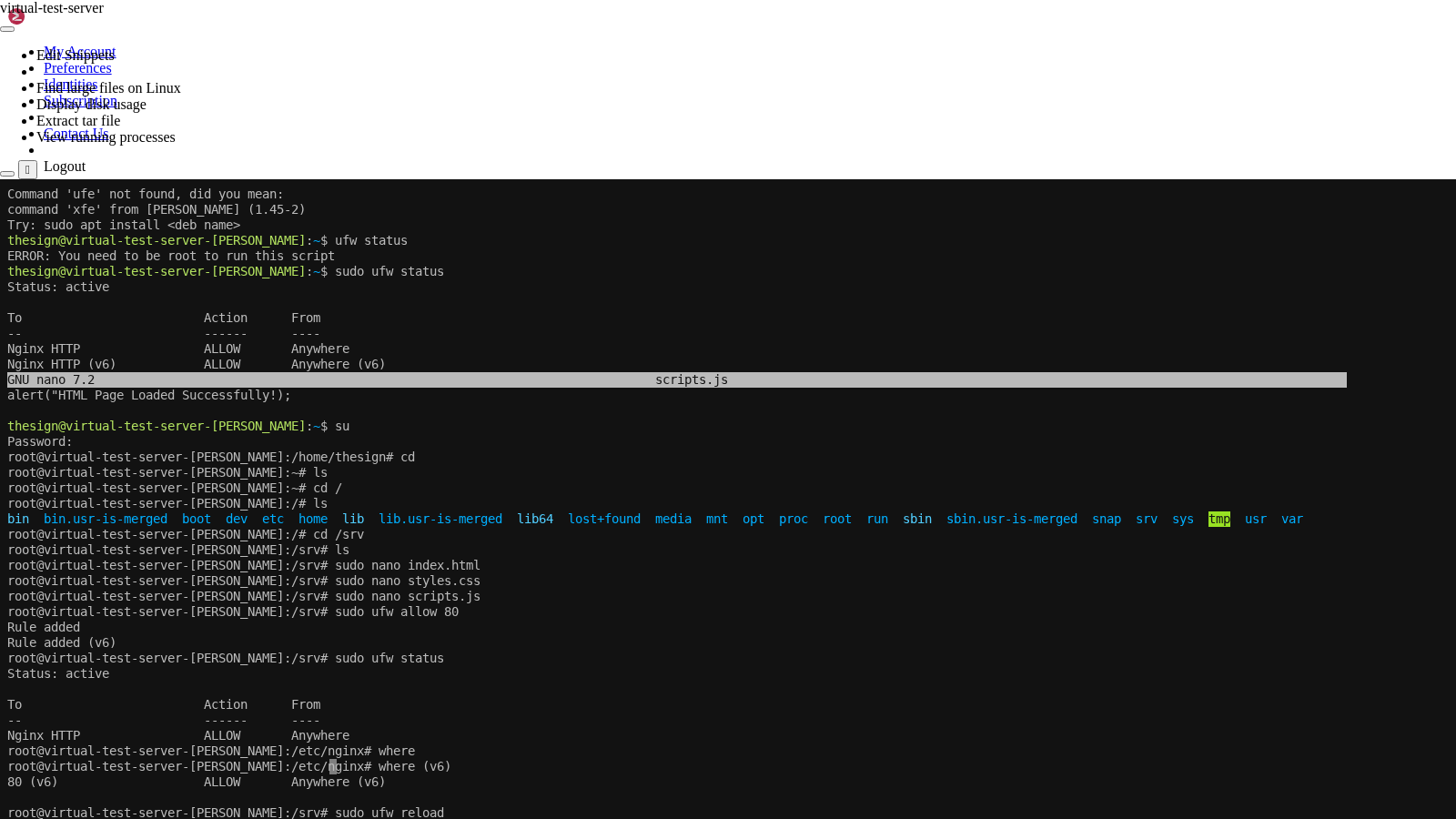
click at [761, 696] on x-row "root@virtual-test-server-[PERSON_NAME]:/etc/nginx# where" at bounding box center [726, 752] width 1439 height 16
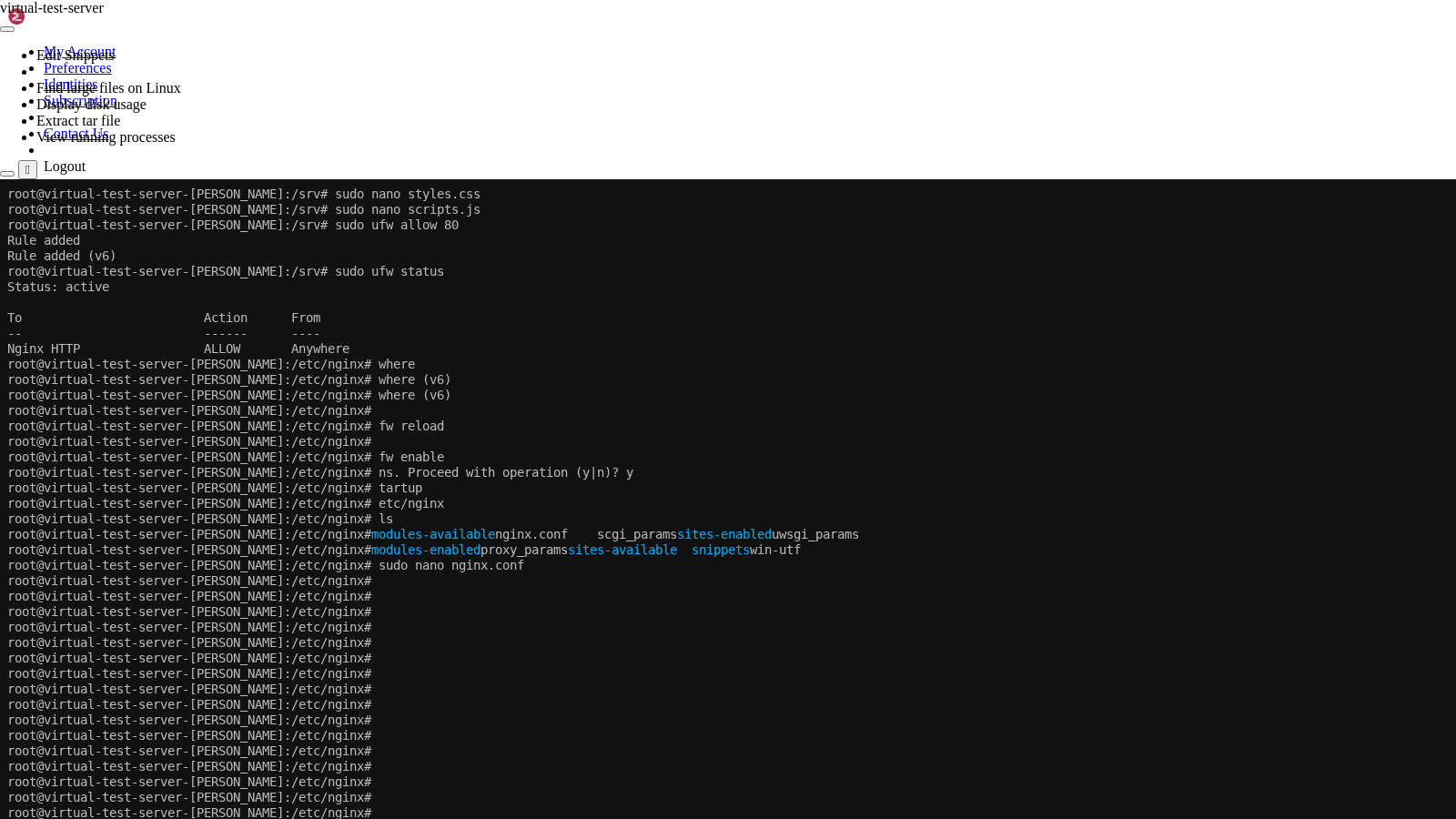
scroll to position [91395, 0]
click at [929, 696] on x-row "root@virtual-test-server-[PERSON_NAME]:/etc/nginx#" at bounding box center [726, 829] width 1439 height 16
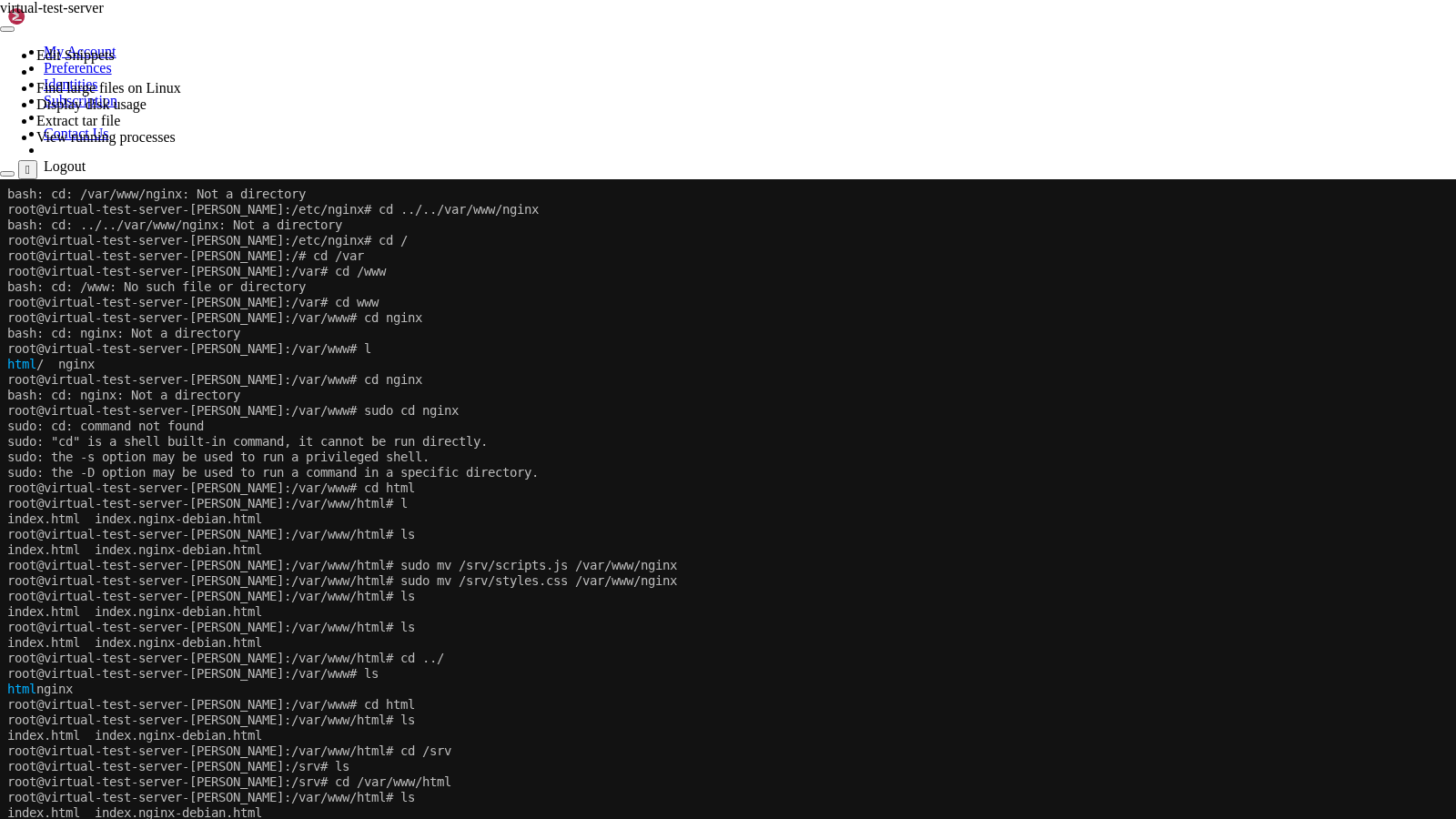
scroll to position [92215, 0]
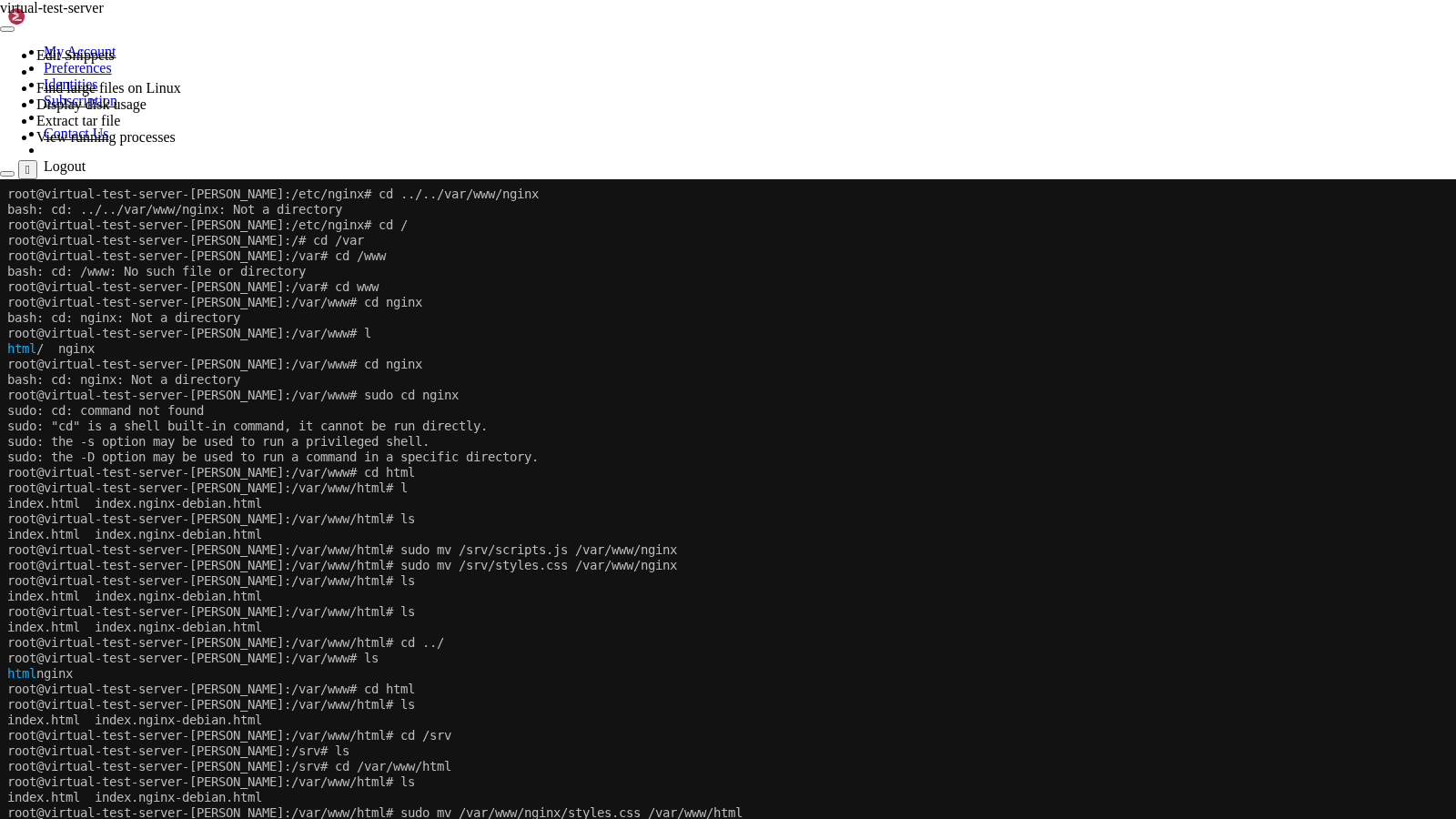
click at [1253, 692] on x-row "root@virtual-test-server-[PERSON_NAME]:/var/www# cd html" at bounding box center [726, 690] width 1439 height 16
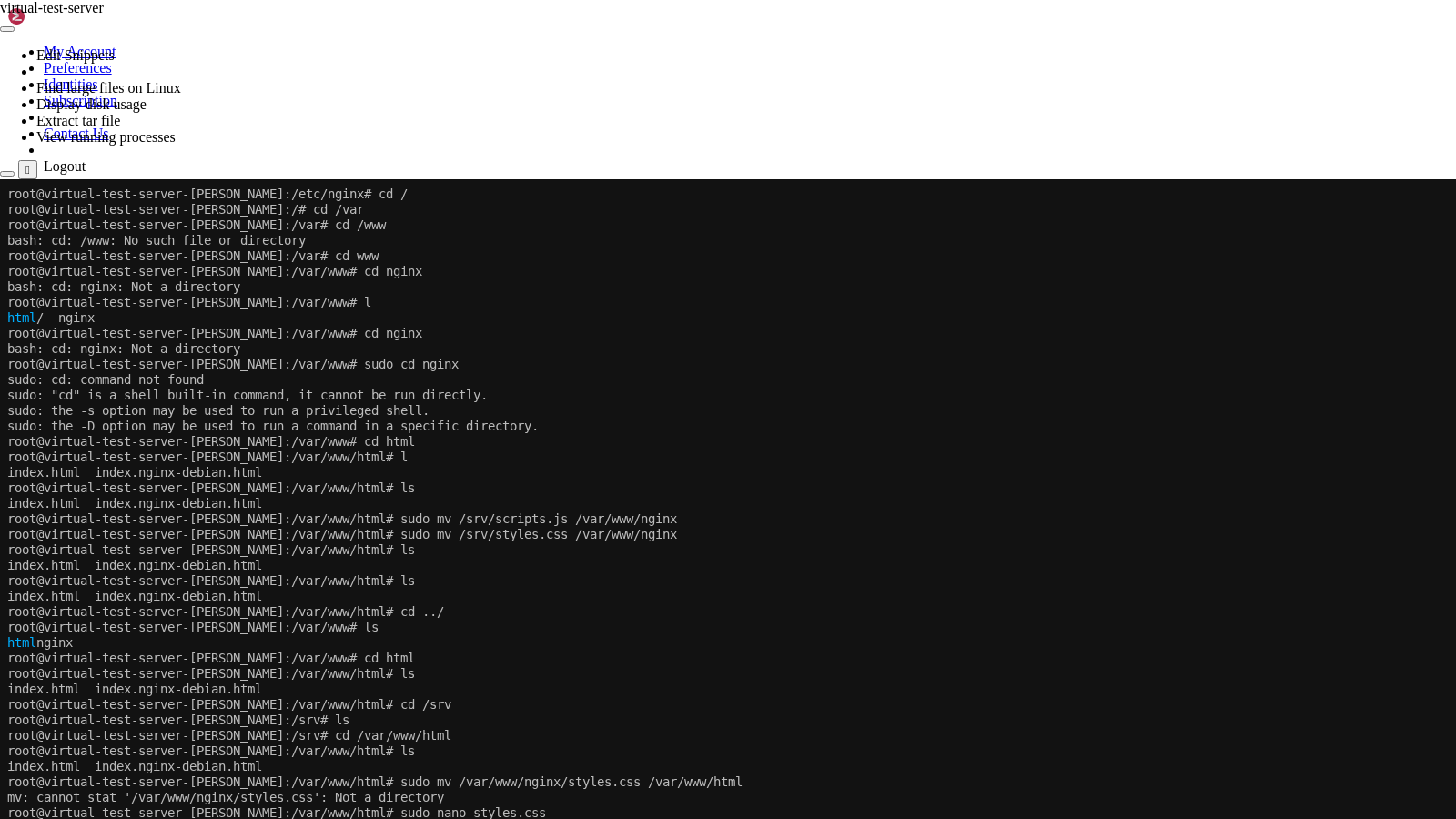
scroll to position [92261, 0]
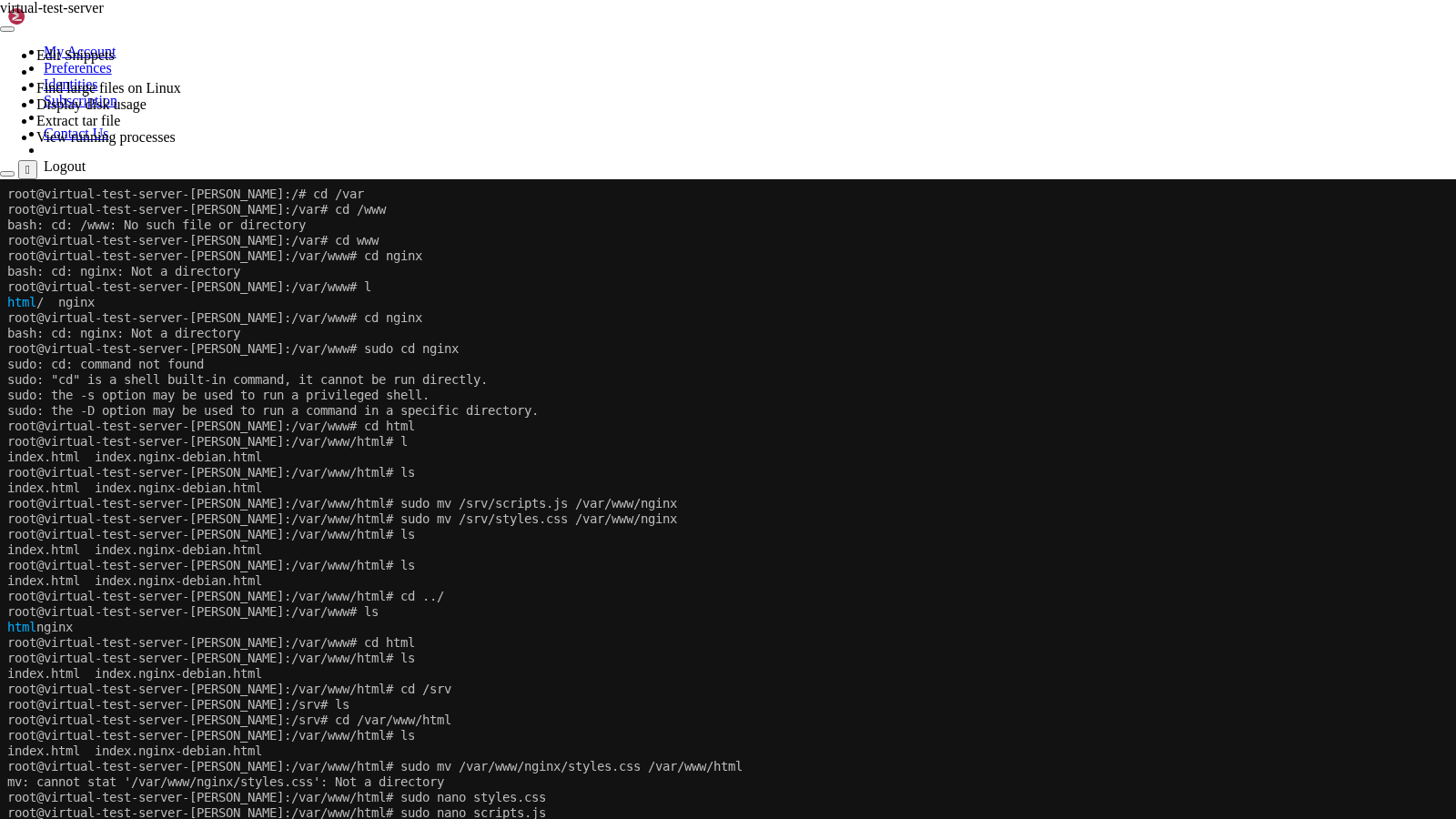
click at [1193, 696] on x-row "index.html index.nginx-debian.html" at bounding box center [726, 752] width 1439 height 16
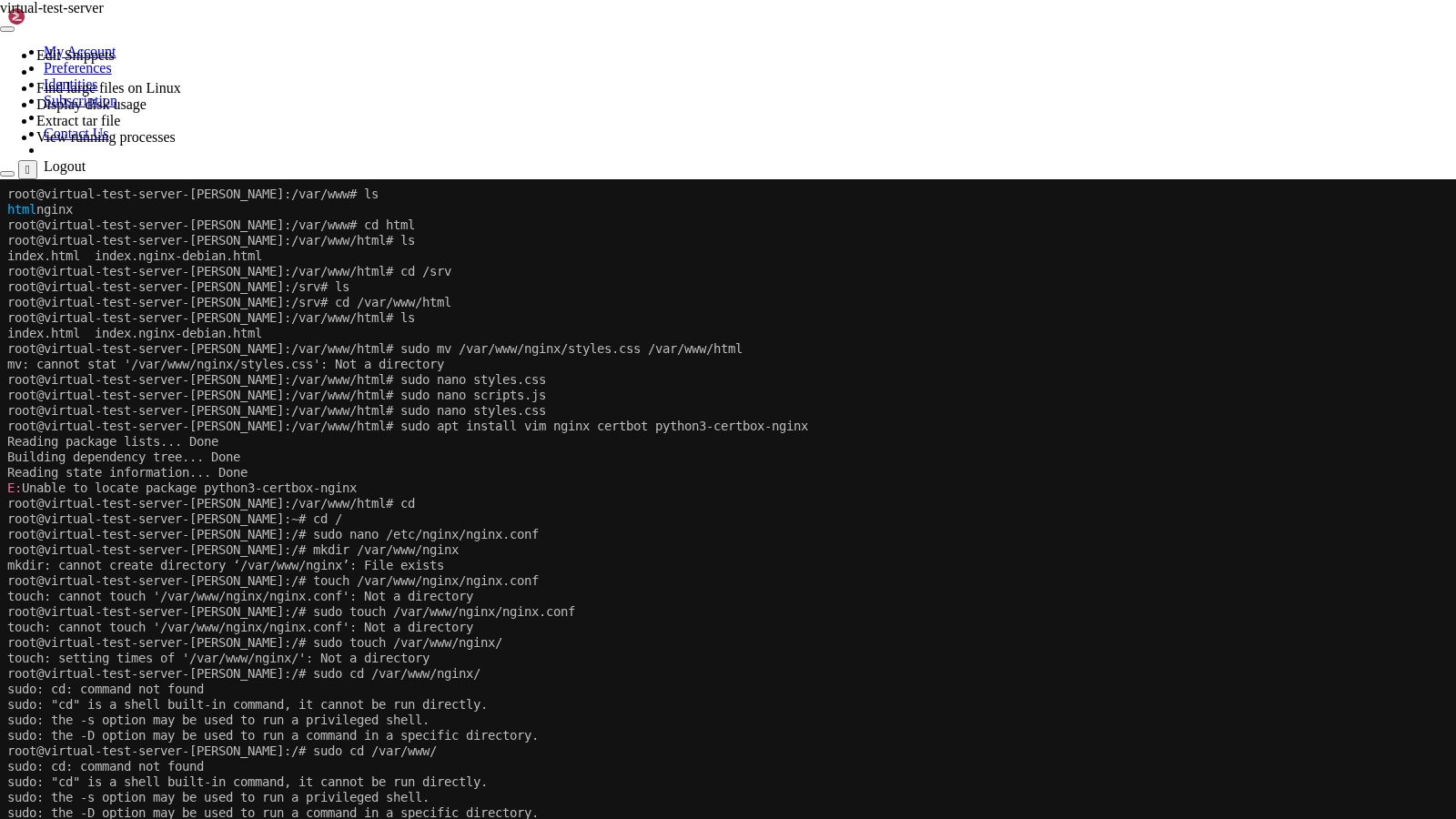
scroll to position [92679, 0]
click at [1022, 659] on x-row "touch: setting times of '/var/www/nginx/': Not a directory" at bounding box center [726, 658] width 1439 height 16
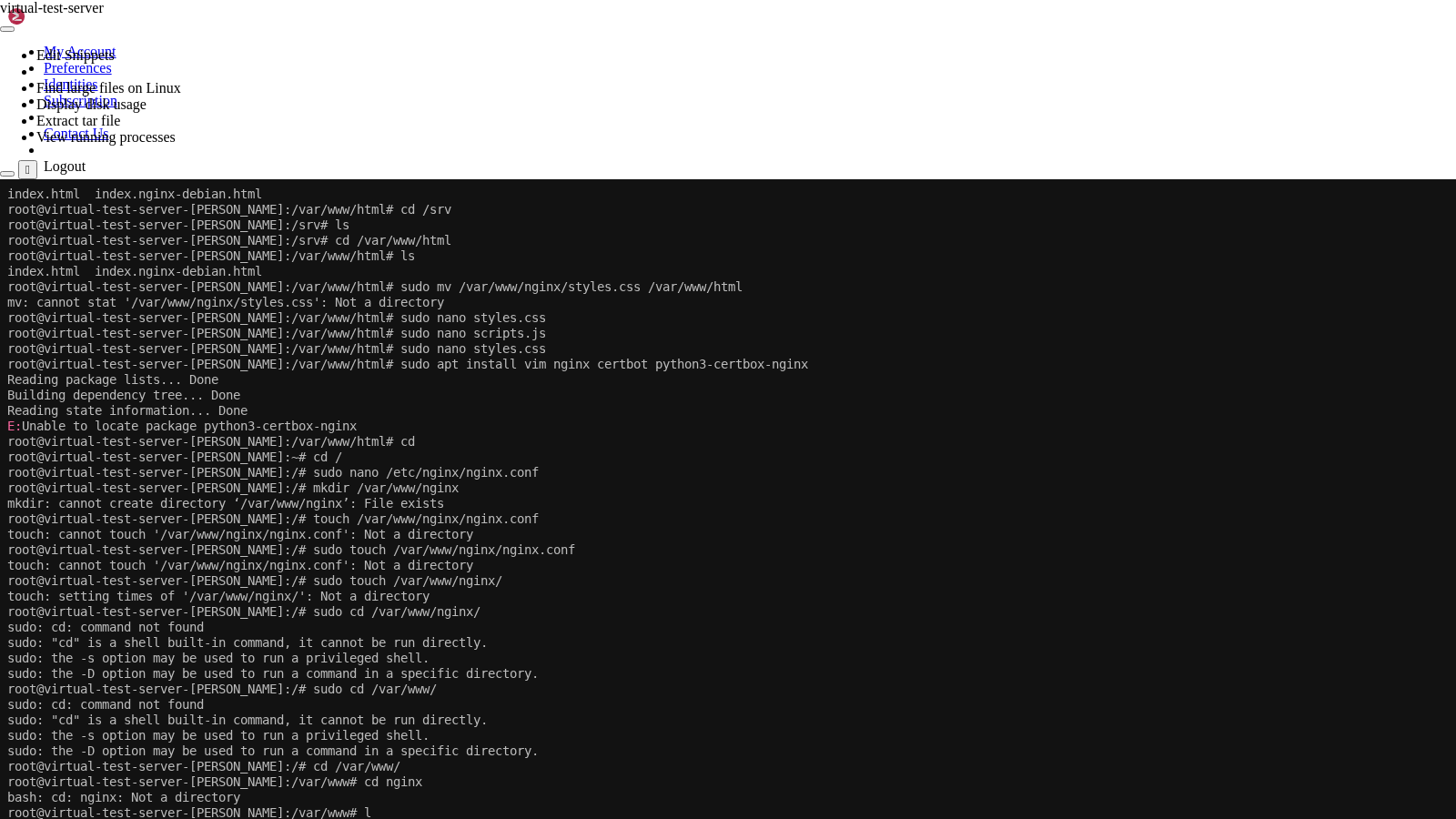
scroll to position [92741, 0]
click at [955, 696] on x-row "root@virtual-test-server-LEMP:/# sudo cd /var/www/" at bounding box center [726, 690] width 1439 height 16
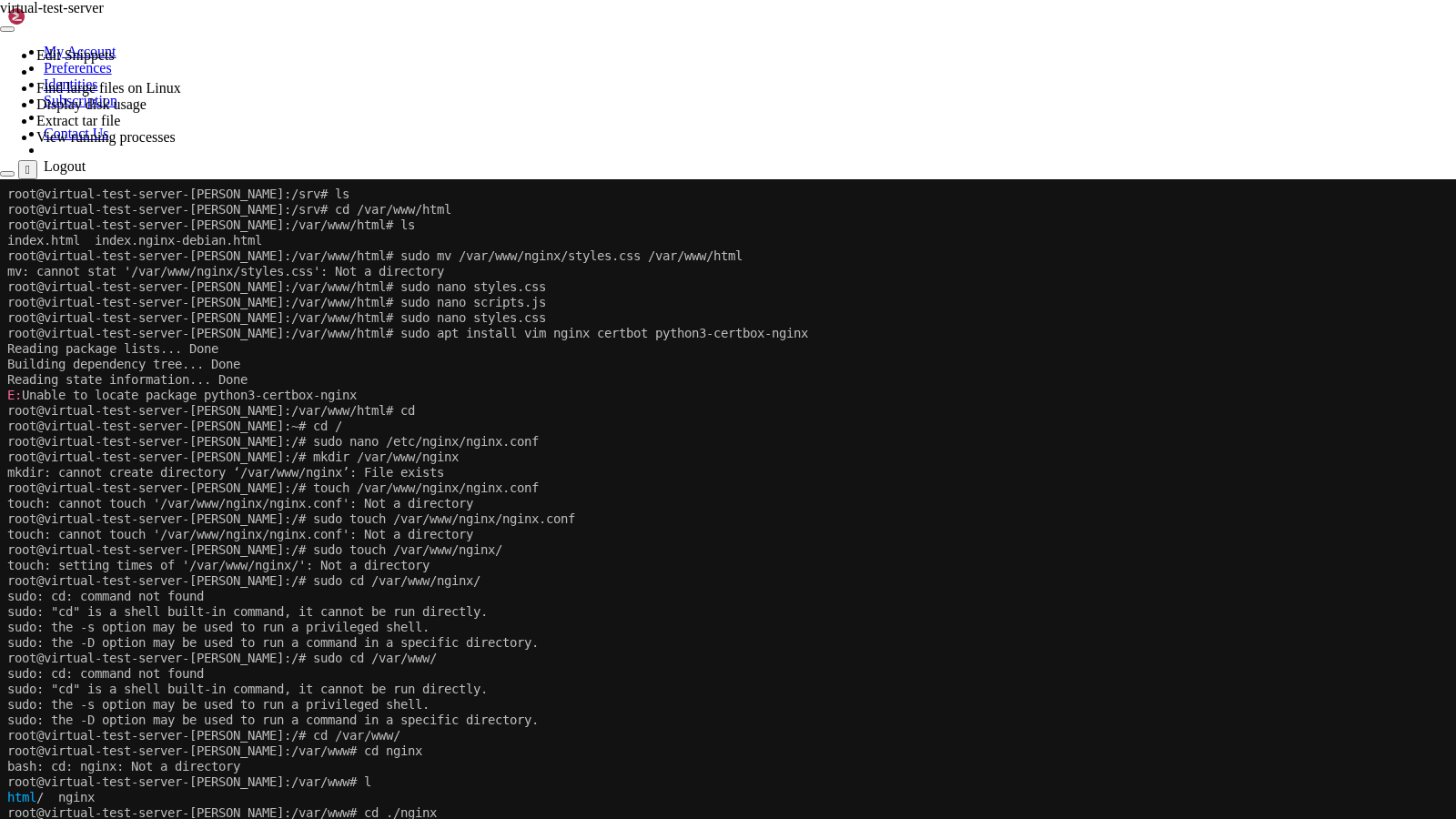
scroll to position [92773, 0]
drag, startPoint x: 1103, startPoint y: 798, endPoint x: 1102, endPoint y: 785, distance: 13.0
click at [1103, 696] on x-row "html / nginx" at bounding box center [726, 798] width 1439 height 16
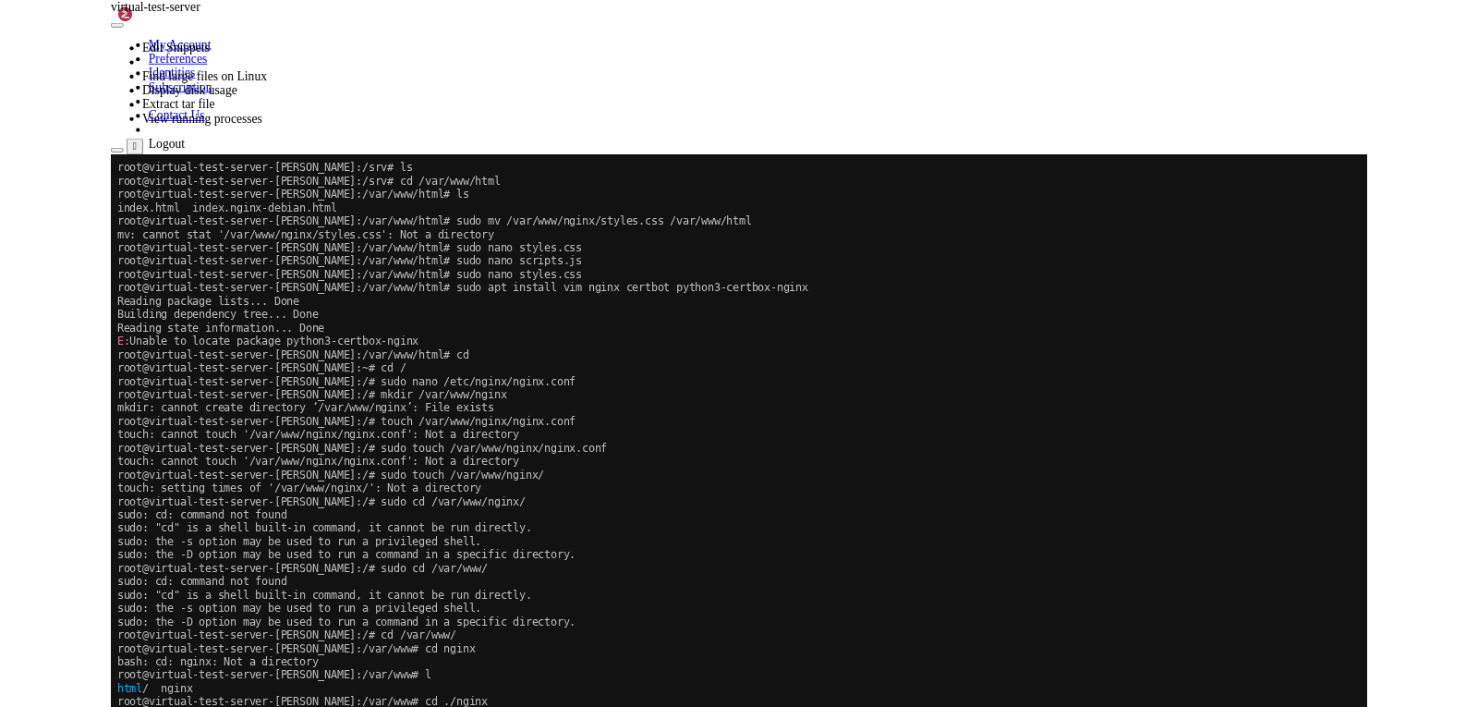
scroll to position [94336, 0]
